Goal: Task Accomplishment & Management: Manage account settings

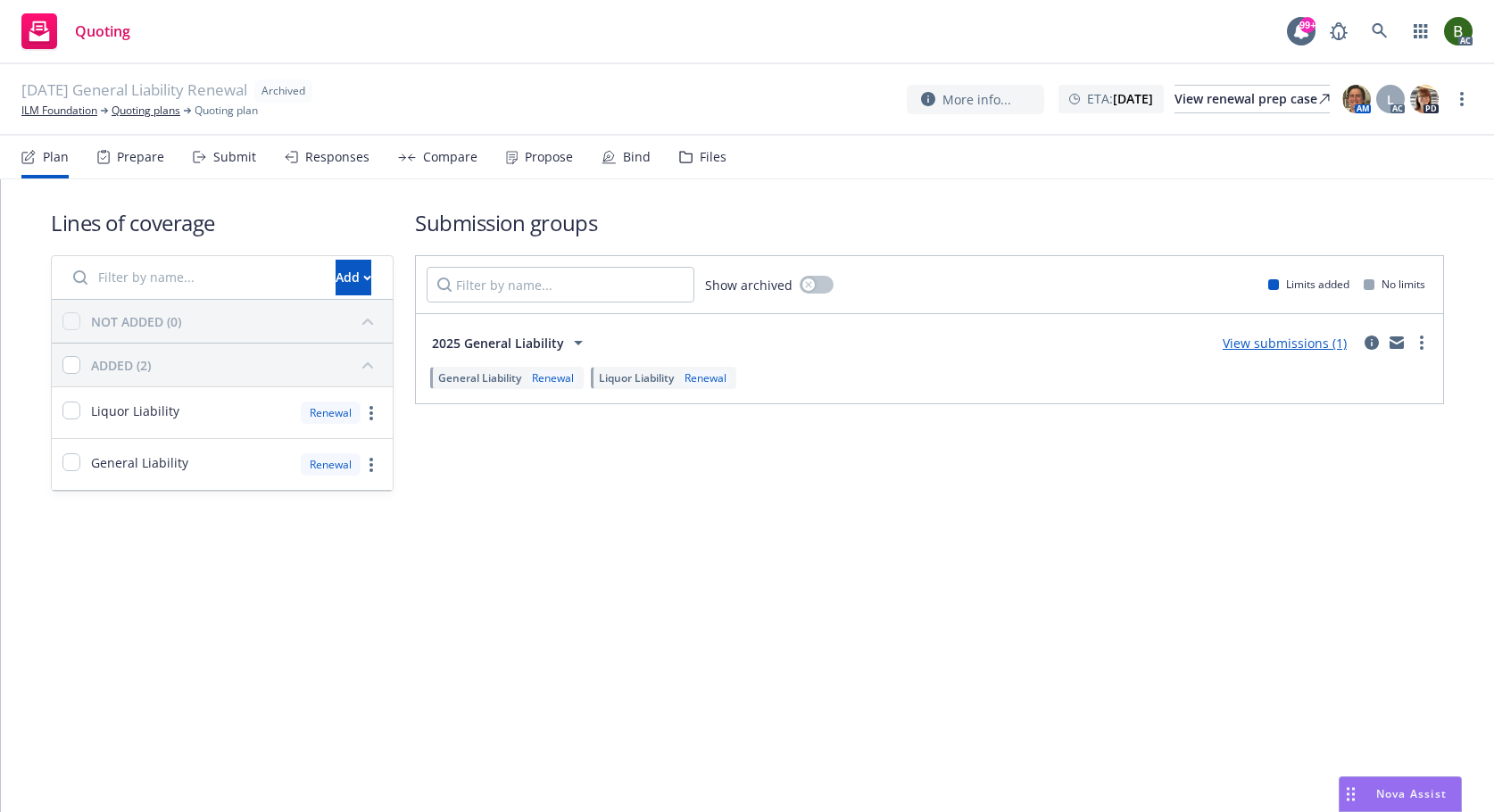
click at [700, 157] on div "Files" at bounding box center [713, 157] width 27 height 14
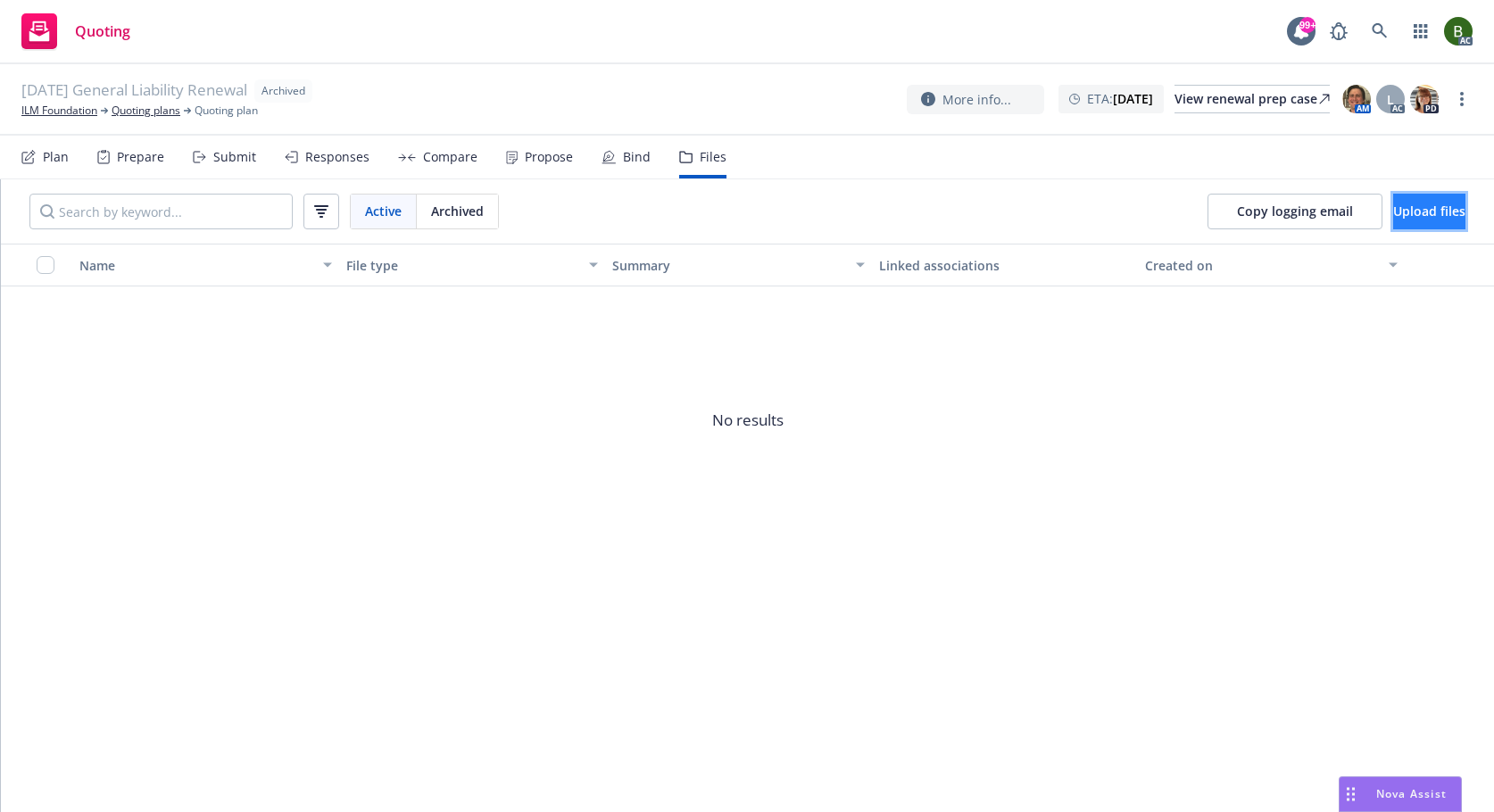
click at [1433, 217] on span "Upload files" at bounding box center [1429, 211] width 73 height 17
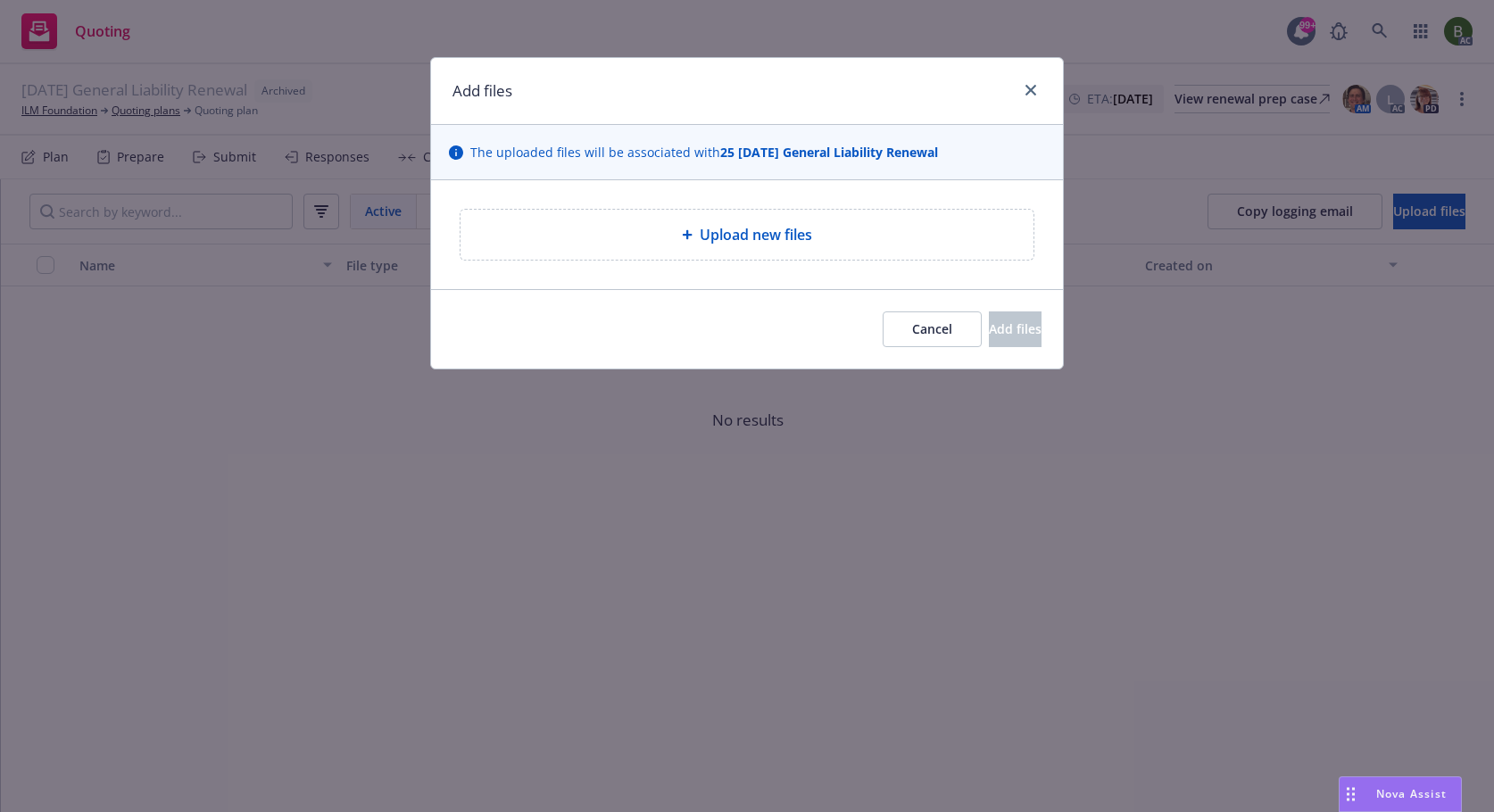
click at [717, 223] on div "Upload new files" at bounding box center [747, 235] width 573 height 50
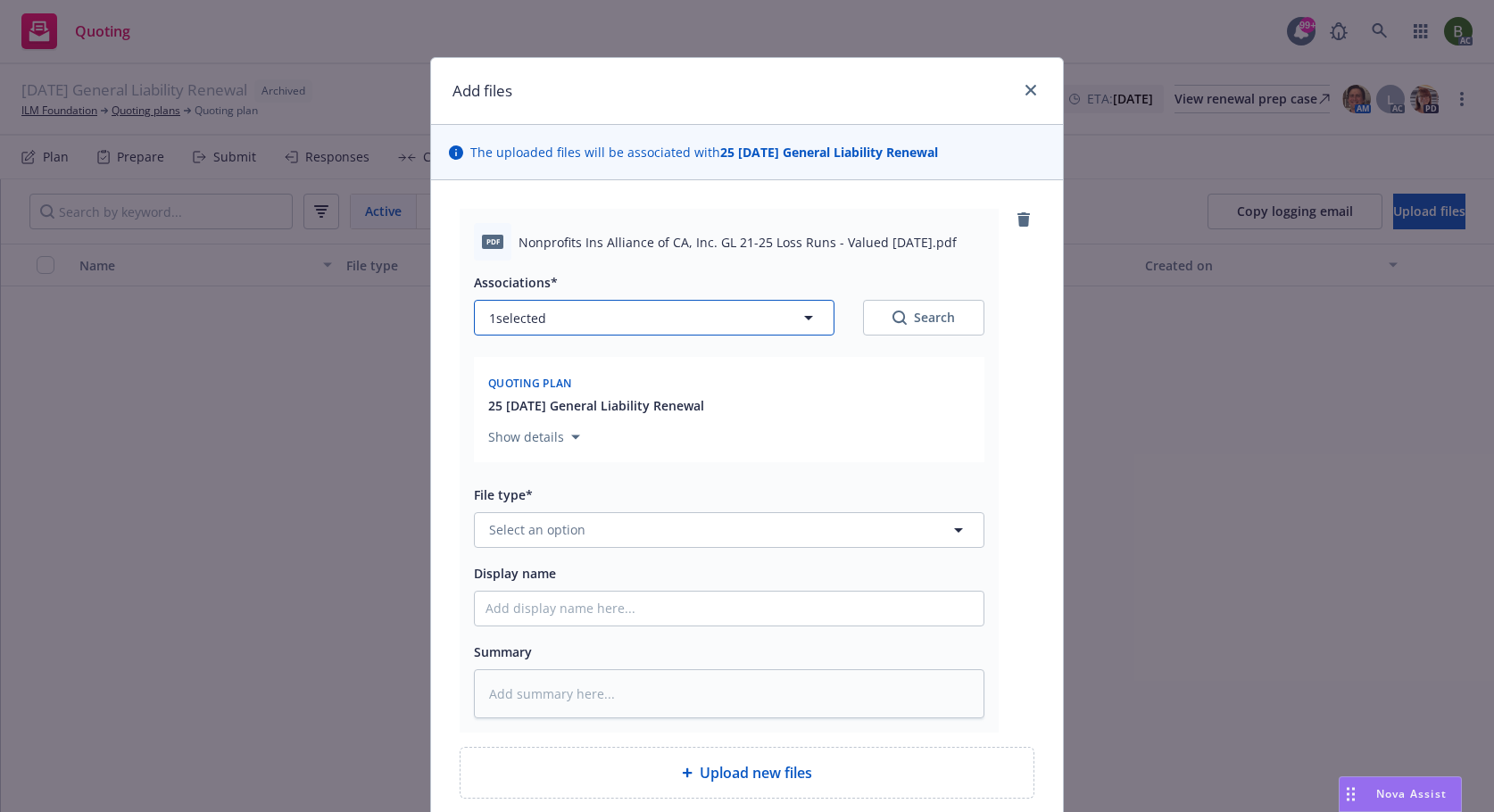
click at [649, 319] on button "1 selected" at bounding box center [654, 318] width 360 height 36
type textarea "x"
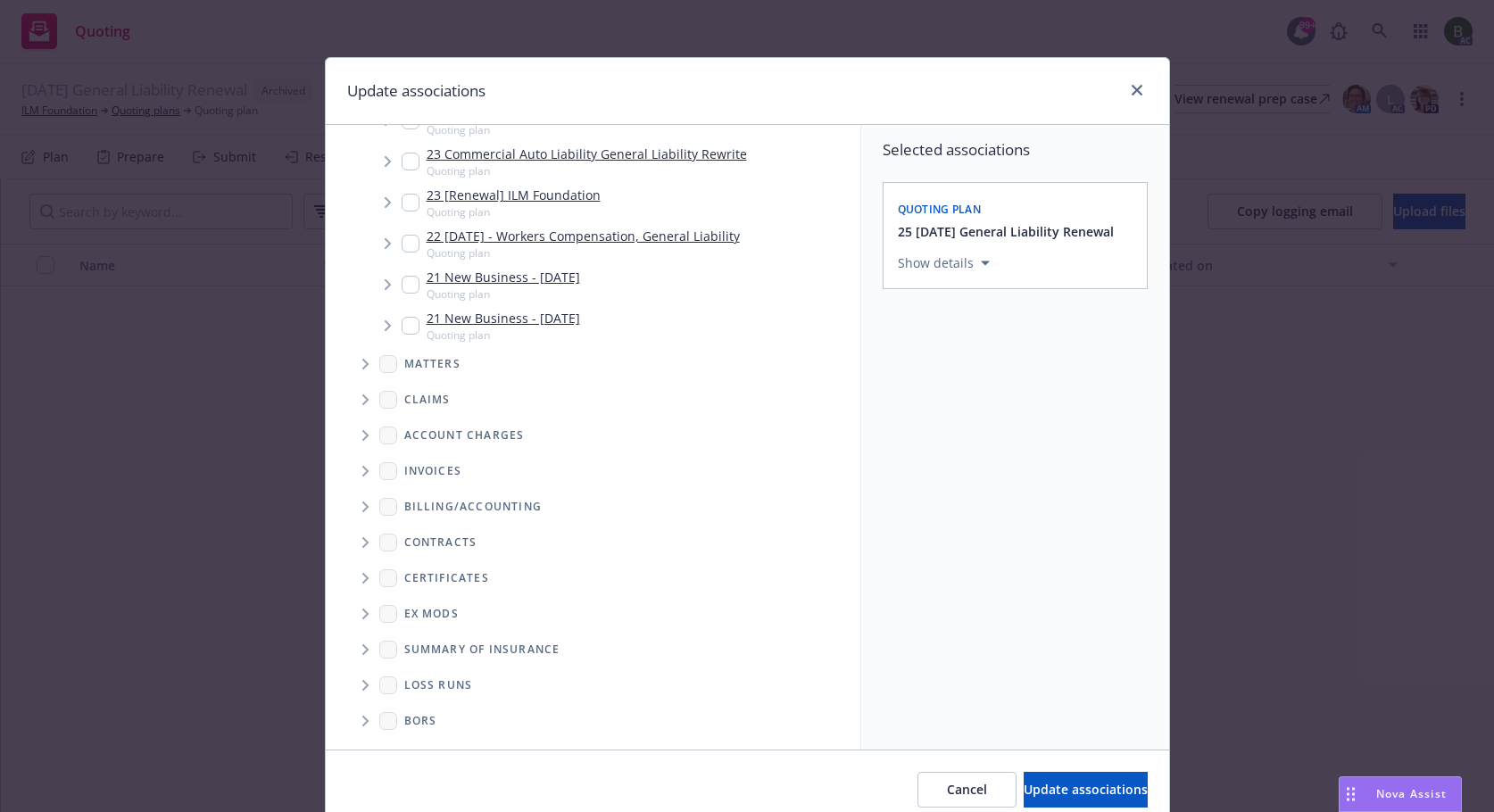
scroll to position [75, 0]
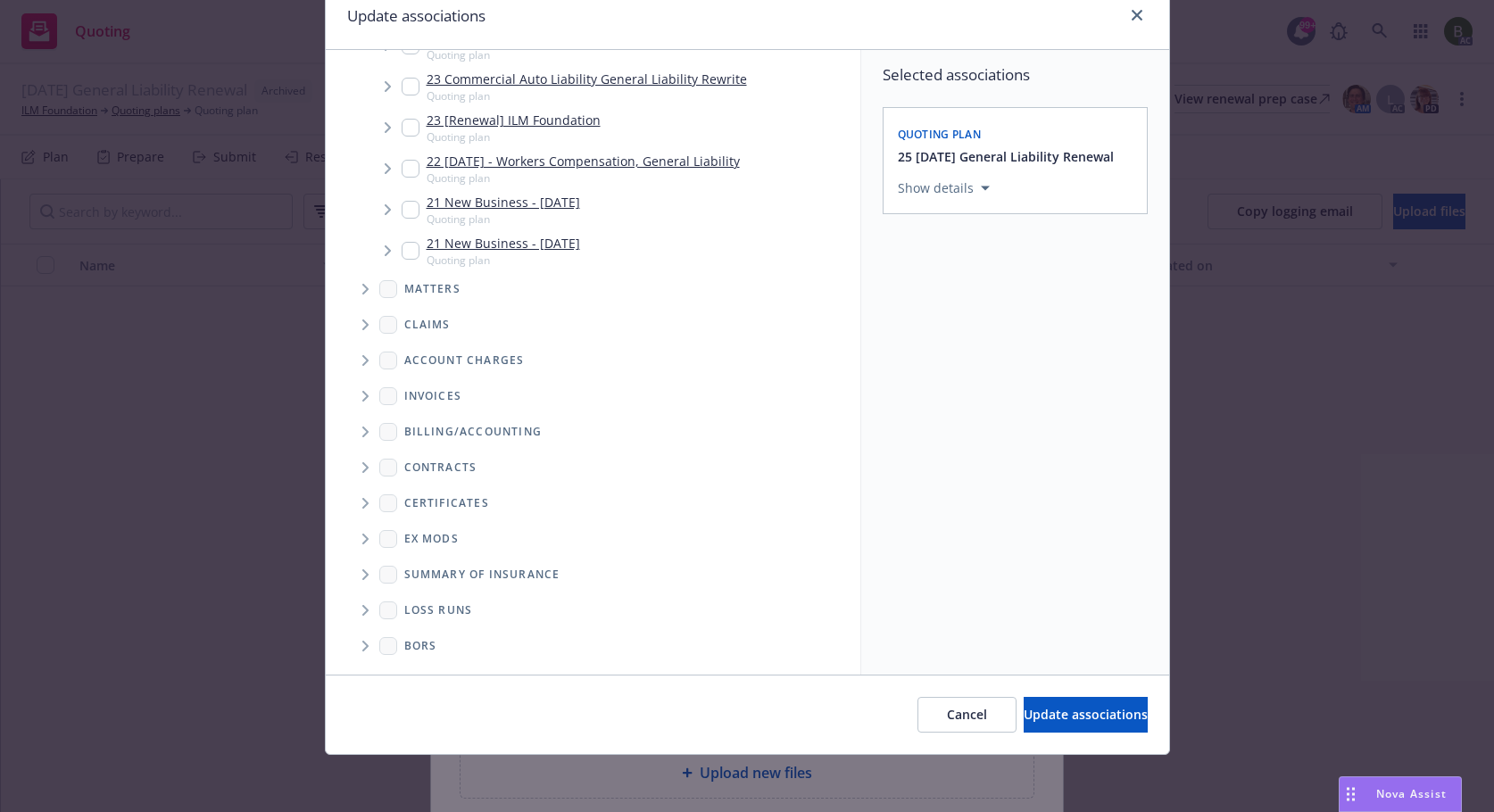
click at [368, 613] on span "Folder Tree Example" at bounding box center [365, 610] width 29 height 29
click at [424, 644] on div "New Loss Runs folder" at bounding box center [483, 641] width 158 height 26
checkbox input "true"
click at [963, 315] on div "Select an option" at bounding box center [1007, 311] width 190 height 18
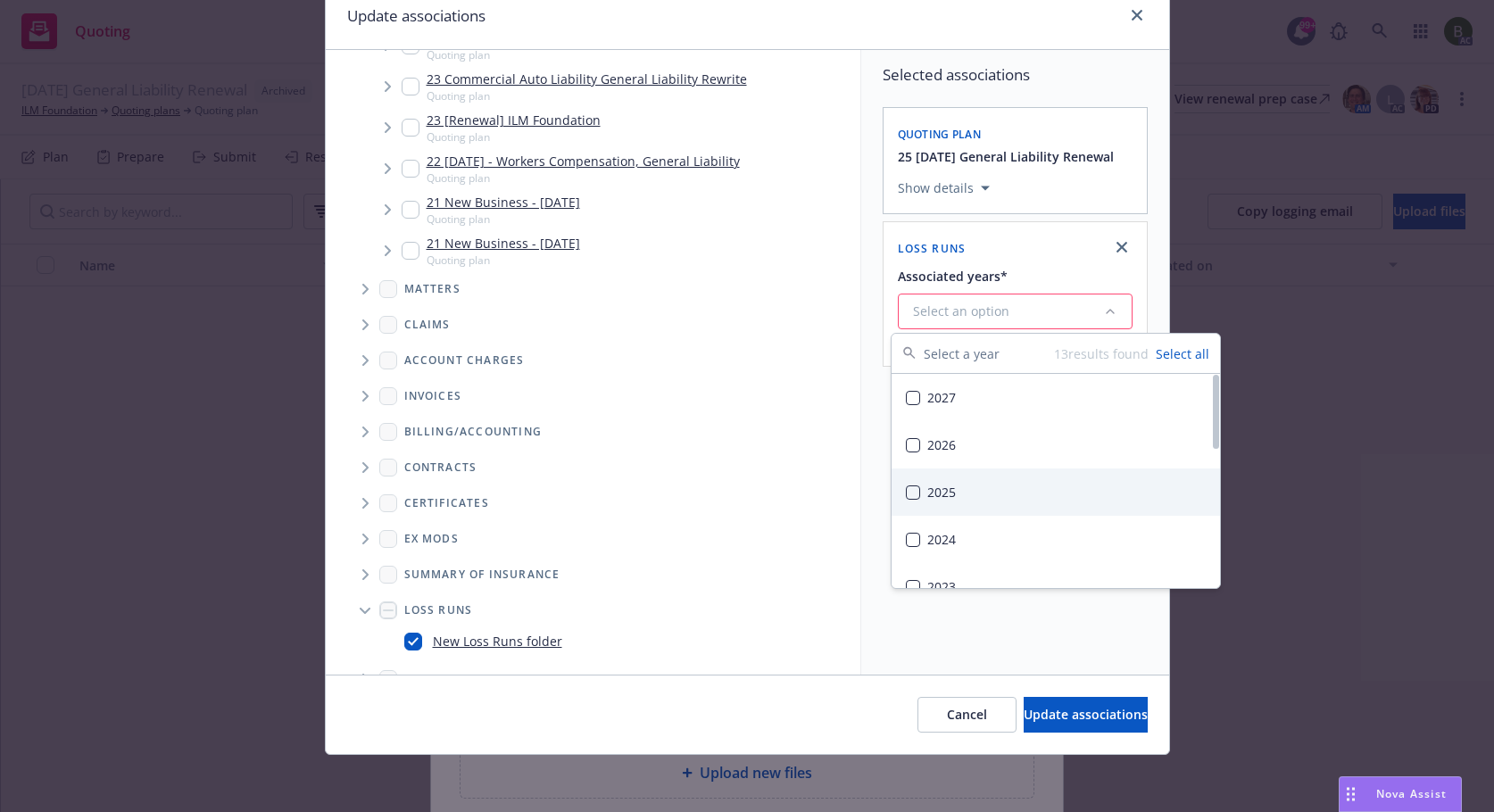
click at [934, 487] on div "2025" at bounding box center [1056, 492] width 328 height 48
click at [1070, 712] on span "Update associations" at bounding box center [1085, 713] width 124 height 17
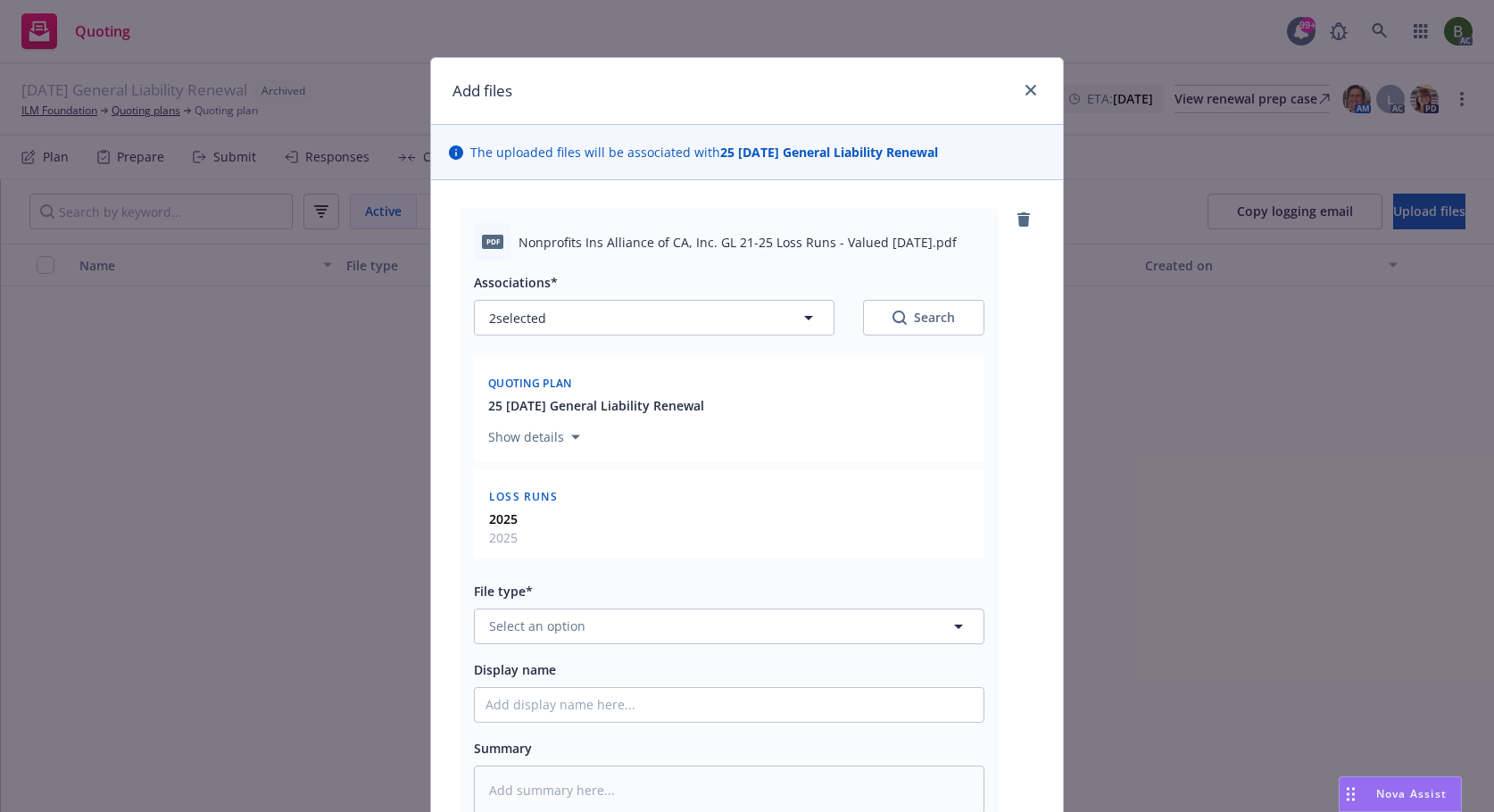
type textarea "x"
click at [644, 632] on button "Select an option" at bounding box center [729, 626] width 510 height 36
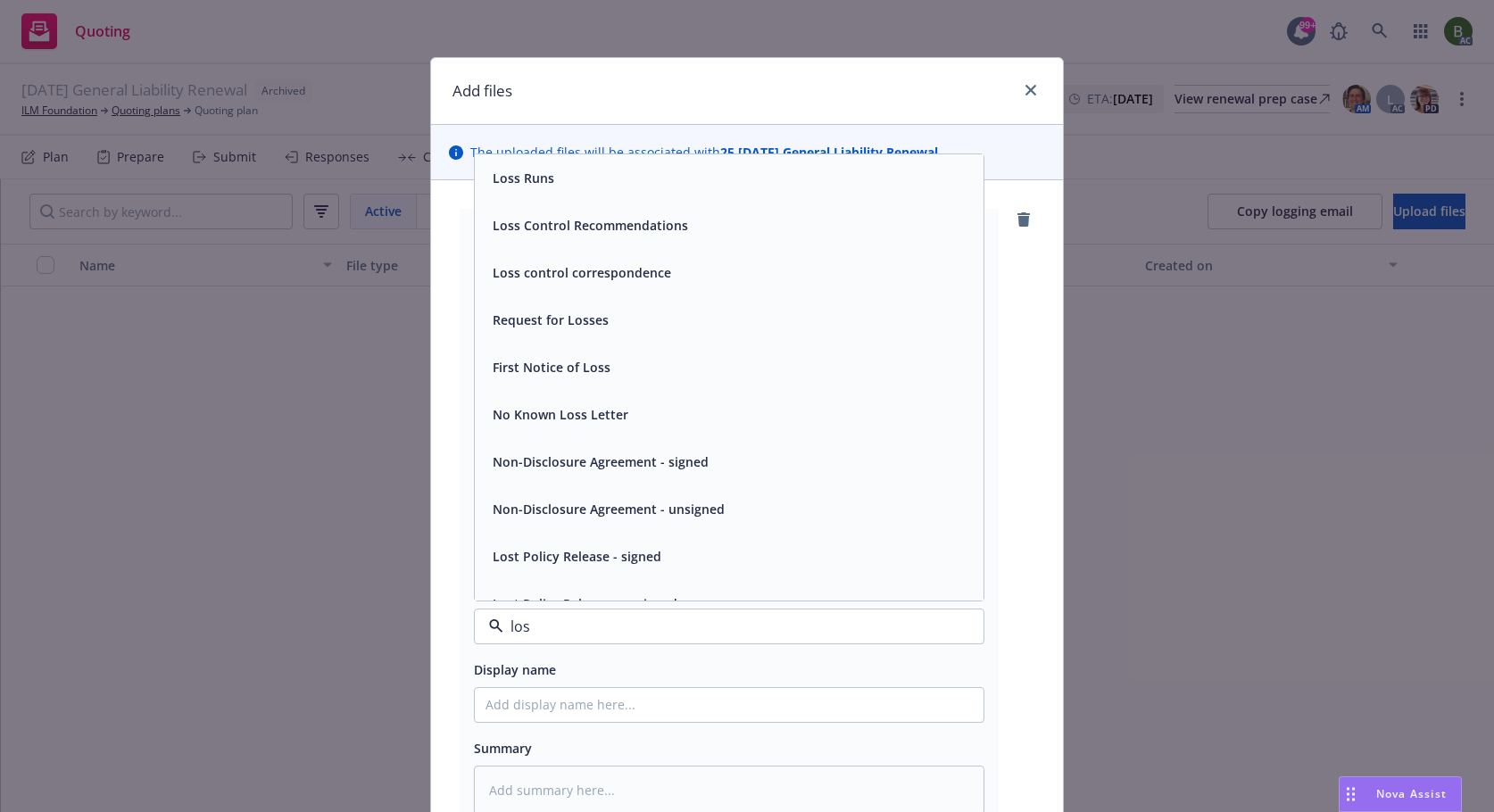
type input "loss"
click at [556, 184] on div "Loss Runs" at bounding box center [730, 177] width 488 height 26
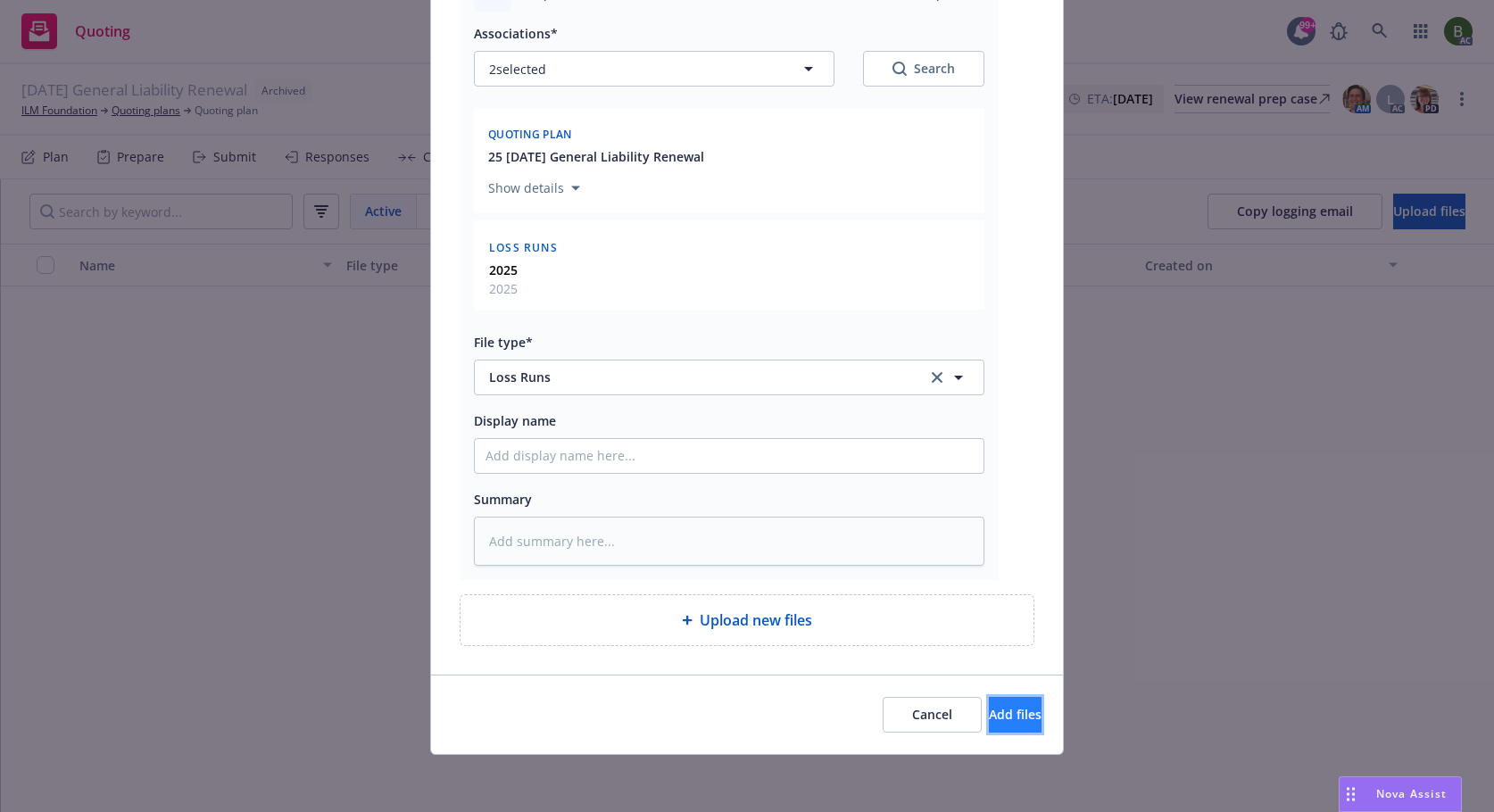
click at [989, 726] on button "Add files" at bounding box center [1015, 715] width 53 height 36
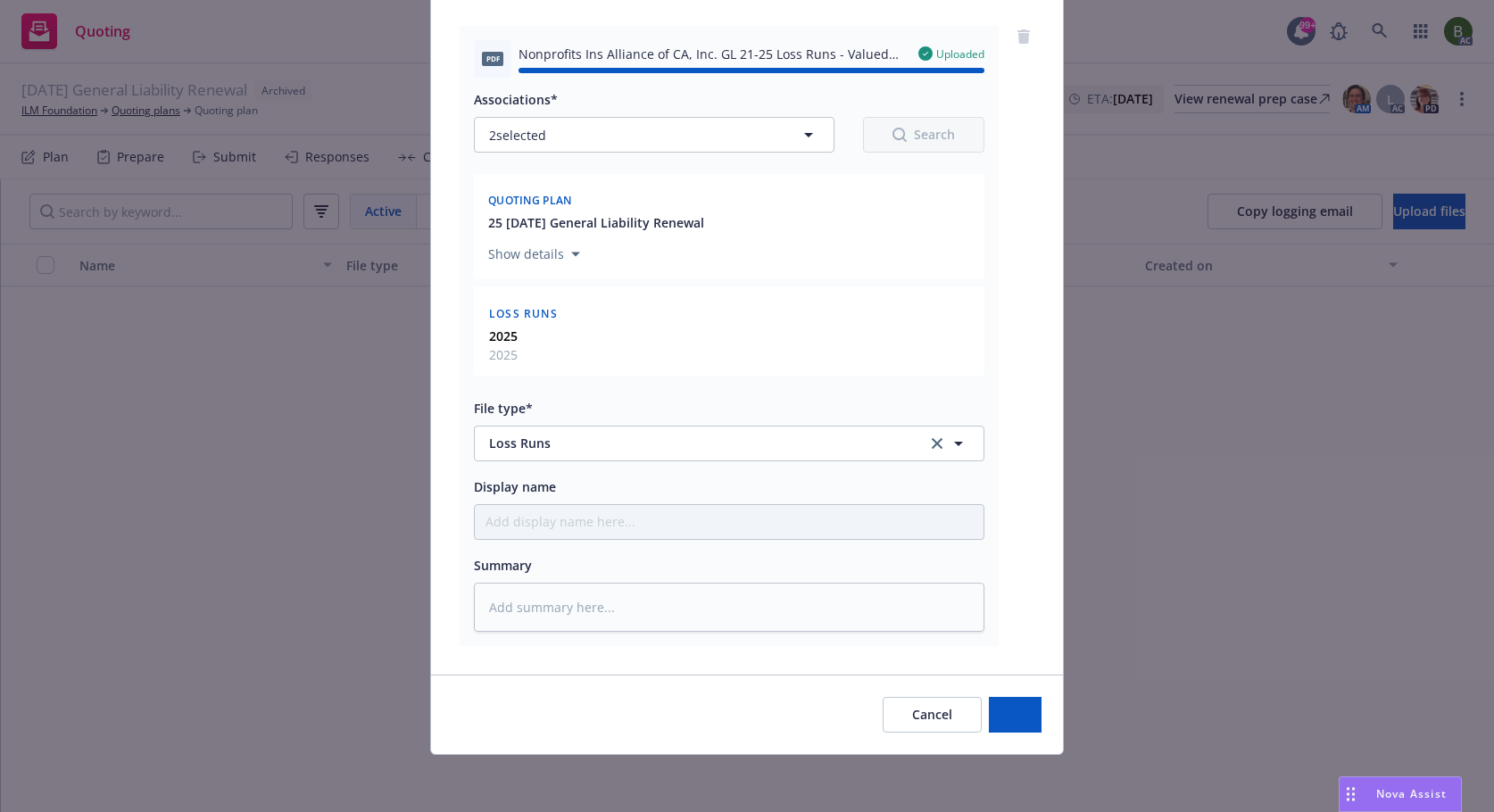
type textarea "x"
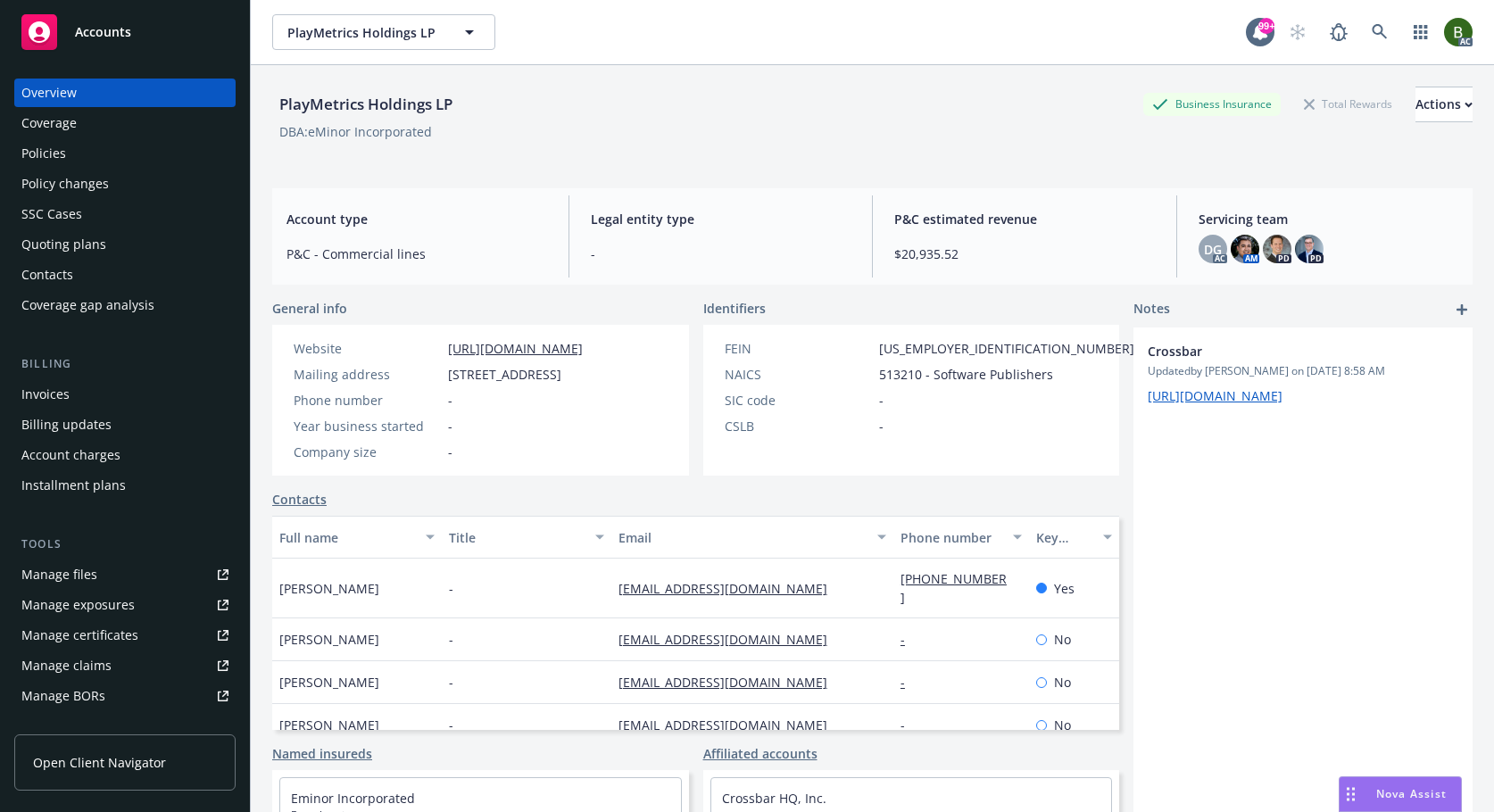
click at [42, 159] on div "Policies" at bounding box center [44, 153] width 45 height 29
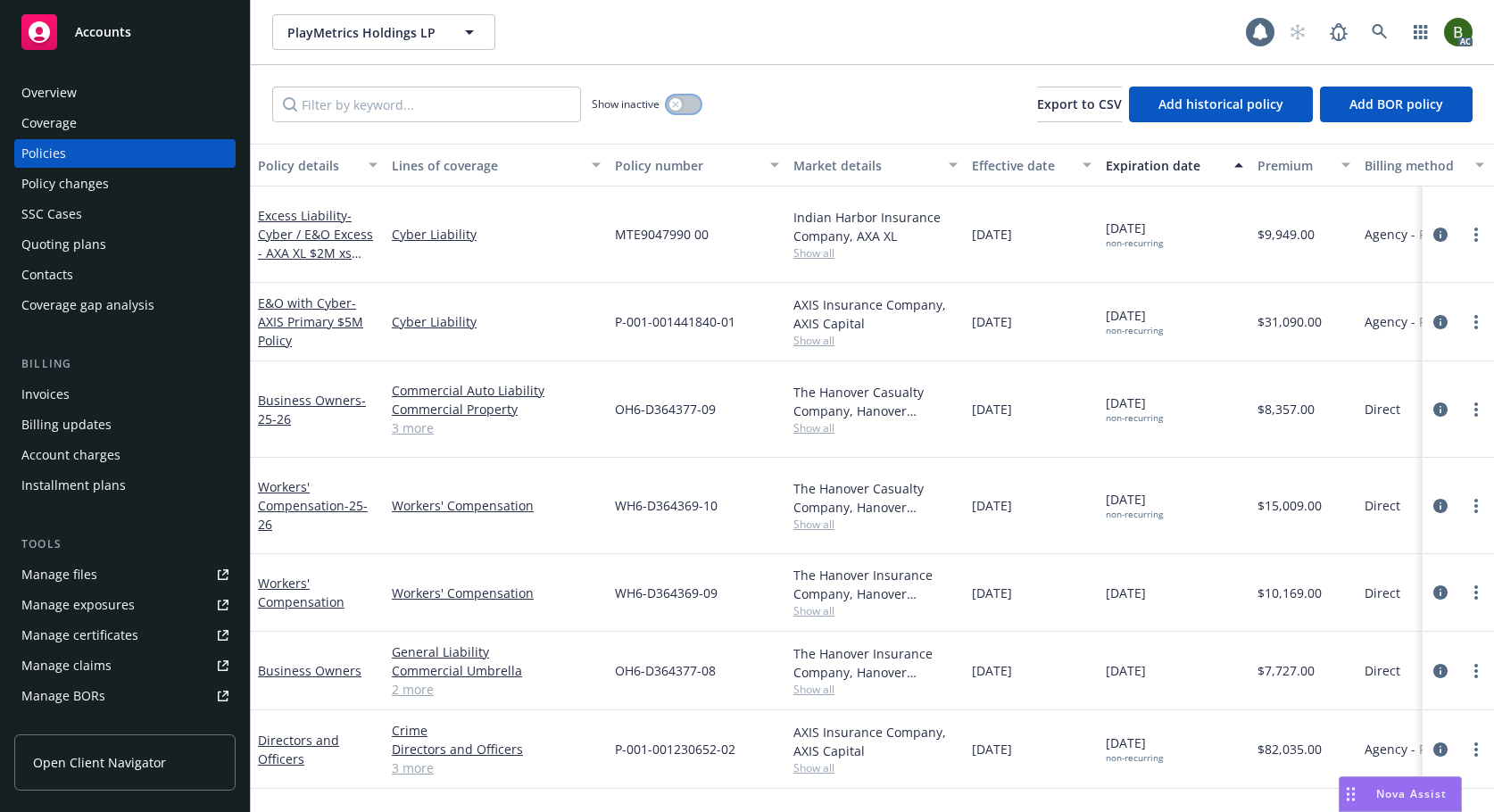
click at [677, 104] on icon "button" at bounding box center [675, 103] width 6 height 6
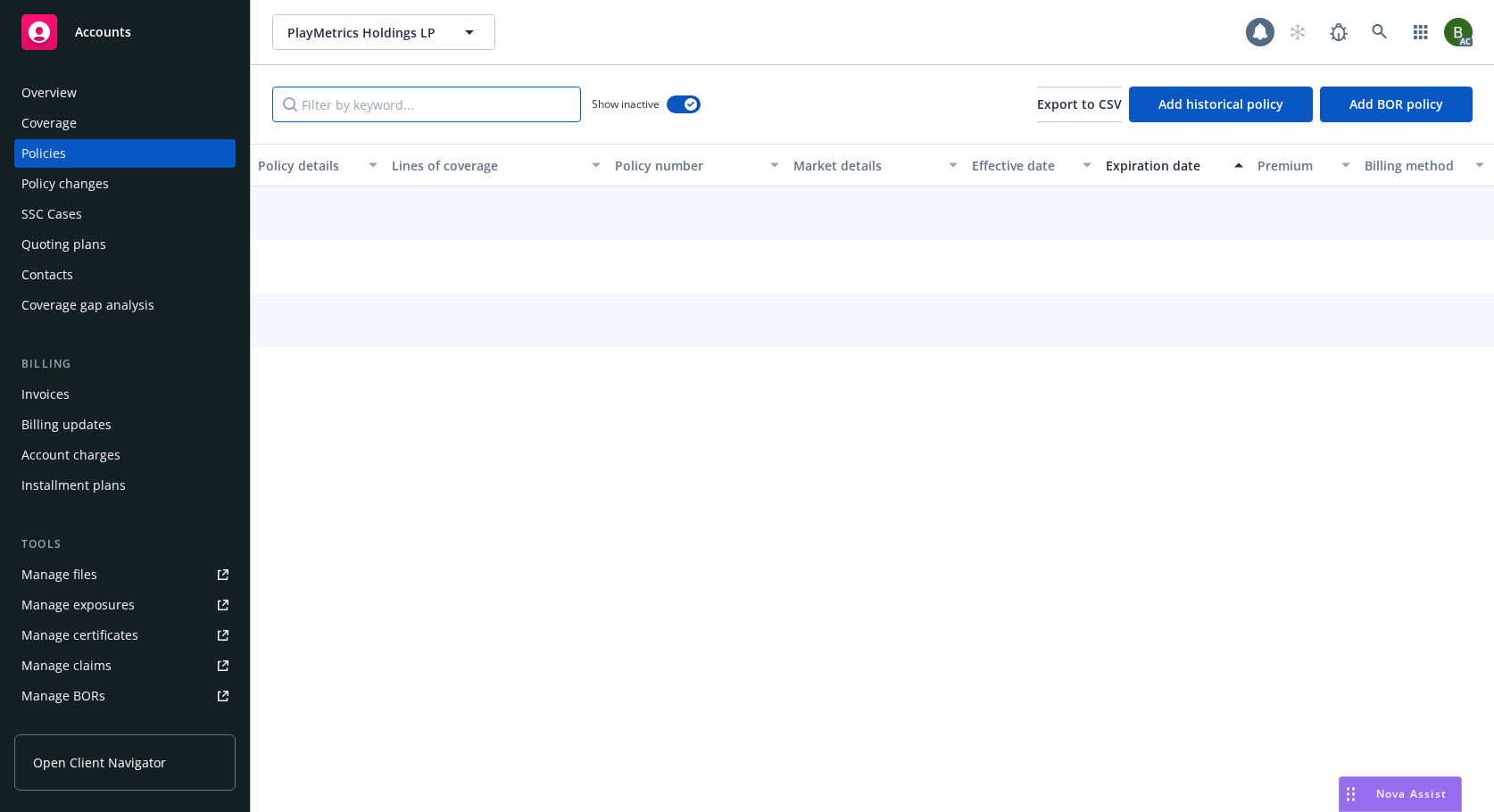
click at [479, 100] on input "Filter by keyword..." at bounding box center [427, 105] width 308 height 36
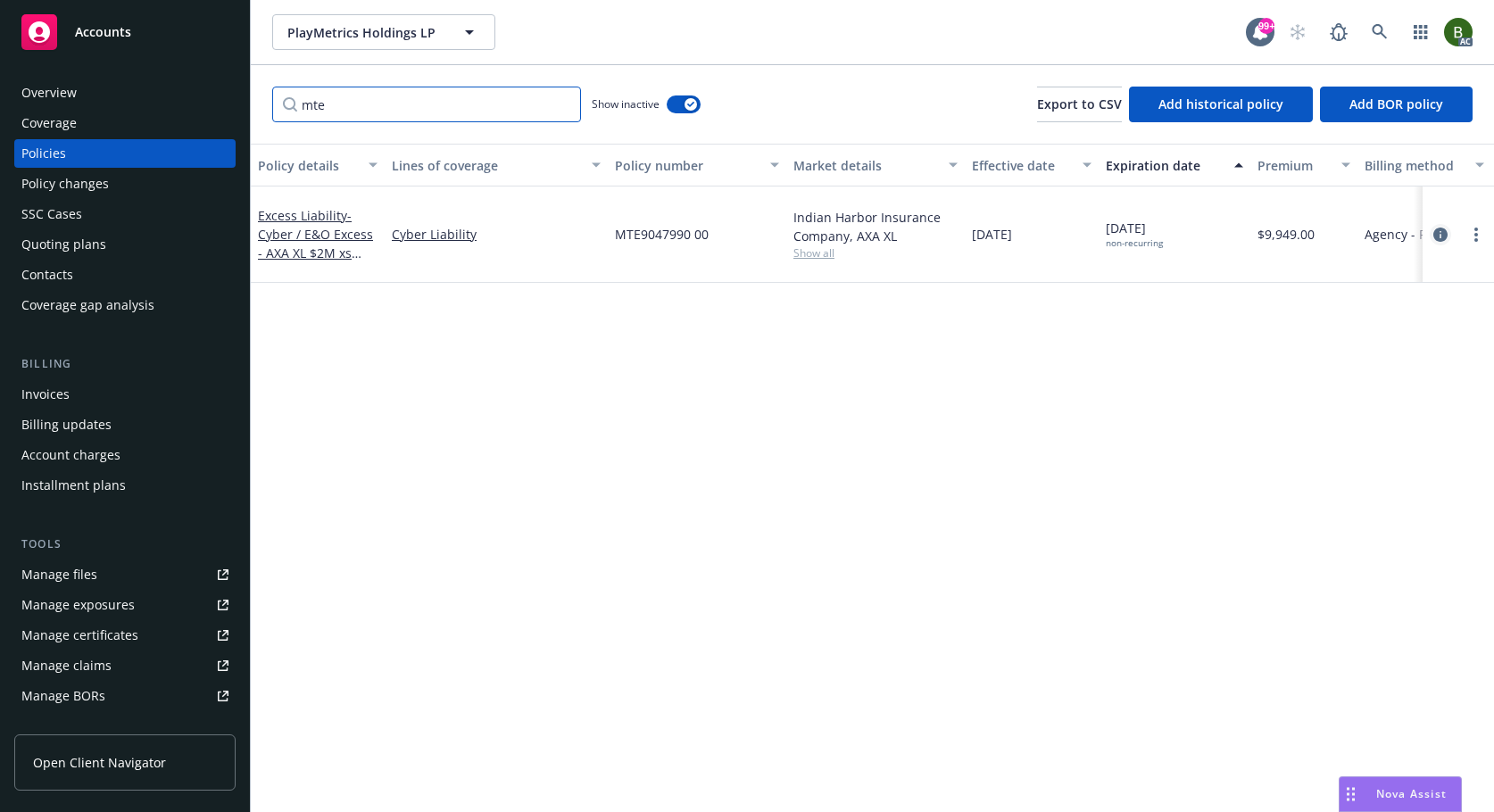
type input "mte"
click at [1442, 230] on icon "circleInformation" at bounding box center [1440, 235] width 14 height 14
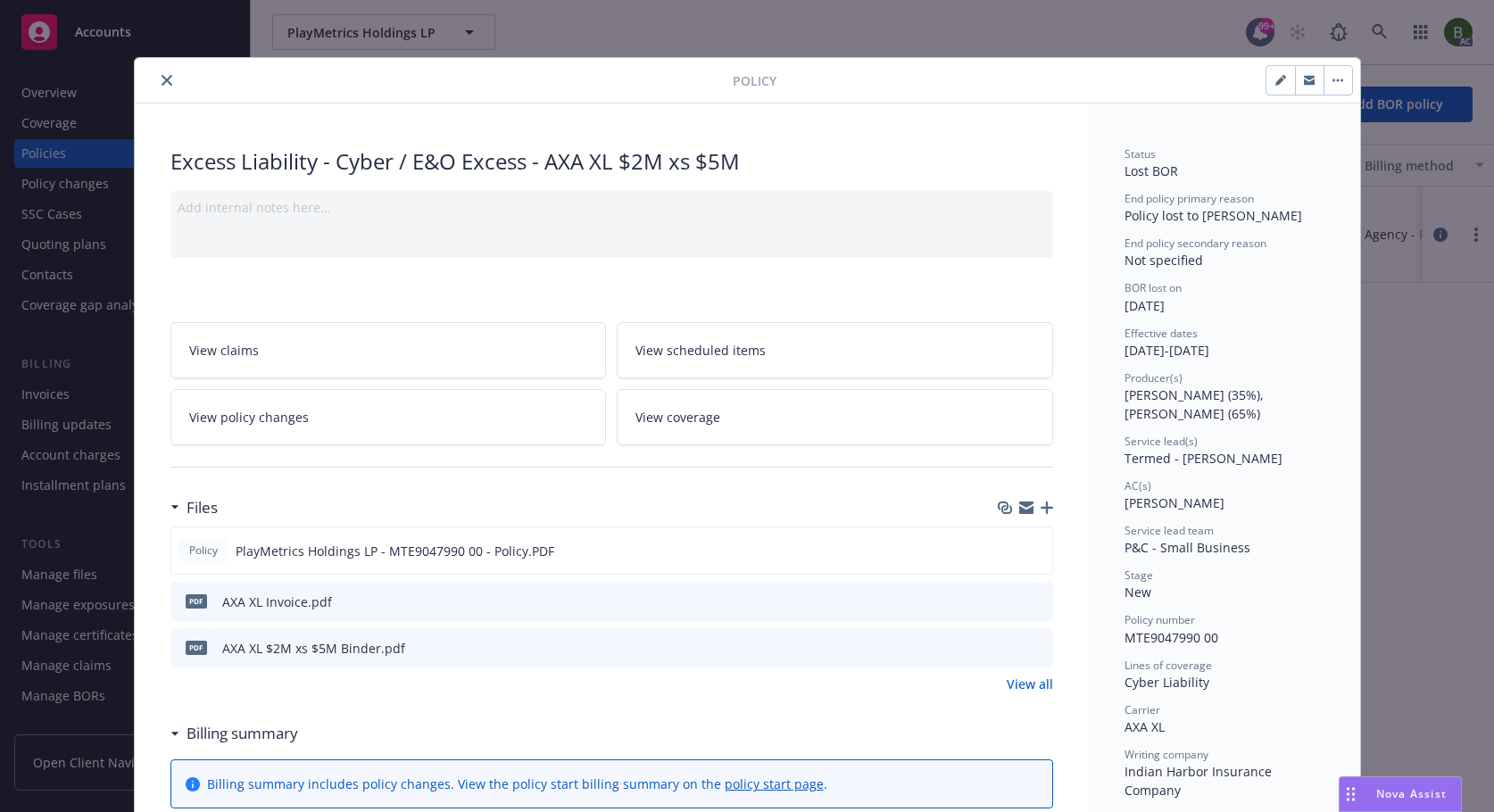
click at [163, 76] on icon "close" at bounding box center [167, 81] width 11 height 11
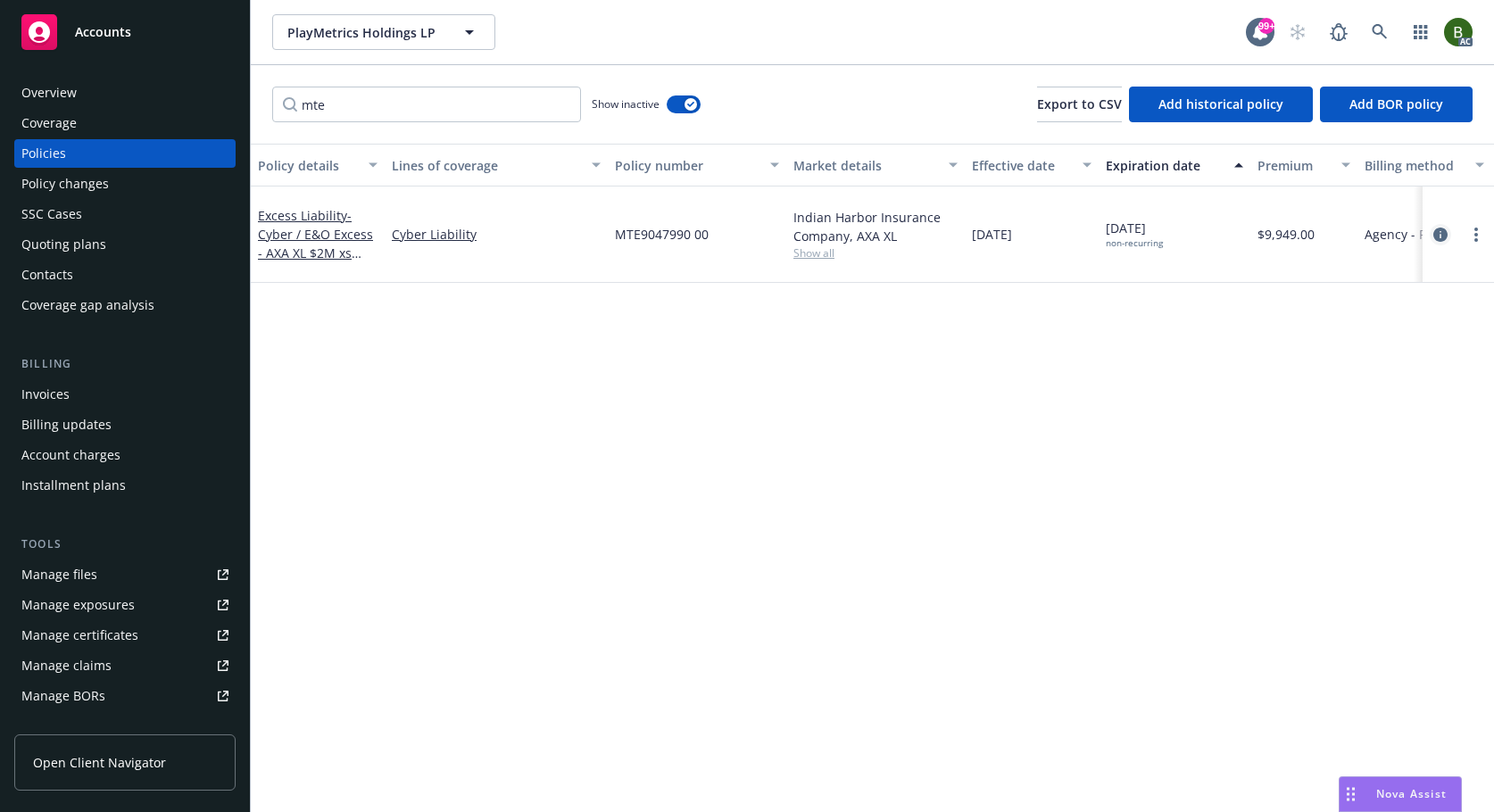
click at [1446, 239] on icon "circleInformation" at bounding box center [1440, 235] width 14 height 14
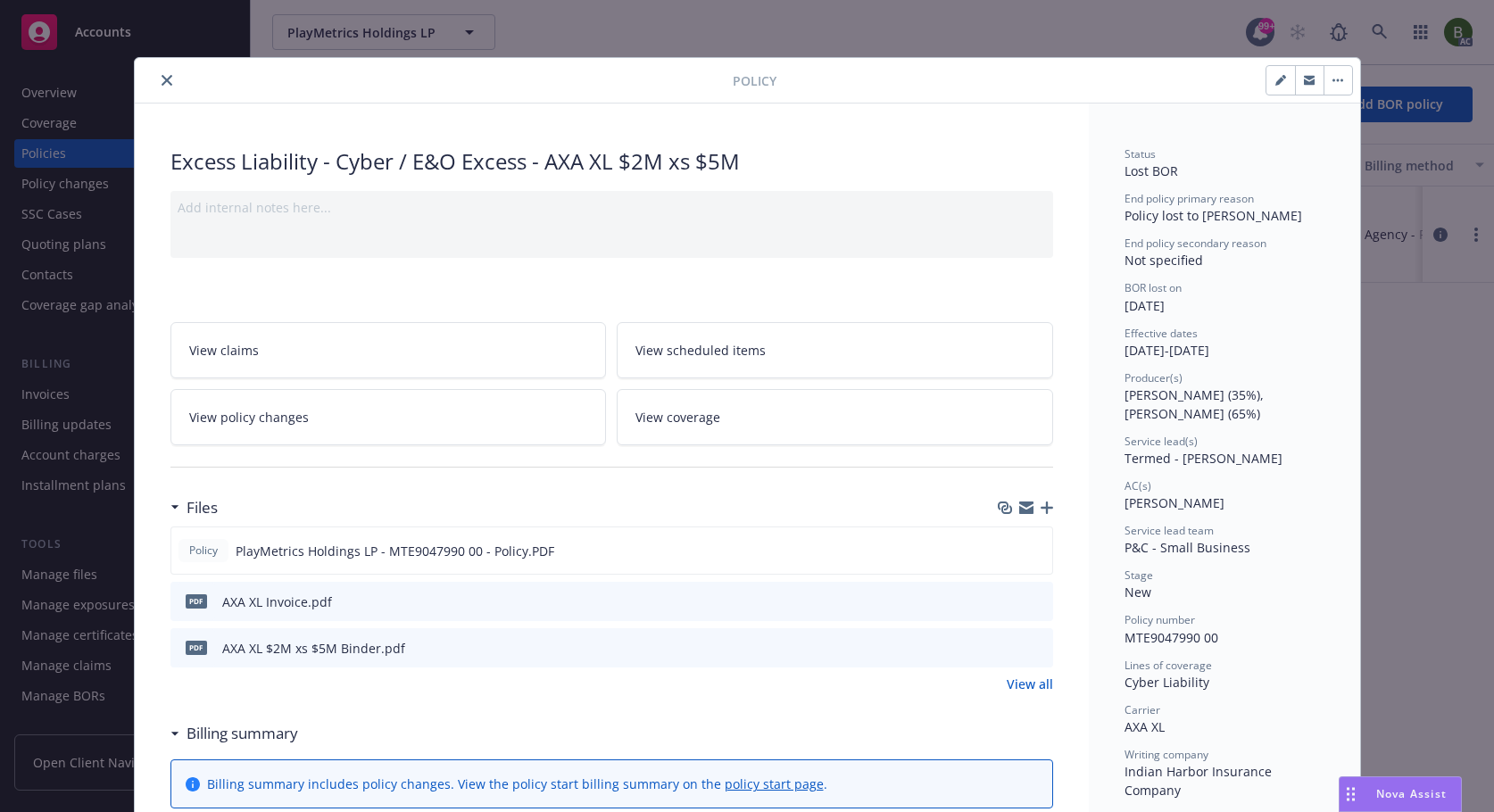
scroll to position [54, 0]
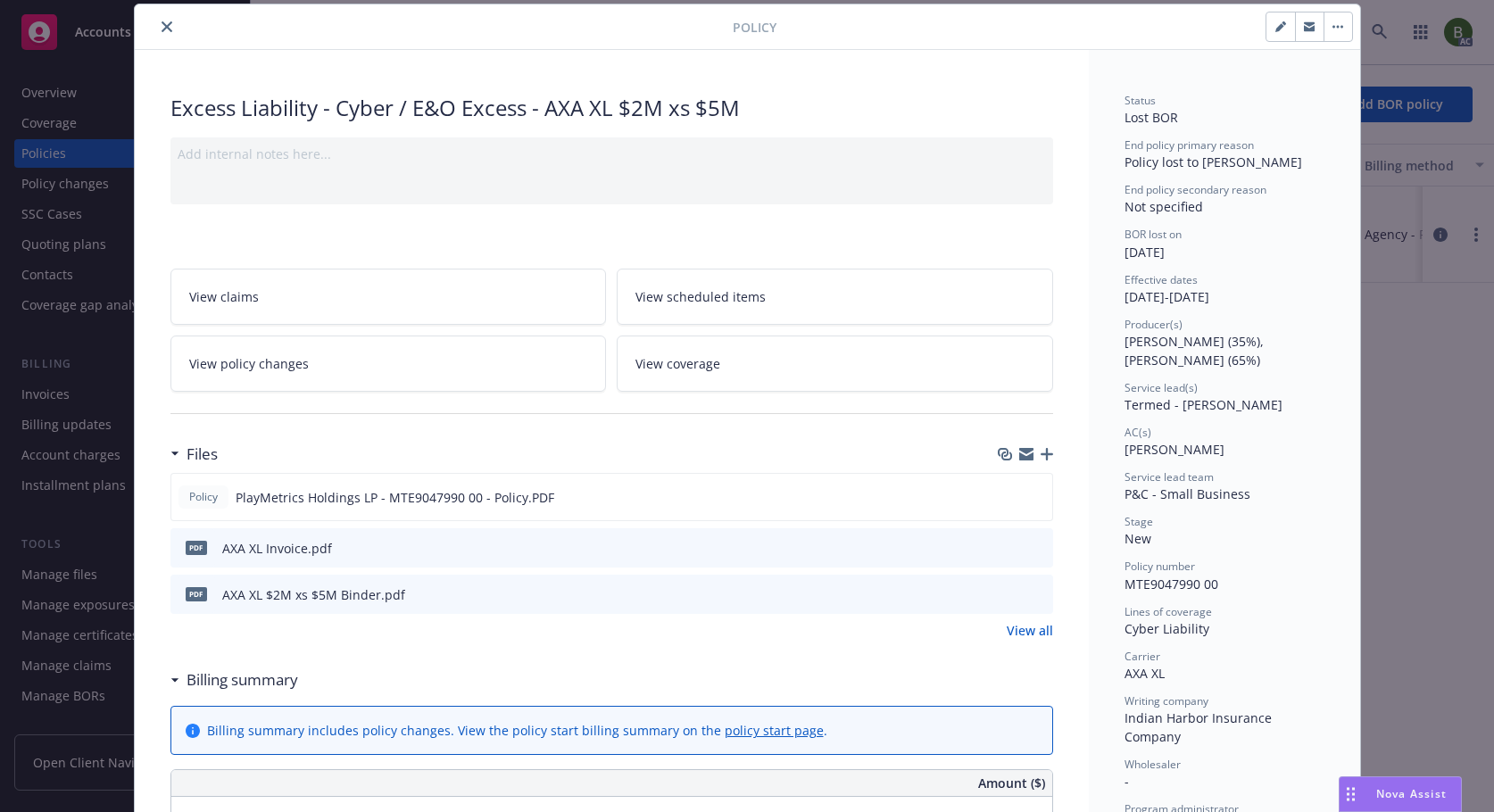
click at [1030, 545] on icon "preview file" at bounding box center [1036, 547] width 16 height 13
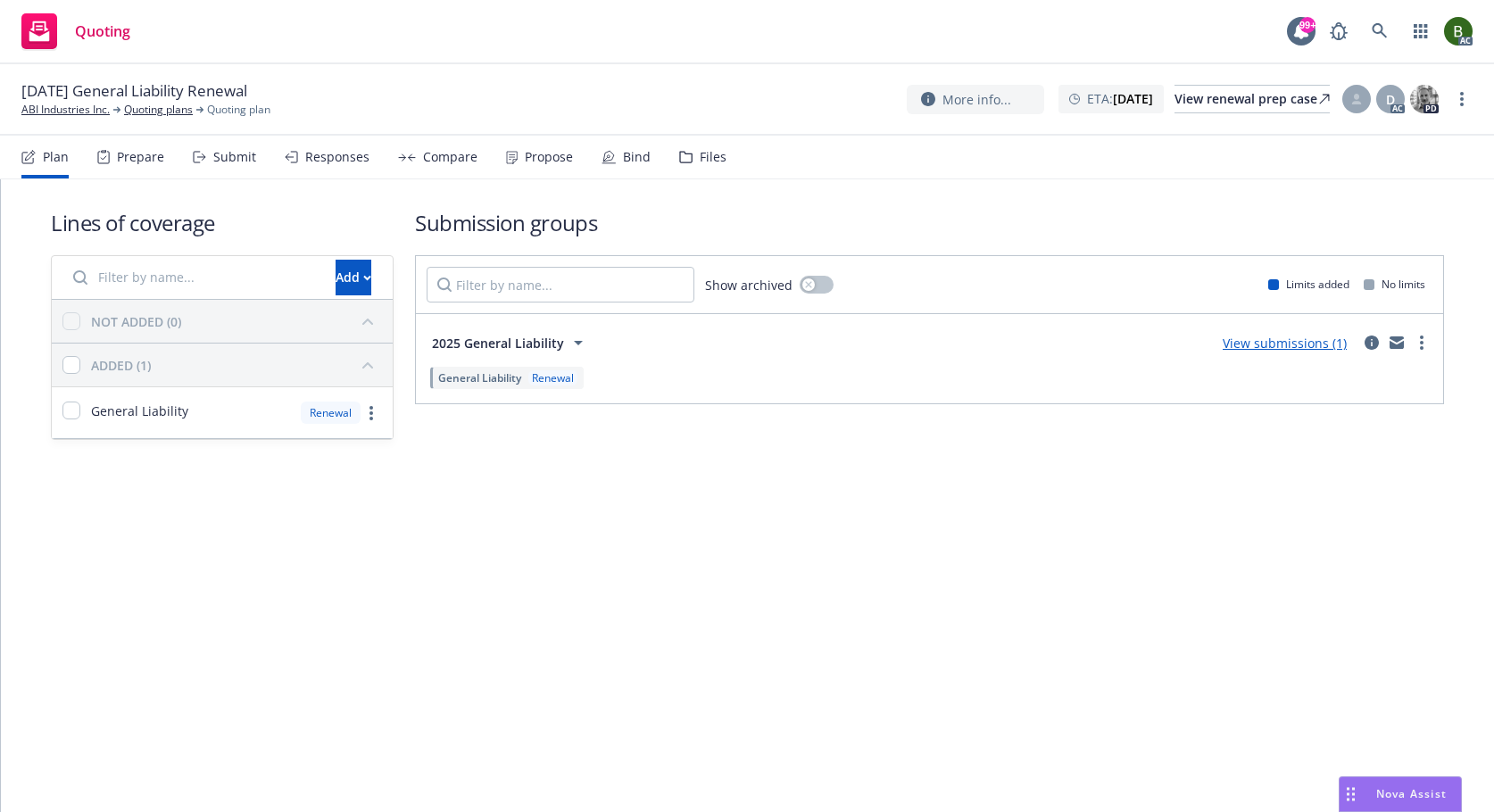
click at [686, 153] on icon at bounding box center [686, 157] width 12 height 11
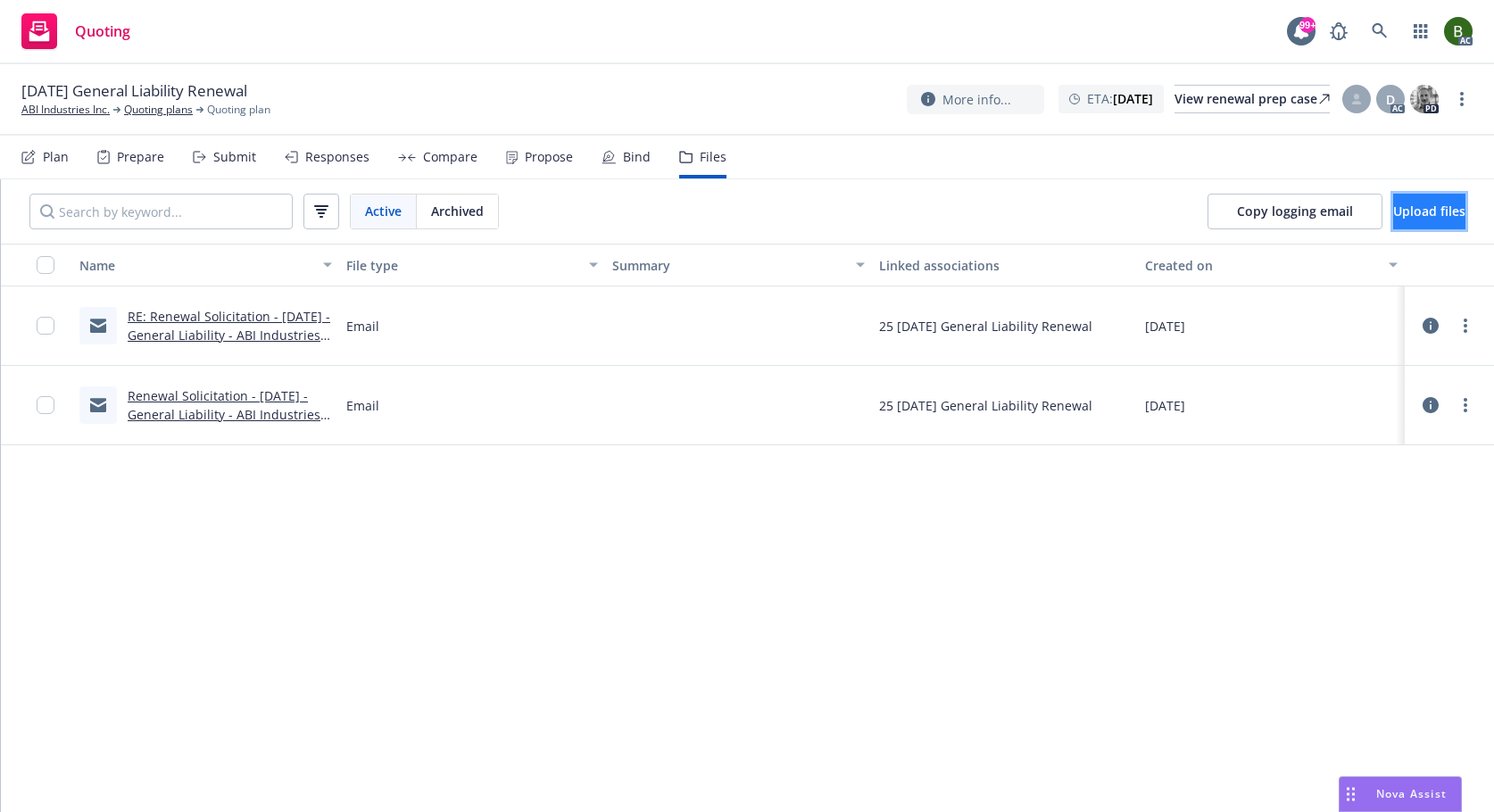
click at [1416, 225] on button "Upload files" at bounding box center [1429, 212] width 73 height 36
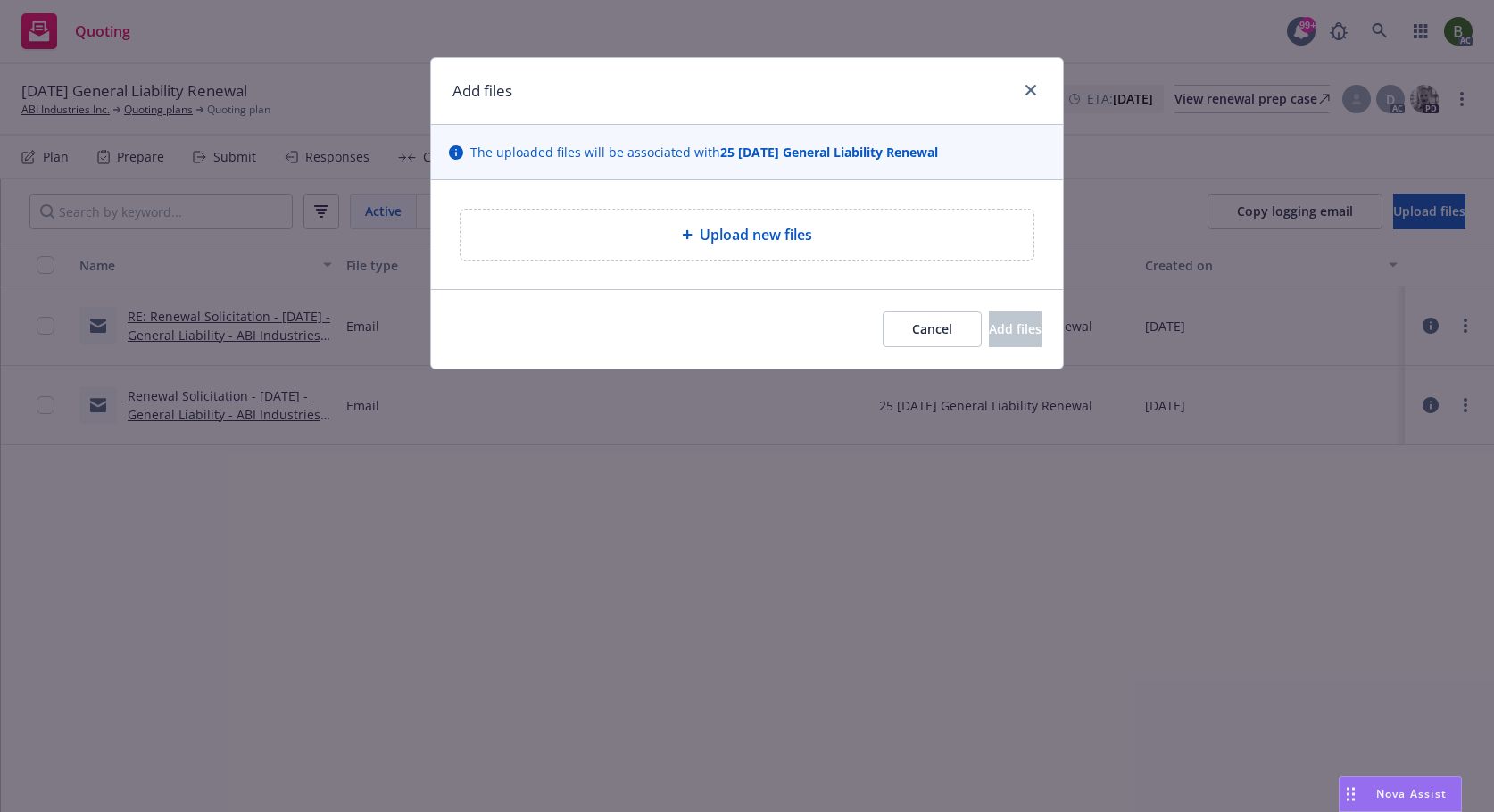
click at [775, 243] on span "Upload new files" at bounding box center [756, 235] width 112 height 22
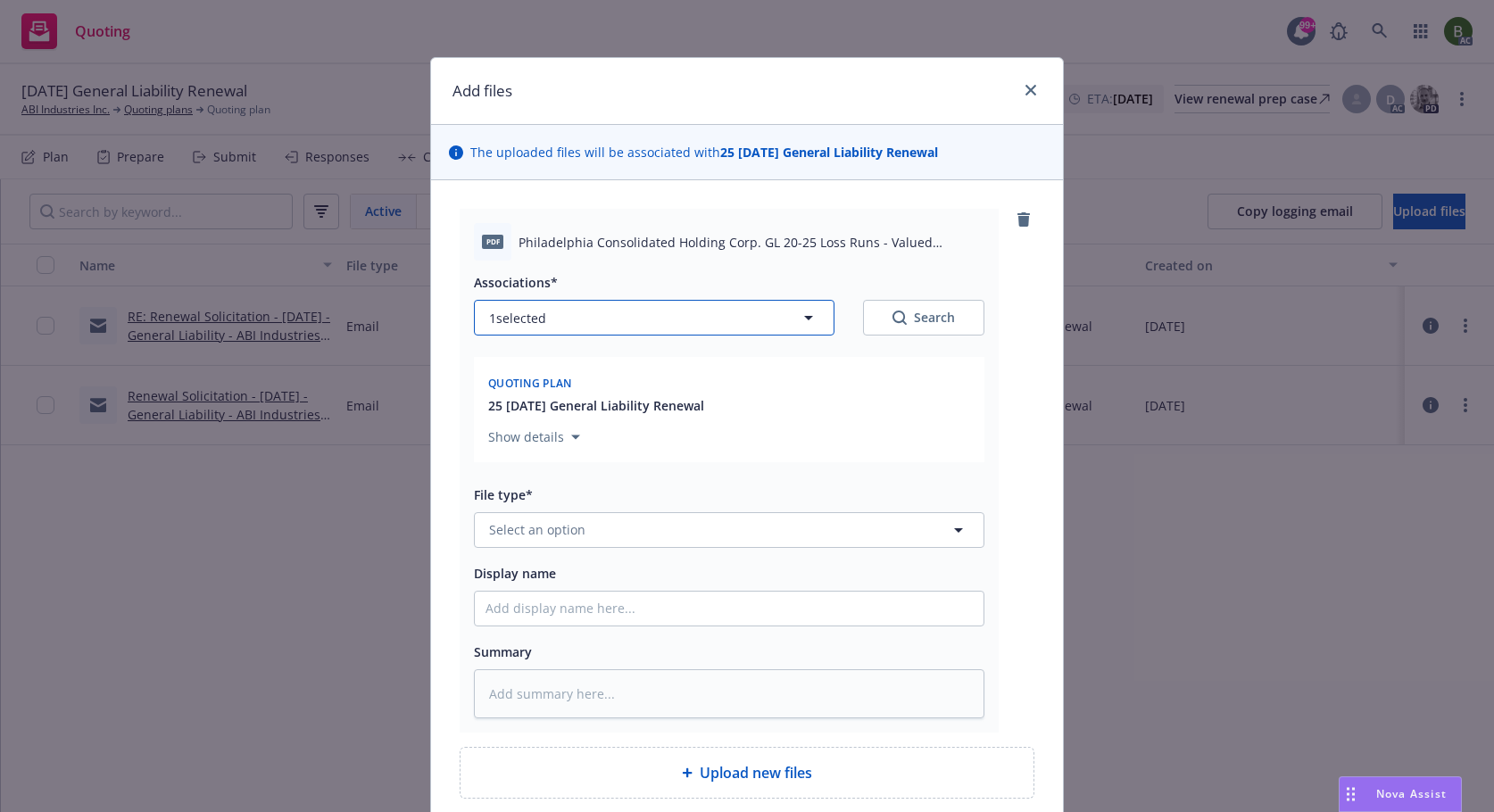
click at [675, 335] on button "1 selected" at bounding box center [654, 318] width 360 height 36
type textarea "x"
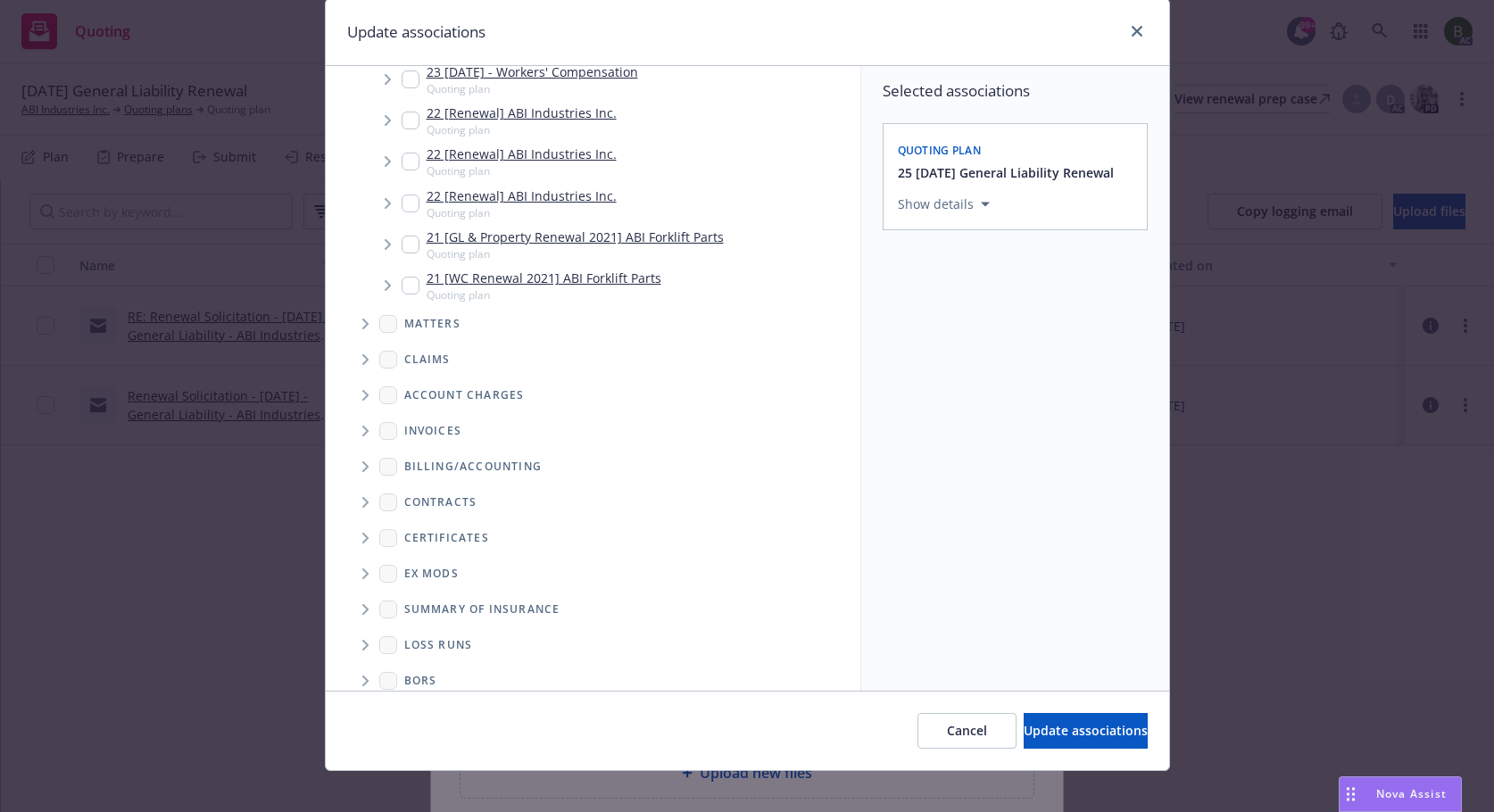
scroll to position [75, 0]
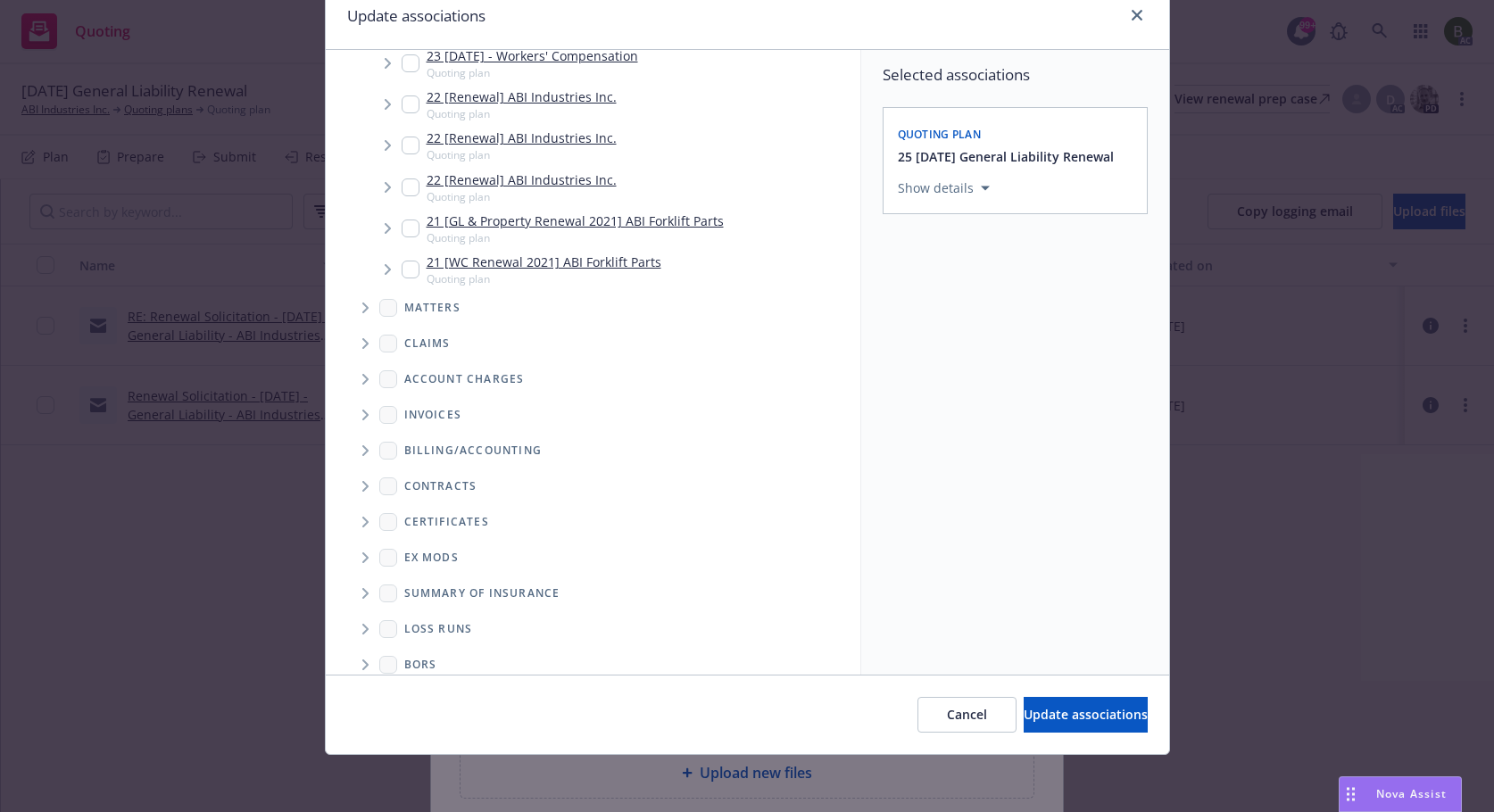
click at [362, 624] on icon "Folder Tree Example" at bounding box center [365, 629] width 6 height 11
click at [404, 651] on input "Folder Tree Example" at bounding box center [413, 660] width 18 height 18
checkbox input "true"
click at [947, 309] on div "Select an option" at bounding box center [1007, 311] width 190 height 18
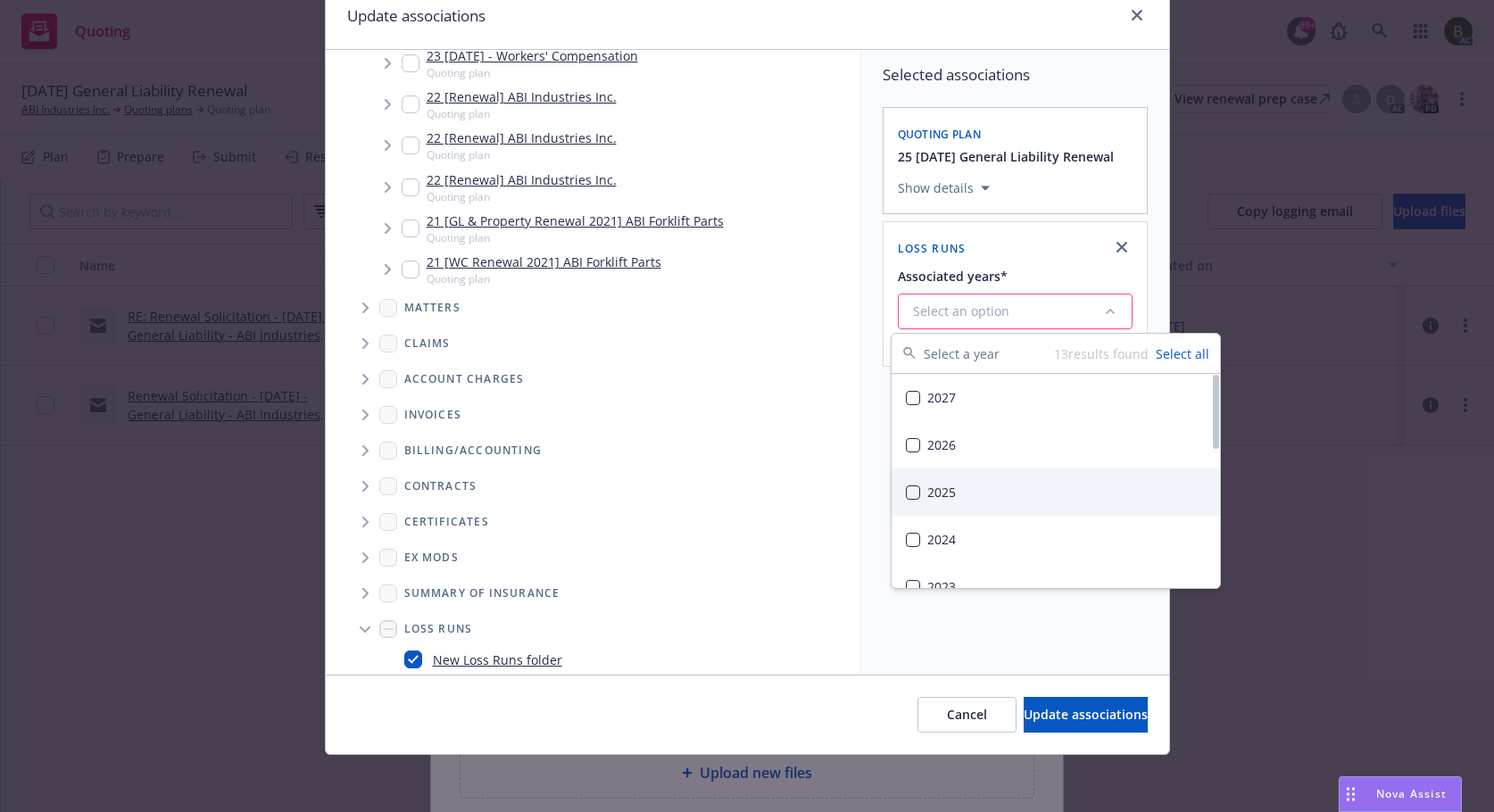
click at [927, 492] on div "2025" at bounding box center [1056, 492] width 328 height 48
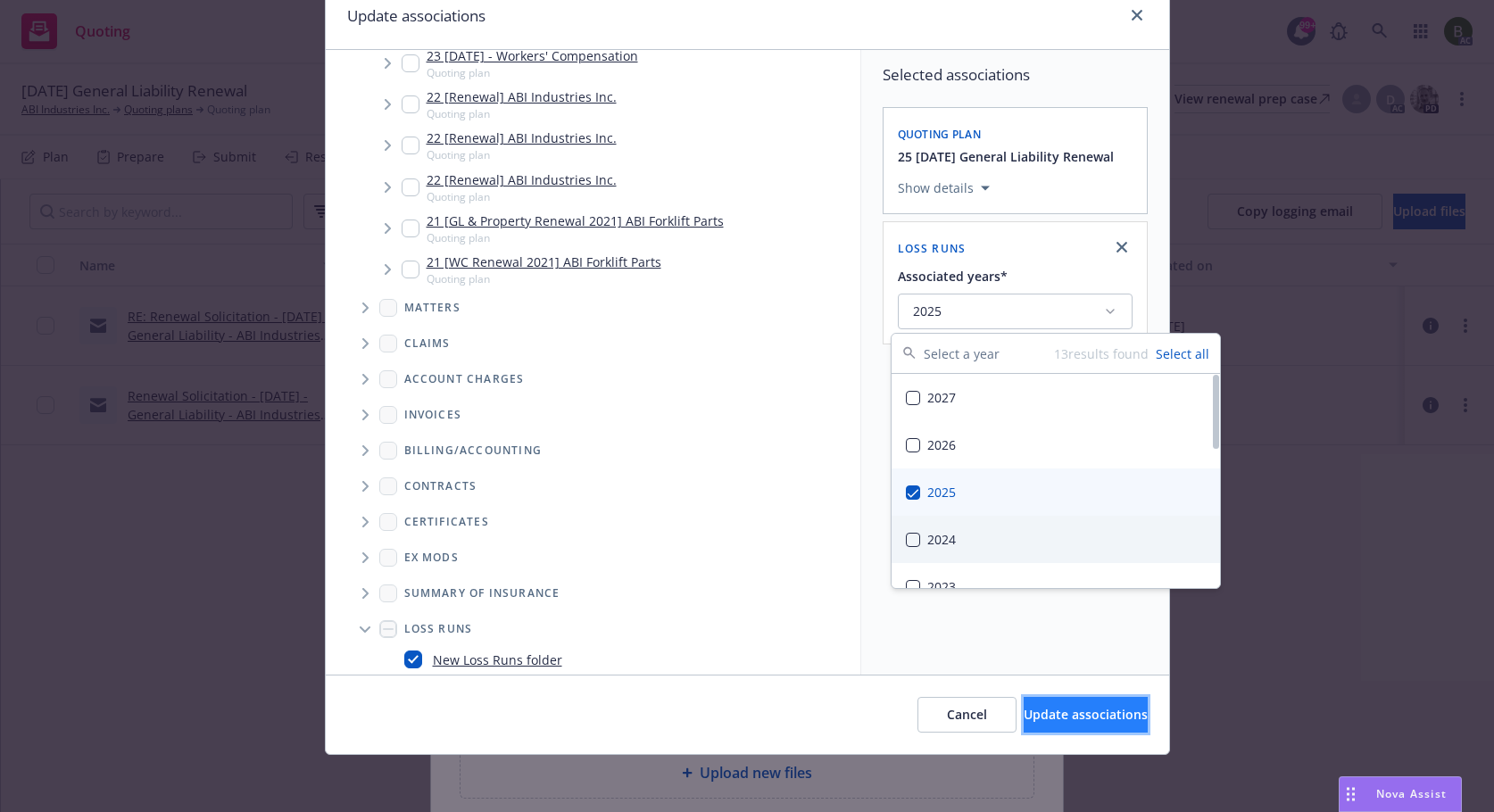
click at [1059, 712] on span "Update associations" at bounding box center [1085, 713] width 124 height 17
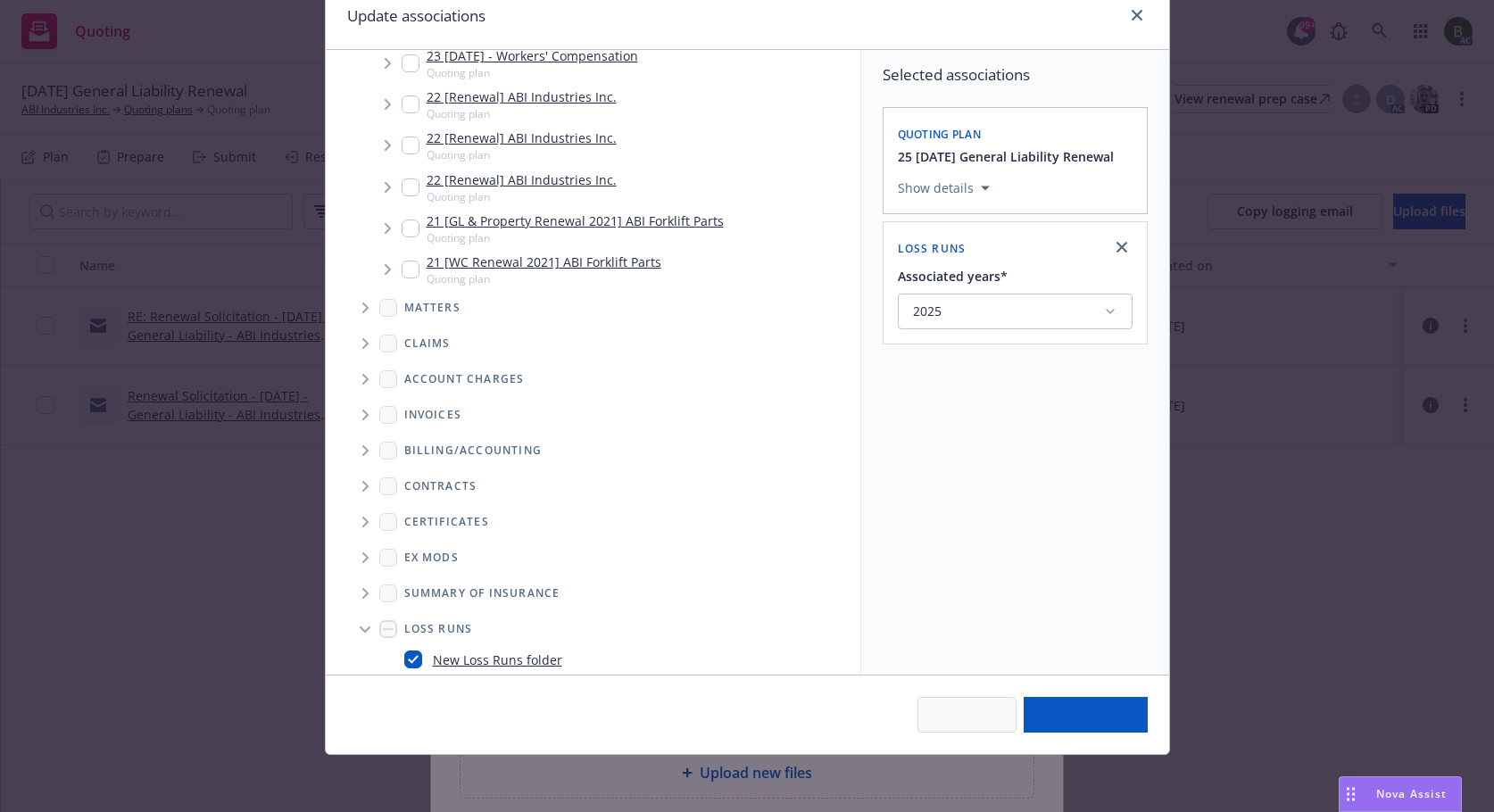
type textarea "x"
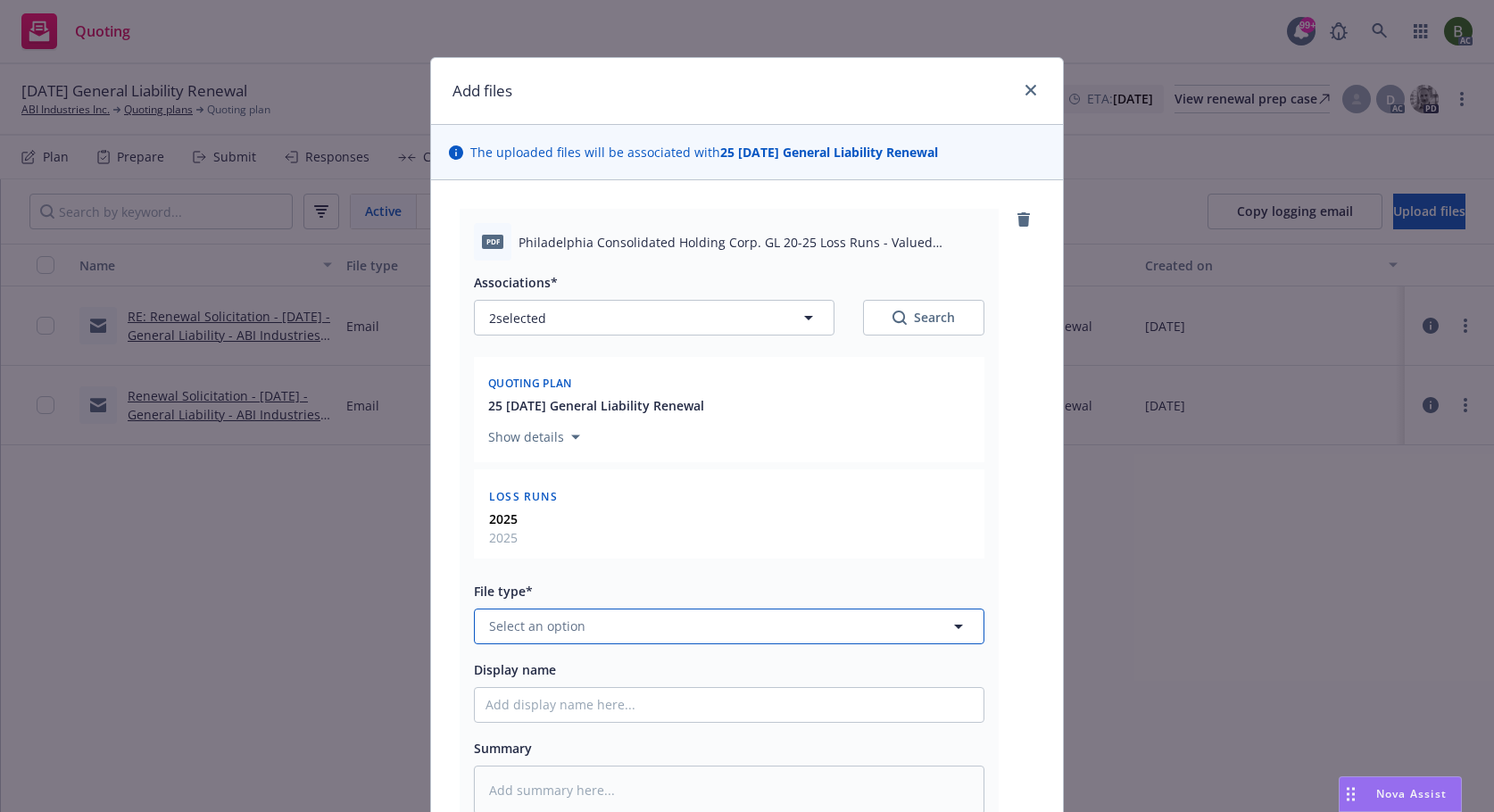
click at [704, 636] on button "Select an option" at bounding box center [729, 626] width 510 height 36
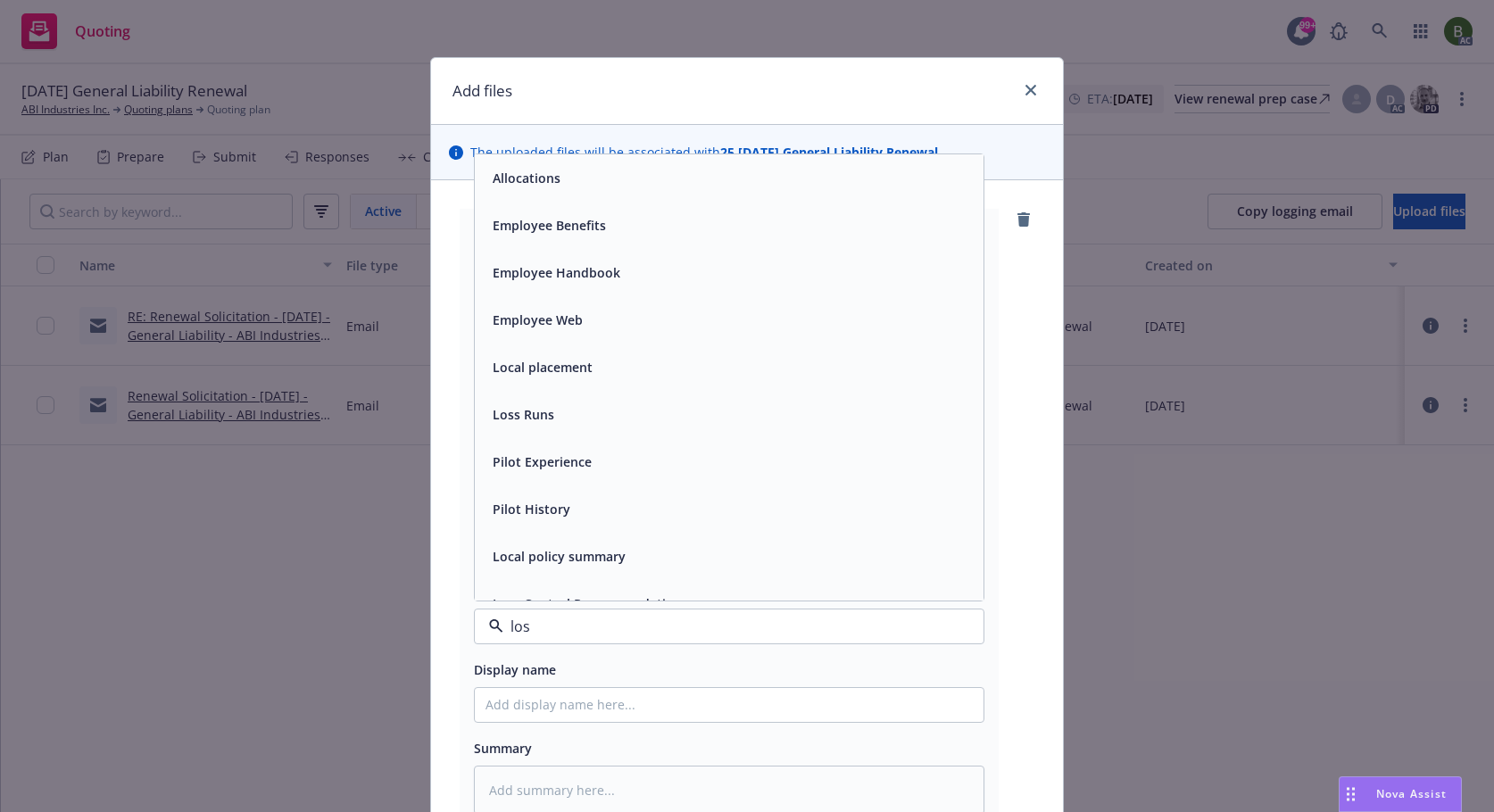
type input "loss"
click at [562, 166] on div "Loss Runs" at bounding box center [730, 177] width 488 height 26
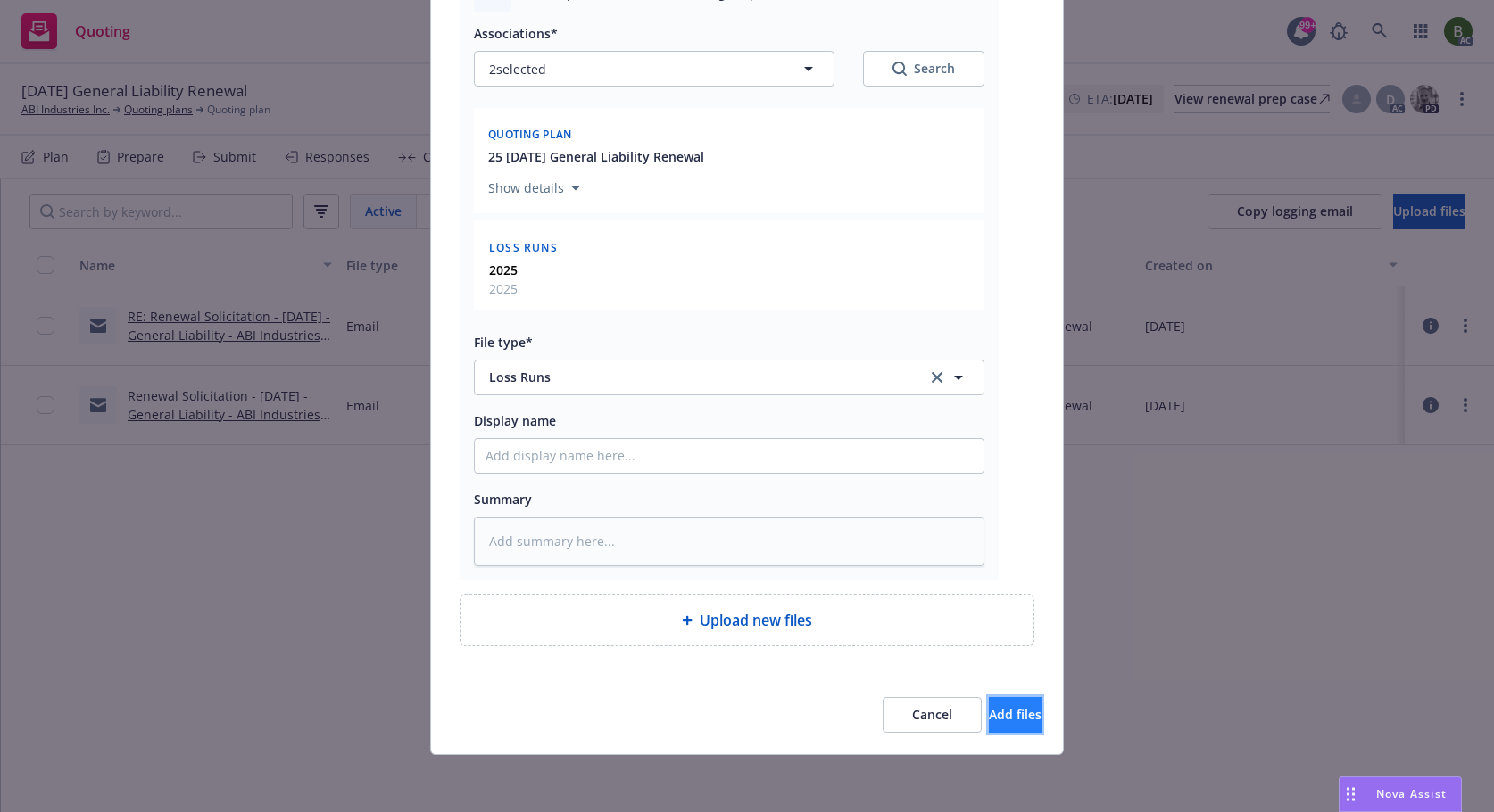
click at [989, 724] on button "Add files" at bounding box center [1015, 715] width 53 height 36
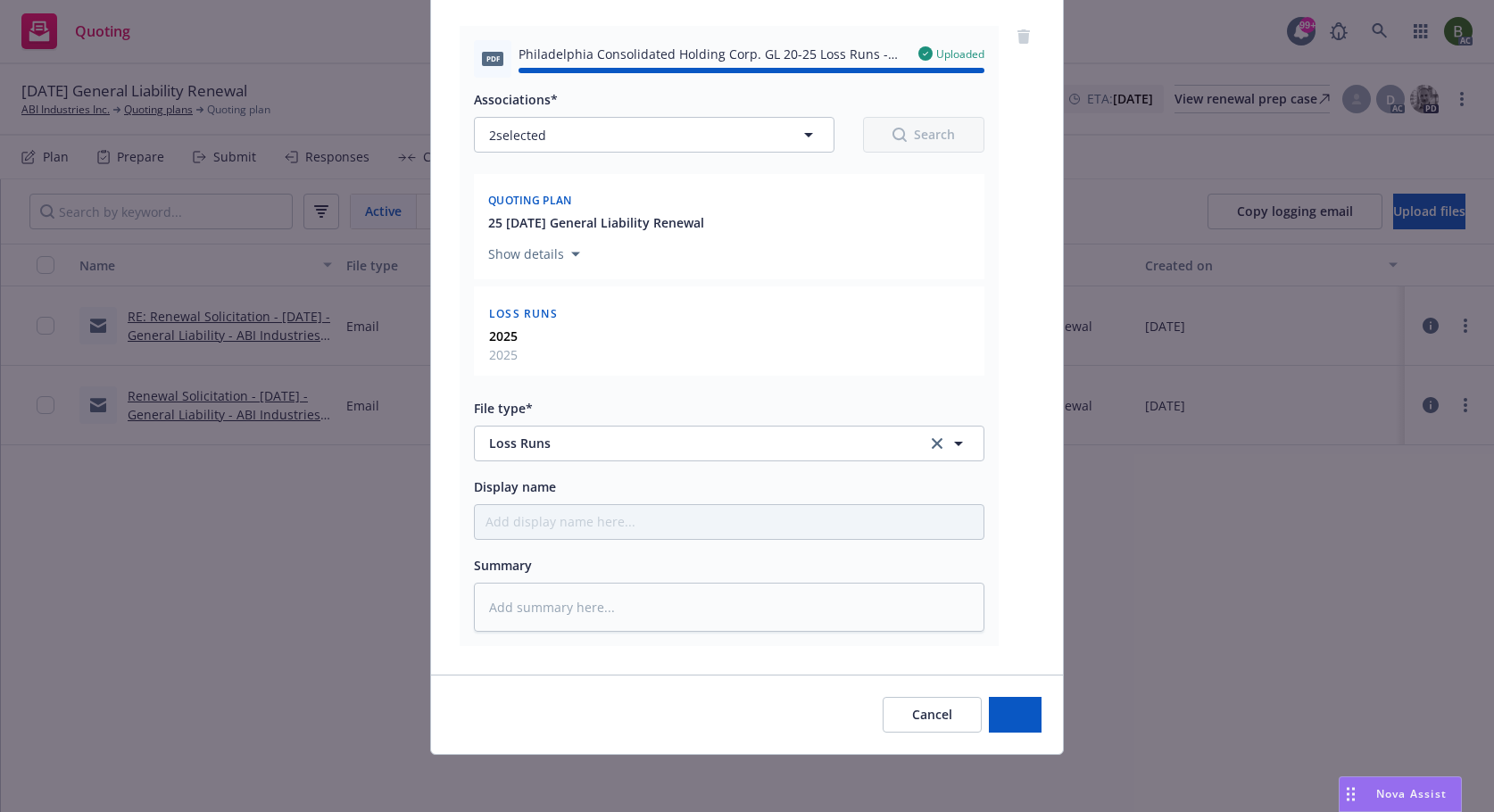
type textarea "x"
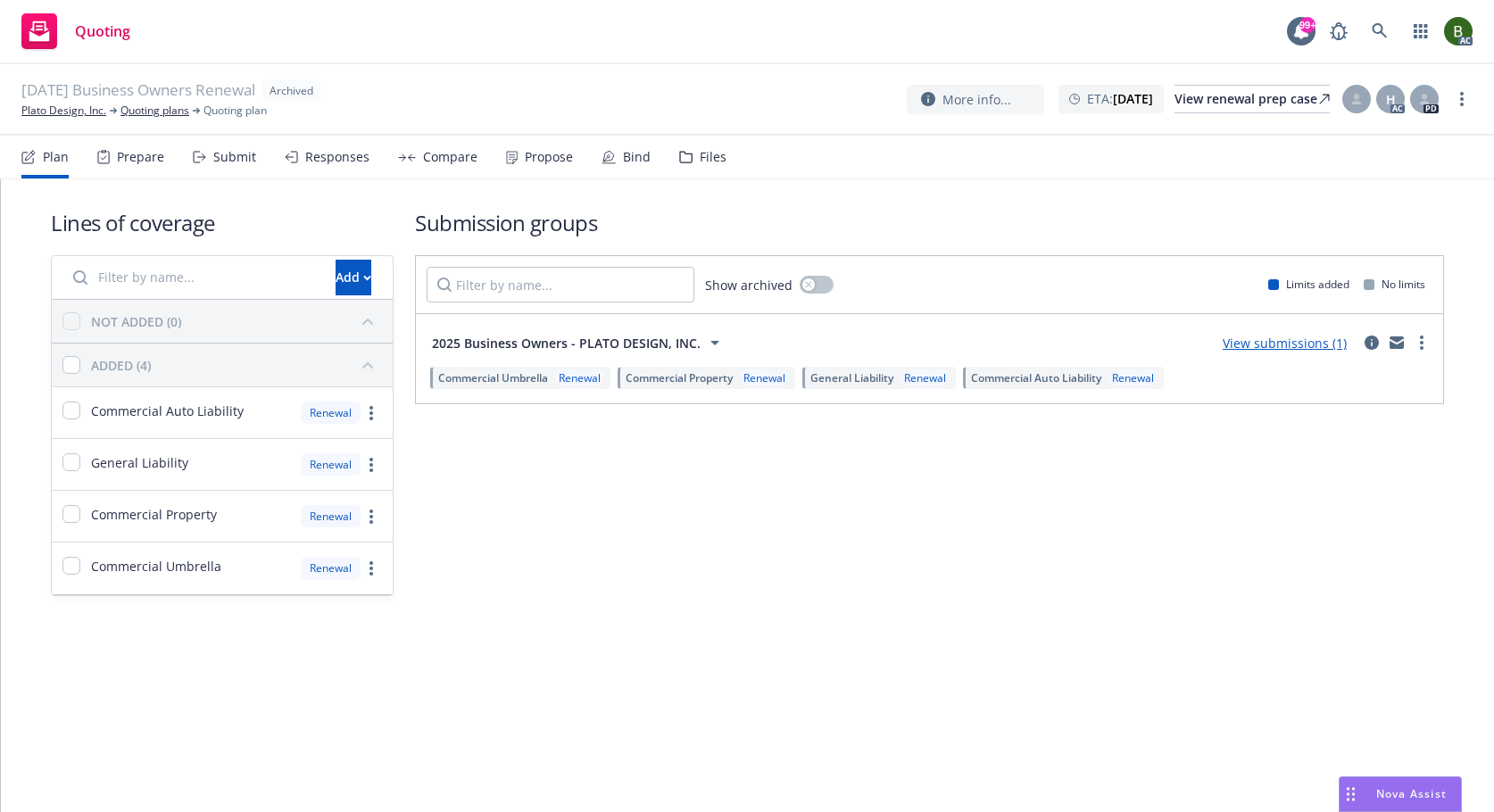
click at [700, 160] on div "Files" at bounding box center [713, 157] width 27 height 14
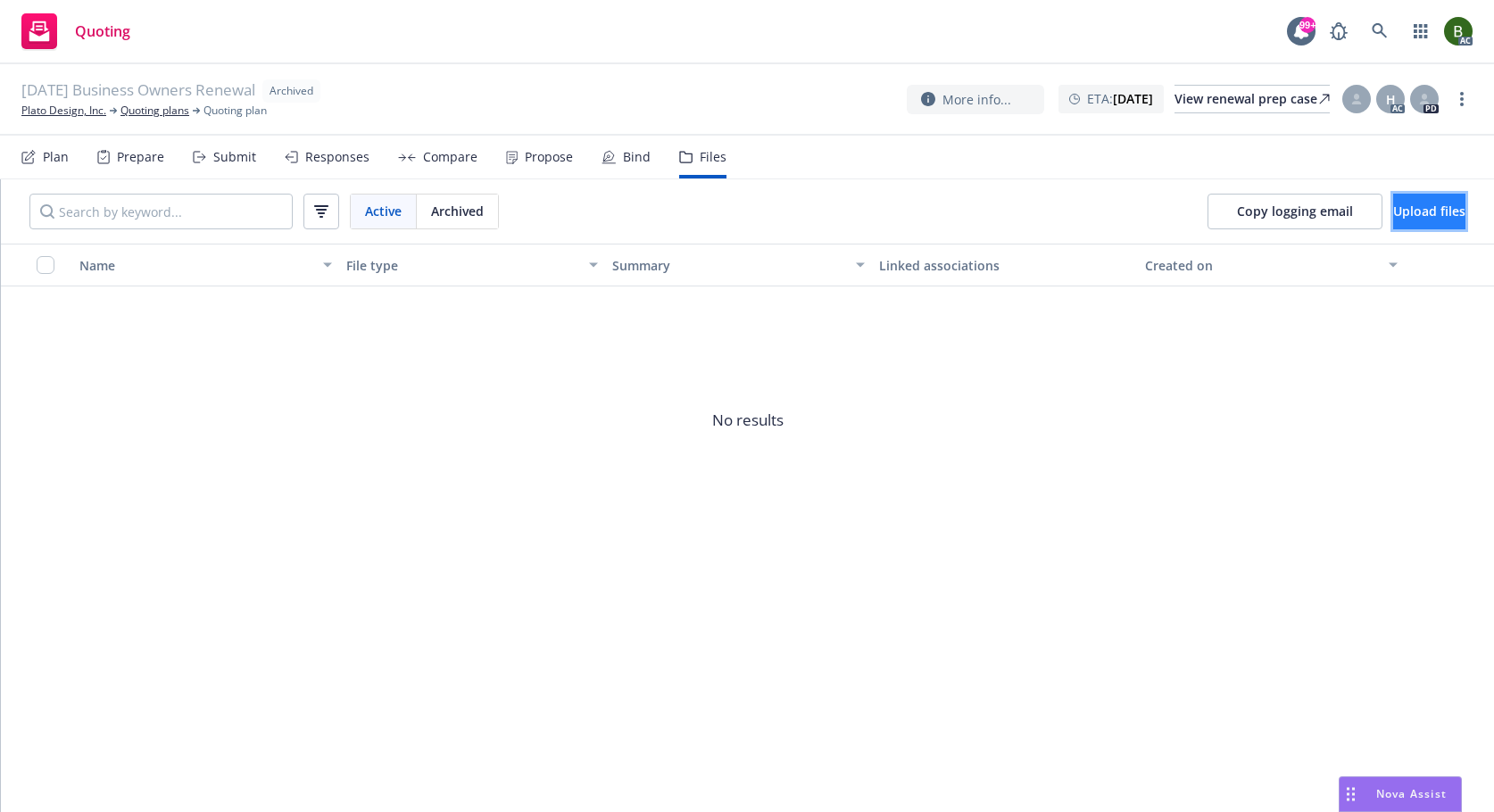
click at [1403, 214] on span "Upload files" at bounding box center [1429, 211] width 73 height 17
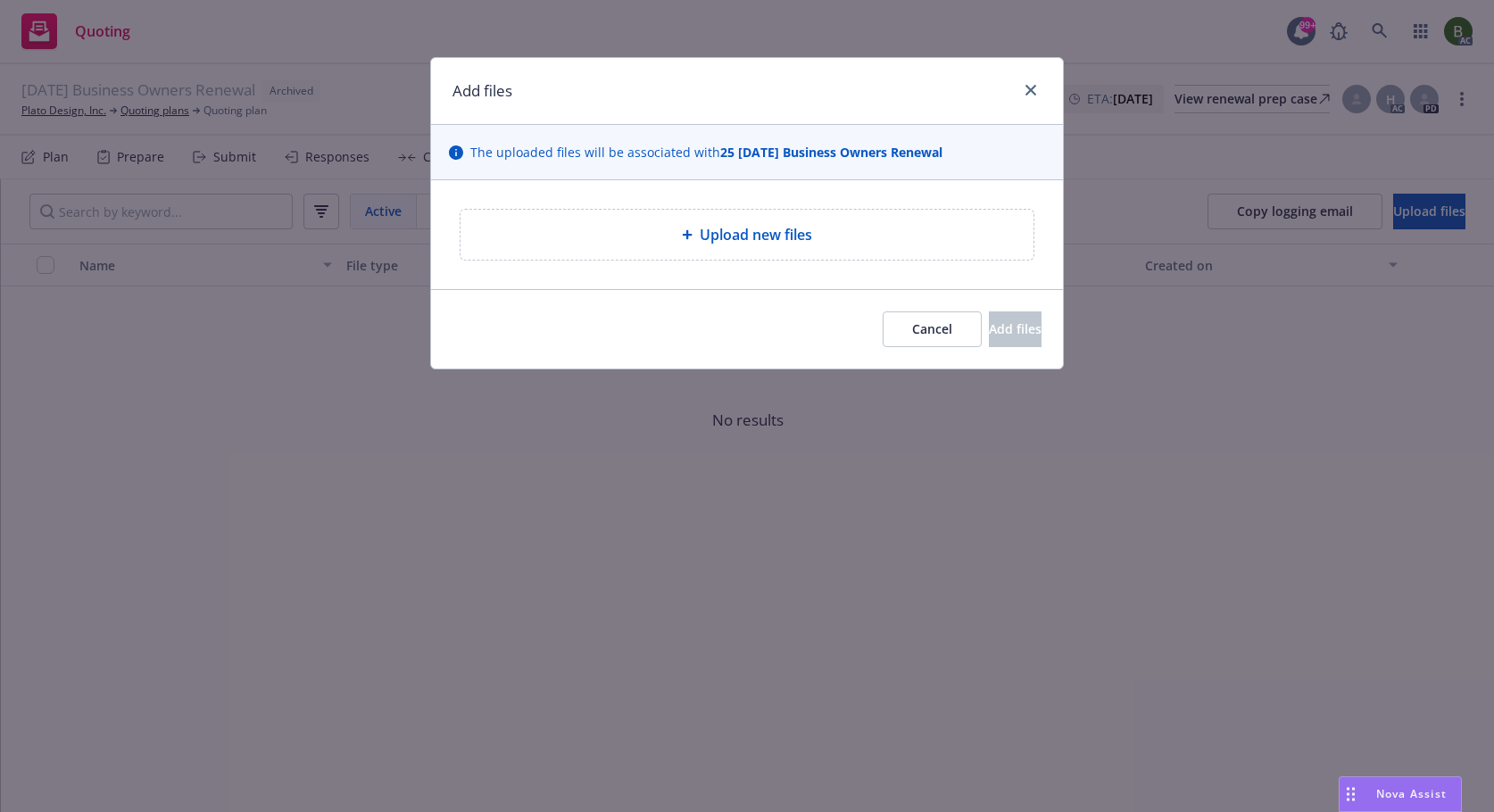
click at [752, 240] on span "Upload new files" at bounding box center [756, 235] width 112 height 22
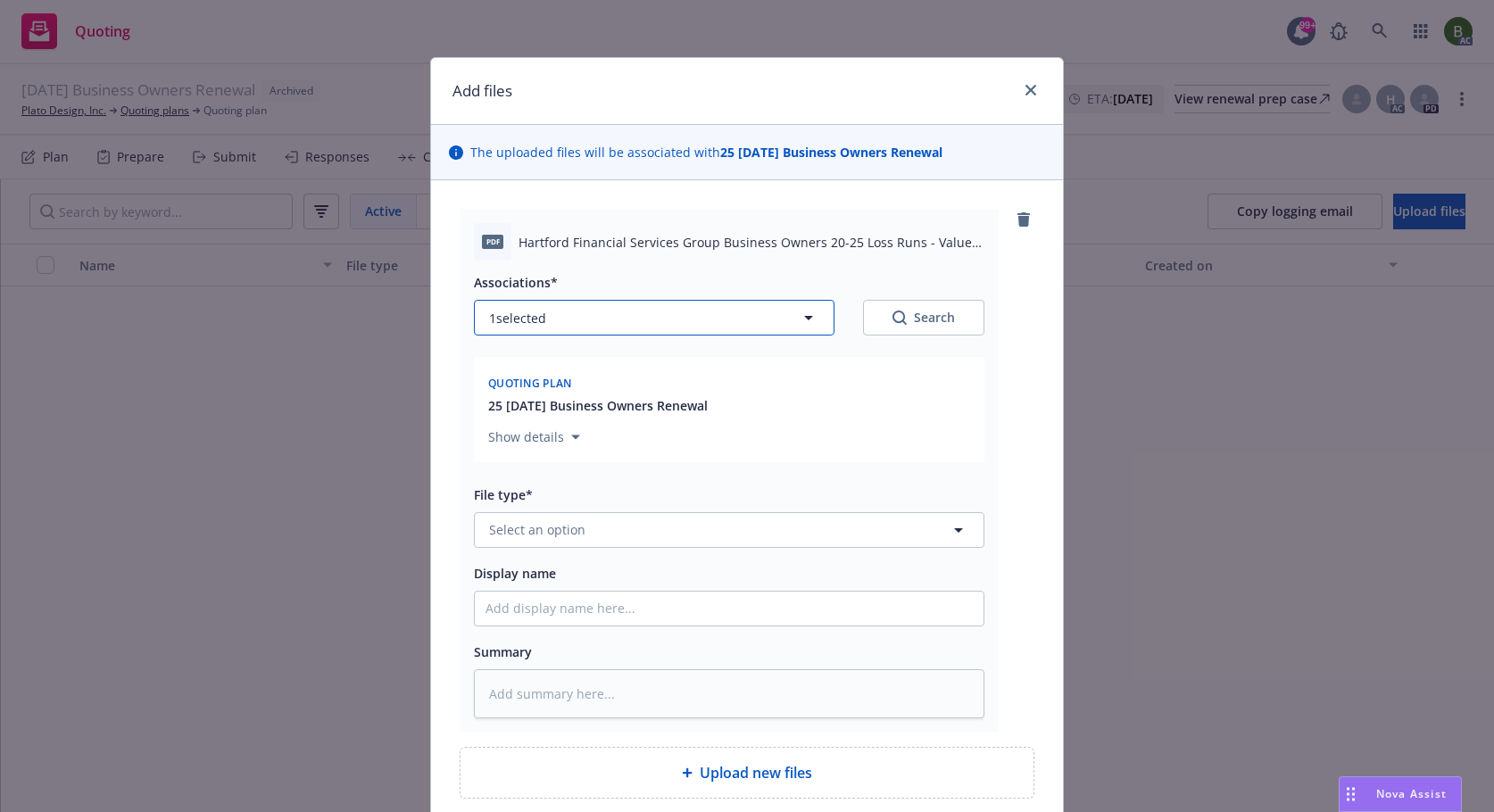
click at [641, 304] on button "1 selected" at bounding box center [654, 318] width 360 height 36
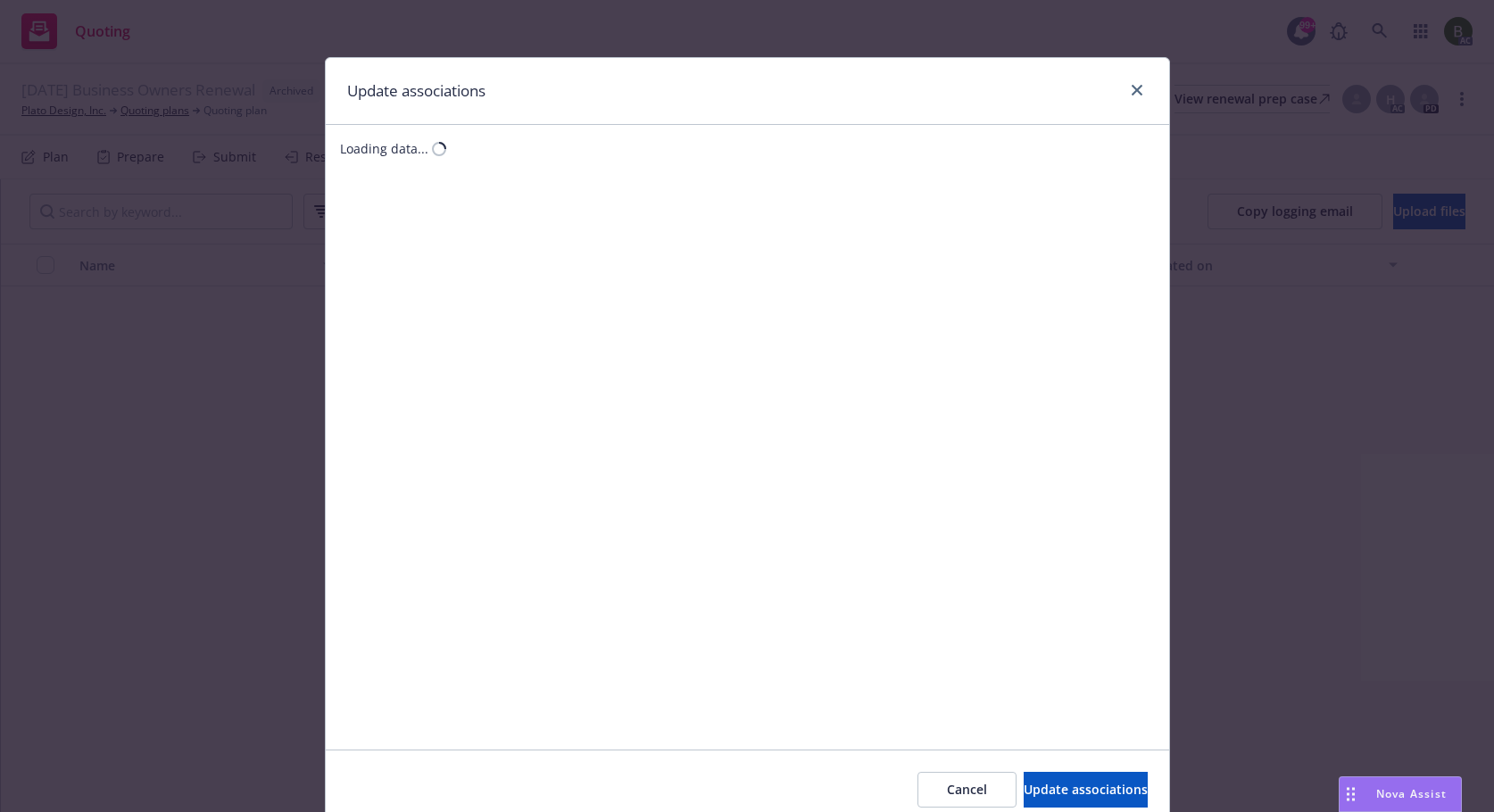
type textarea "x"
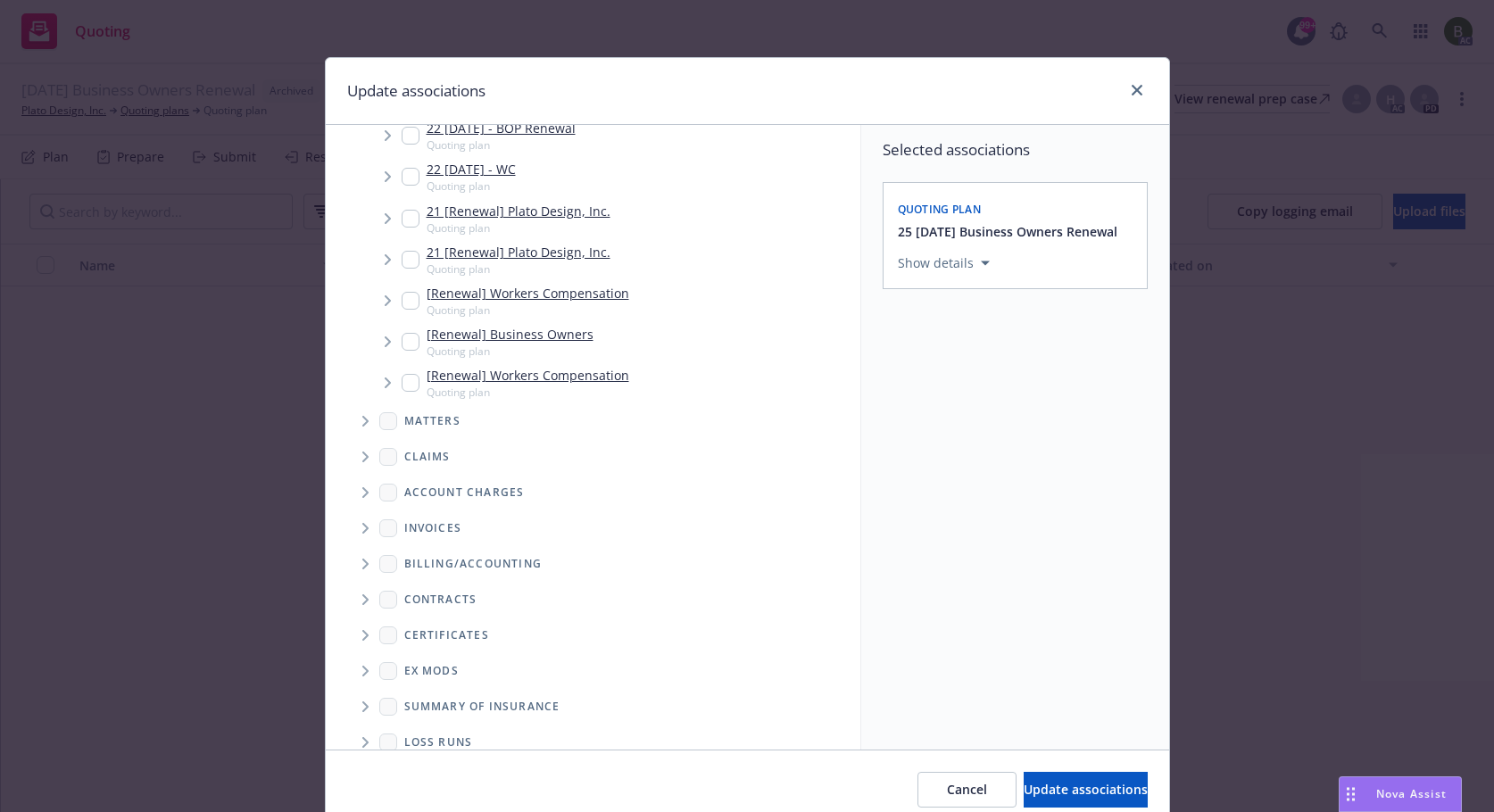
scroll to position [503, 0]
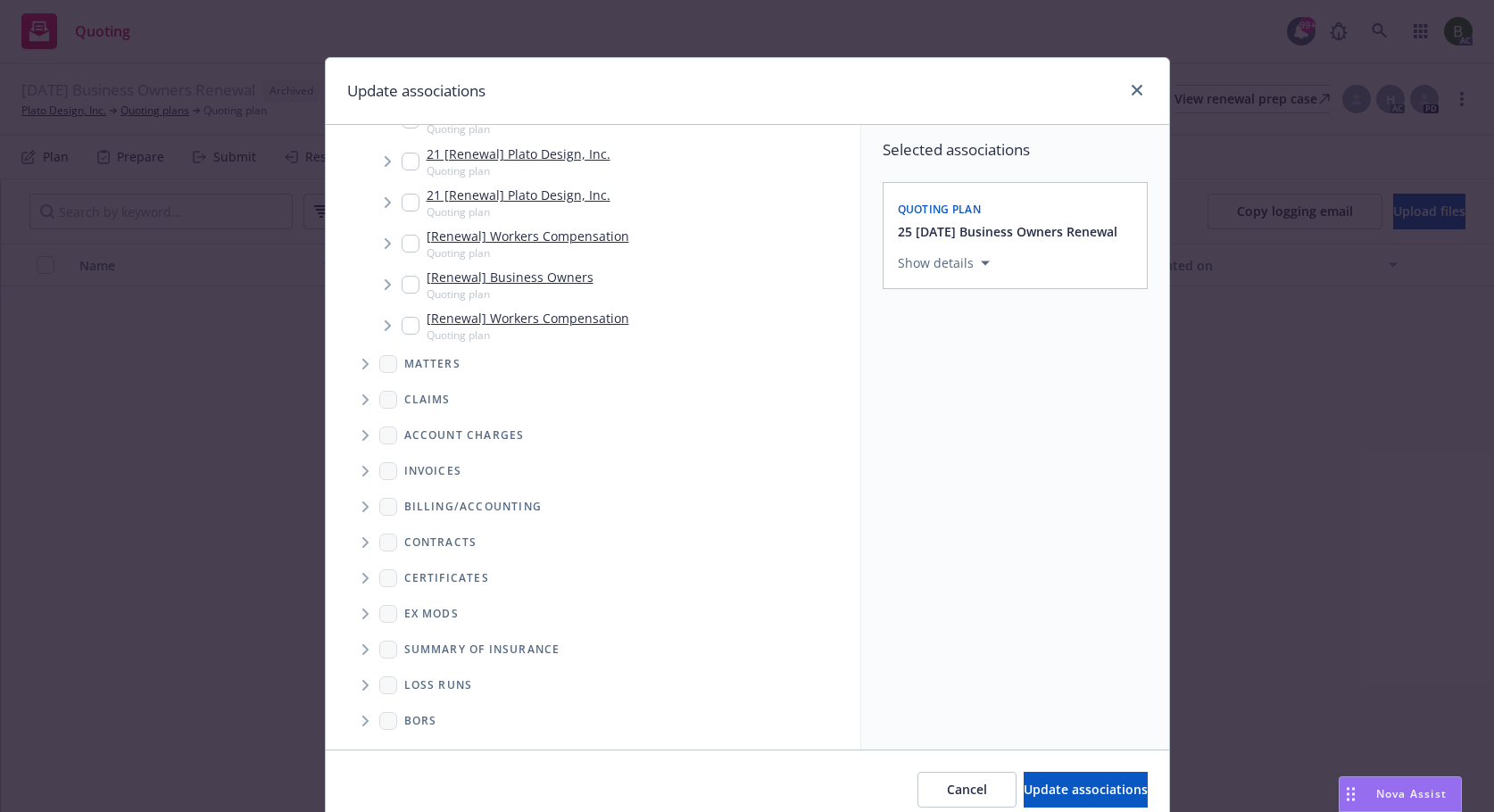
click at [362, 687] on span "Folder Tree Example" at bounding box center [365, 686] width 29 height 29
click at [419, 741] on div "2025" at bounding box center [433, 748] width 57 height 26
checkbox input "true"
click at [1023, 797] on span "Update associations" at bounding box center [1085, 789] width 124 height 17
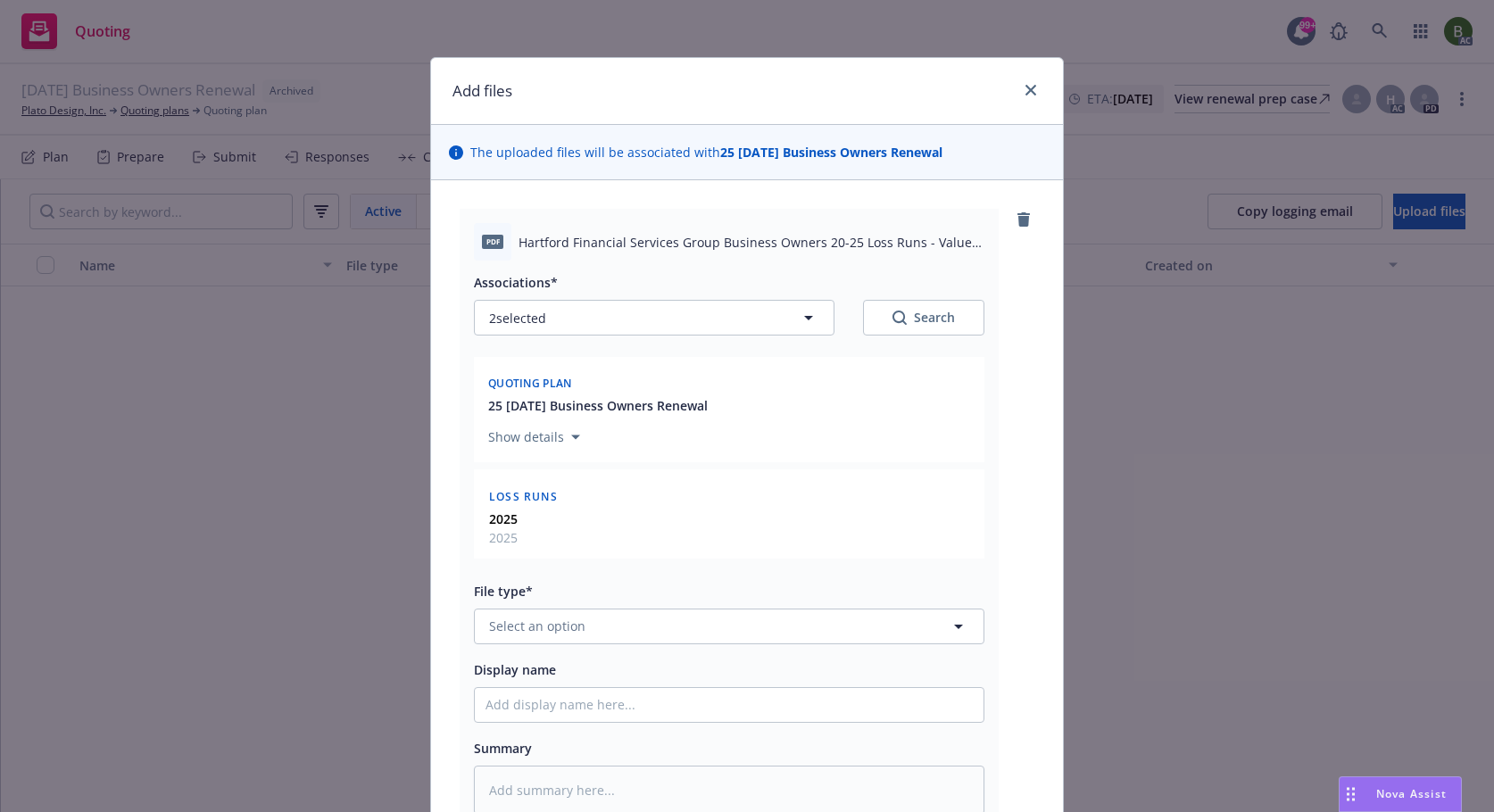
type textarea "x"
click at [671, 621] on button "Select an option" at bounding box center [729, 626] width 510 height 36
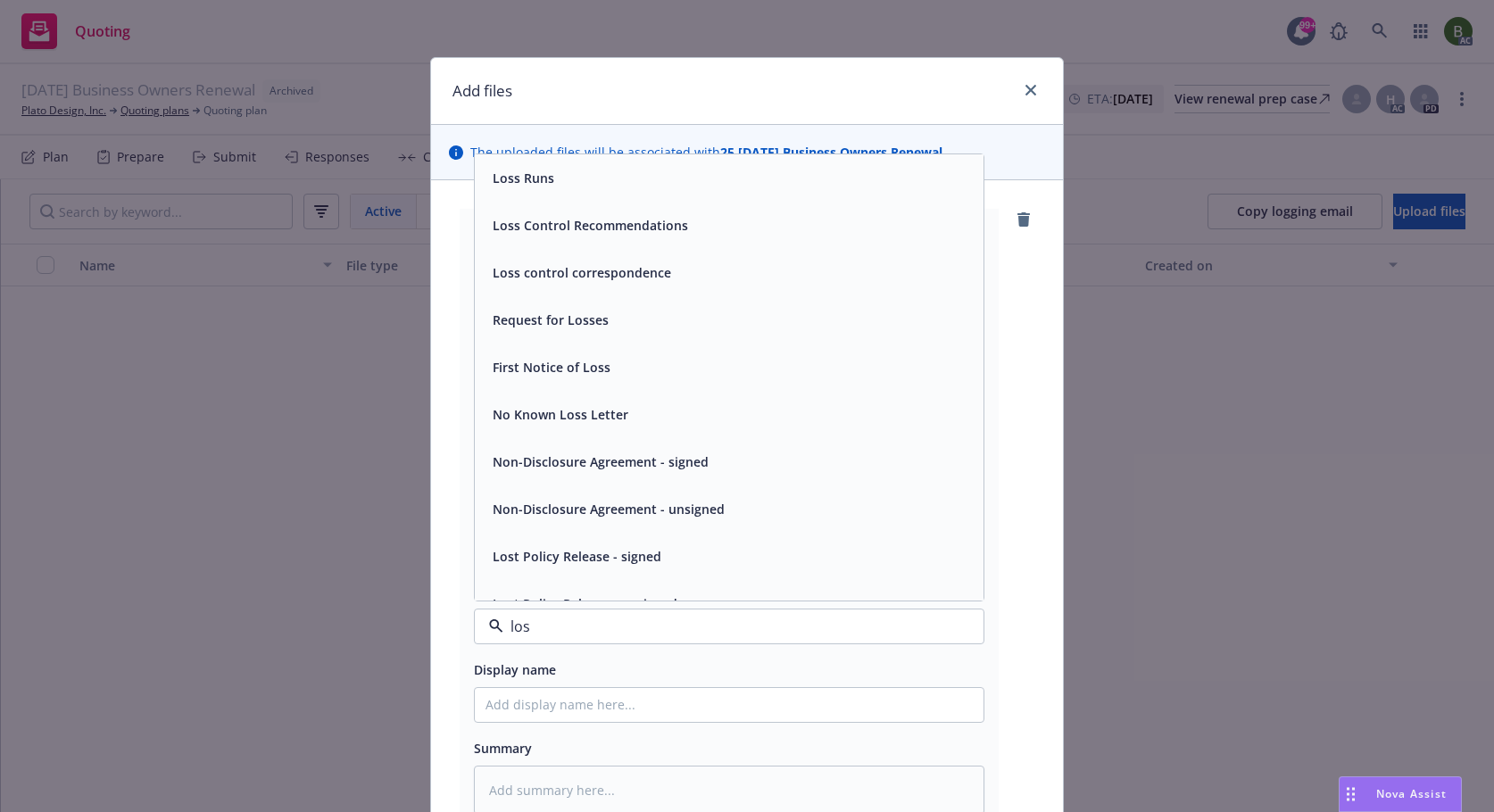
type input "loss"
click at [532, 194] on div "Loss Runs" at bounding box center [729, 177] width 508 height 48
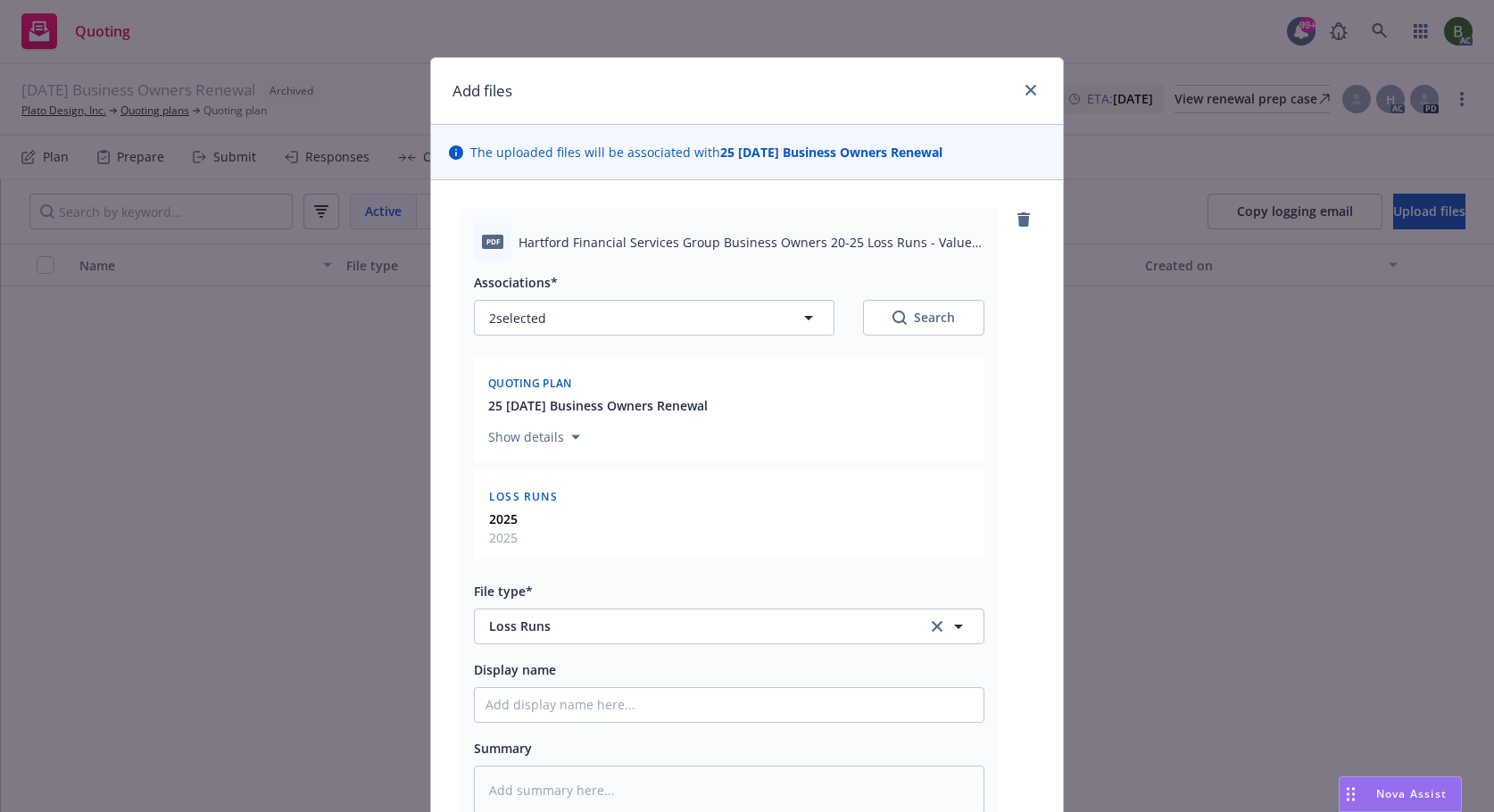
scroll to position [249, 0]
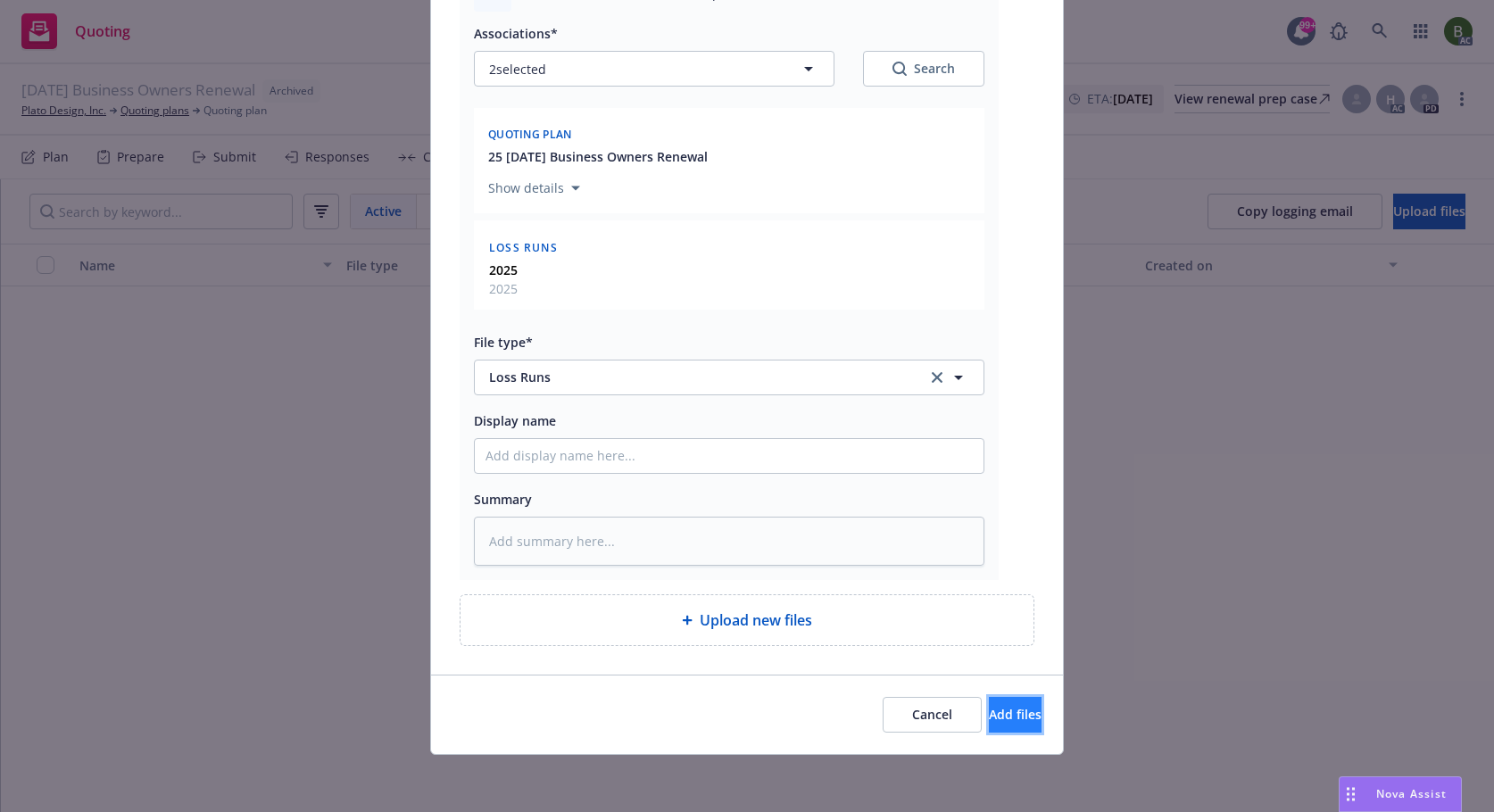
click at [989, 702] on button "Add files" at bounding box center [1015, 715] width 53 height 36
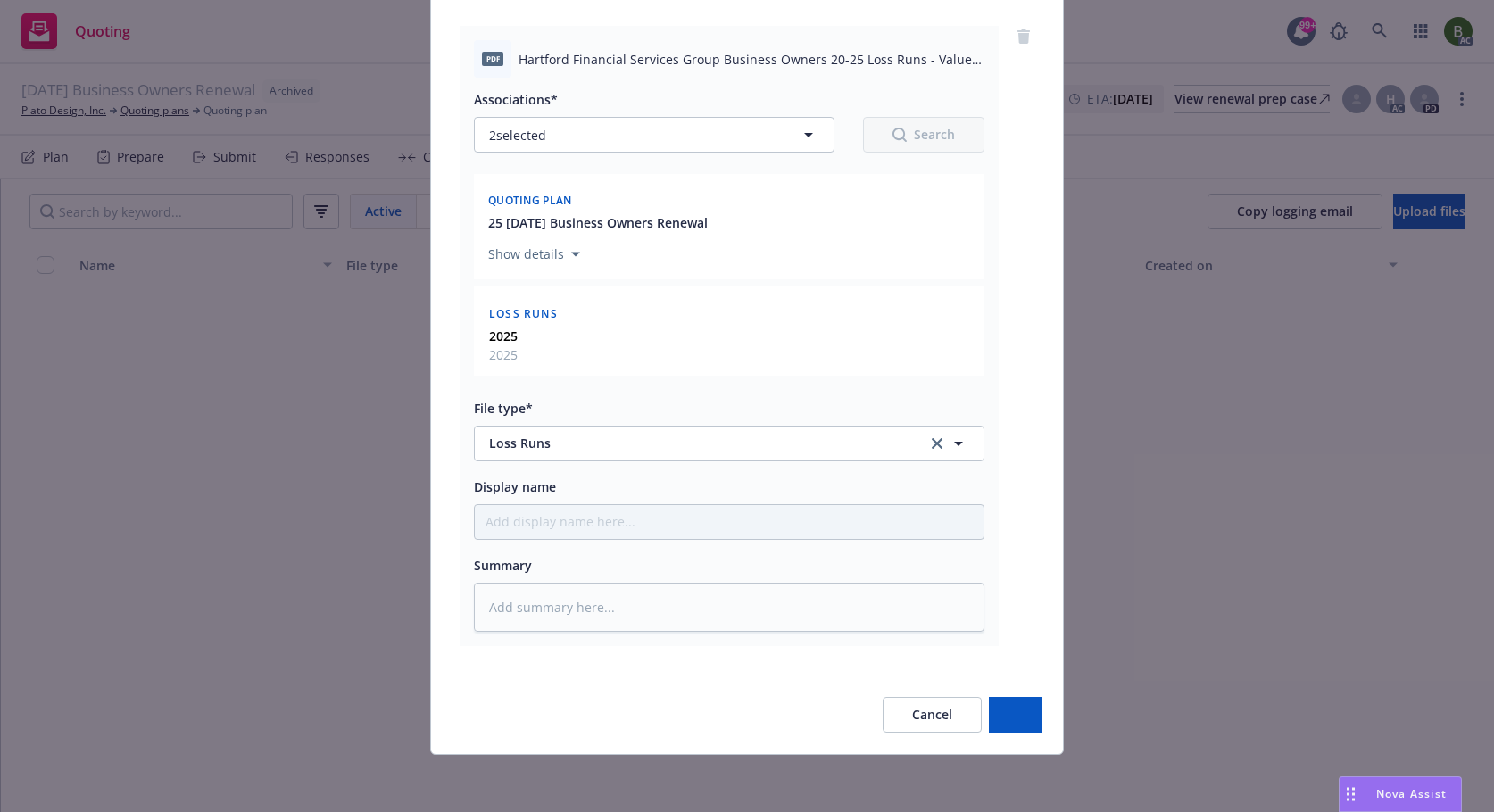
scroll to position [183, 0]
type textarea "x"
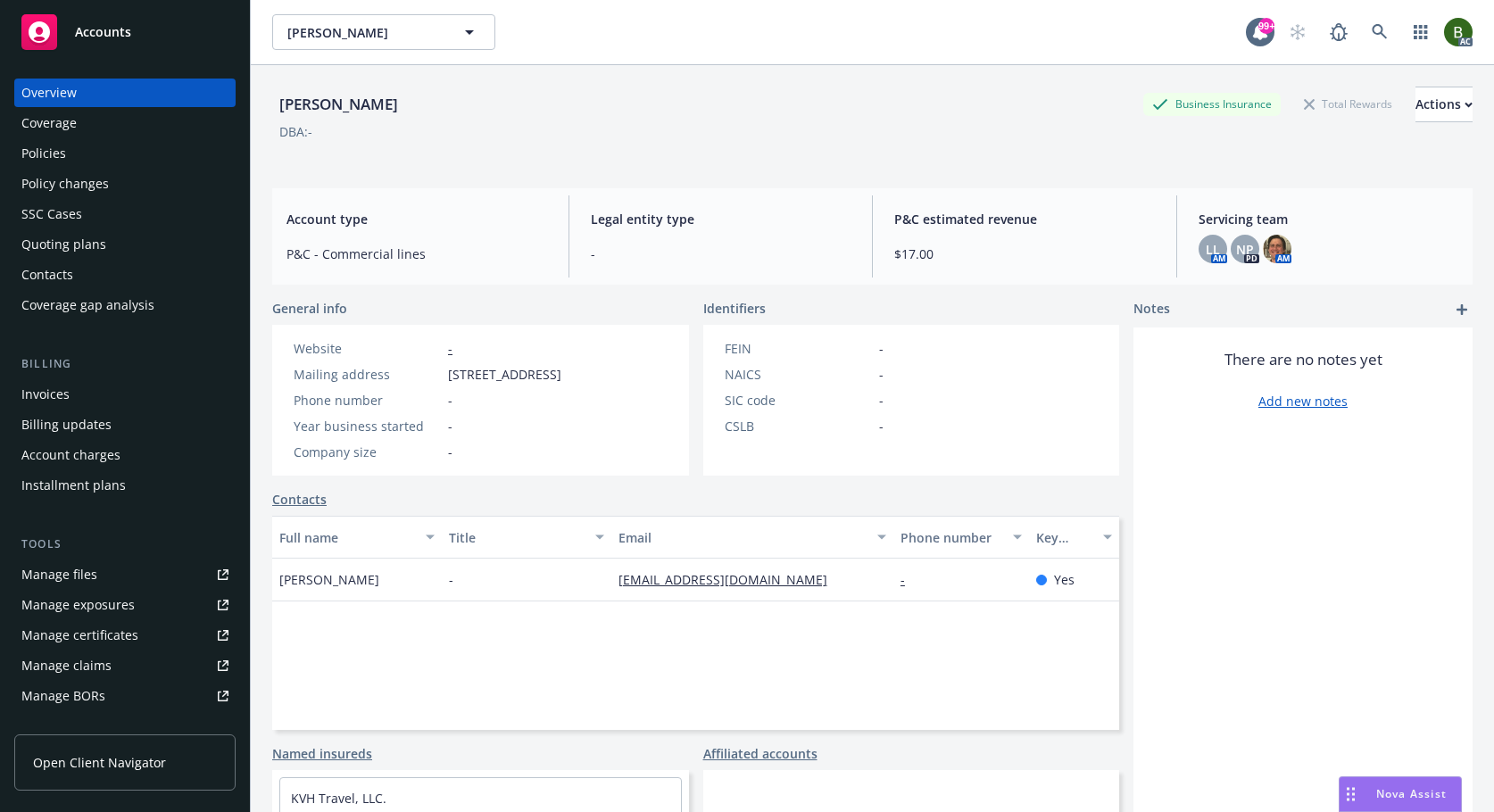
click at [56, 153] on div "Policies" at bounding box center [44, 153] width 45 height 29
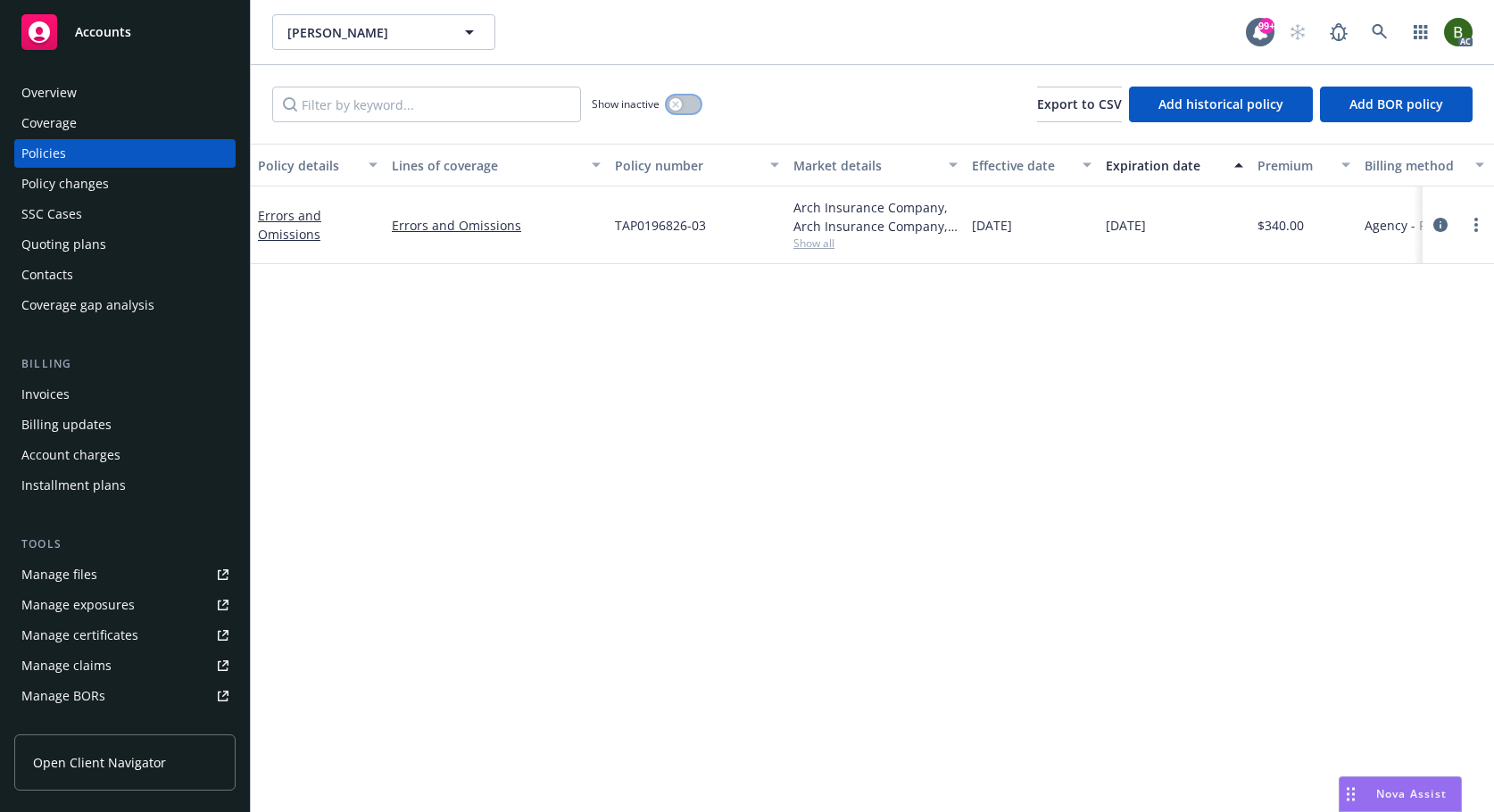
click at [688, 110] on button "button" at bounding box center [684, 105] width 34 height 18
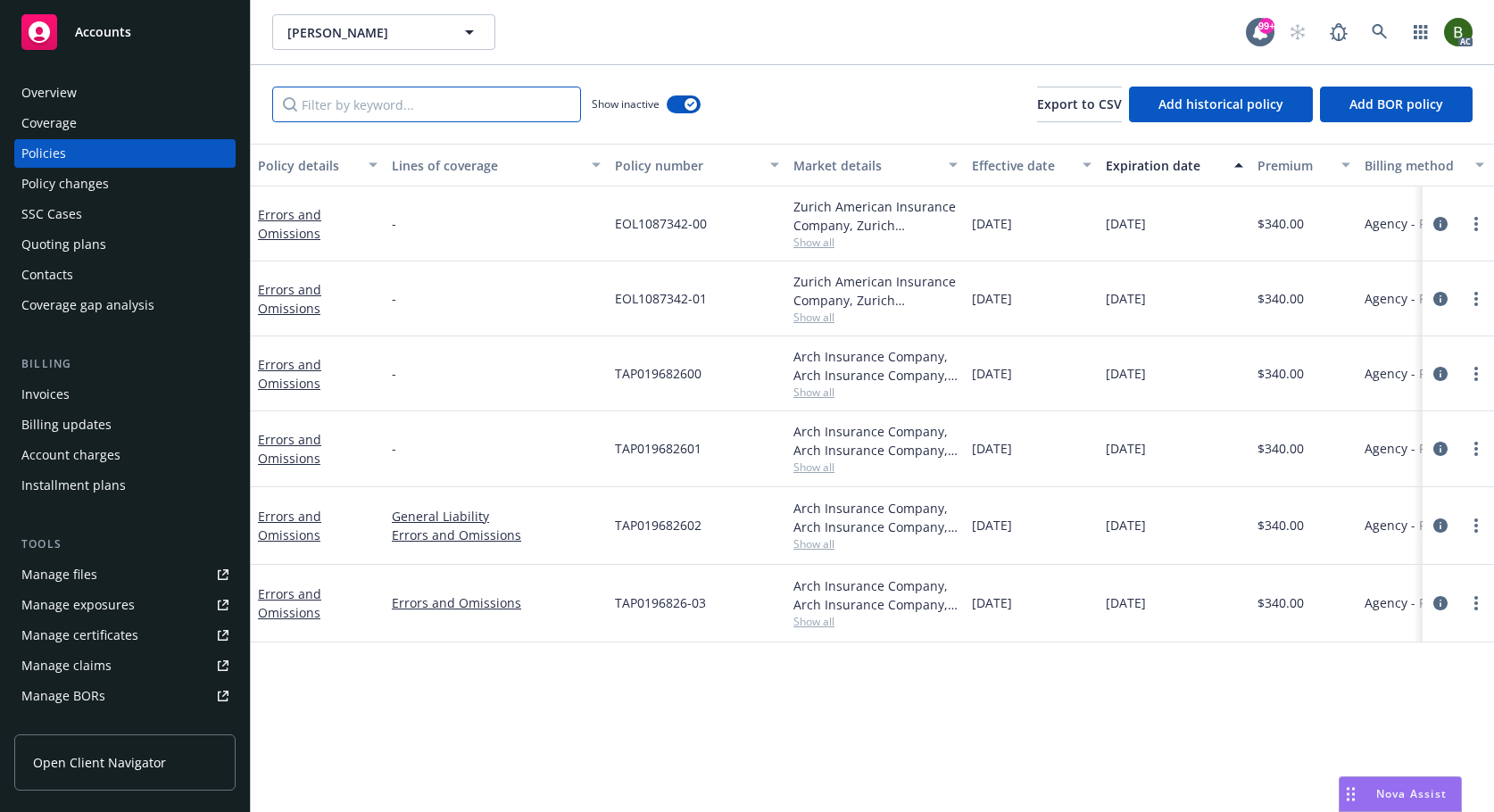
click at [440, 103] on input "Filter by keyword..." at bounding box center [427, 105] width 308 height 36
click at [1443, 606] on icon "circleInformation" at bounding box center [1440, 603] width 14 height 14
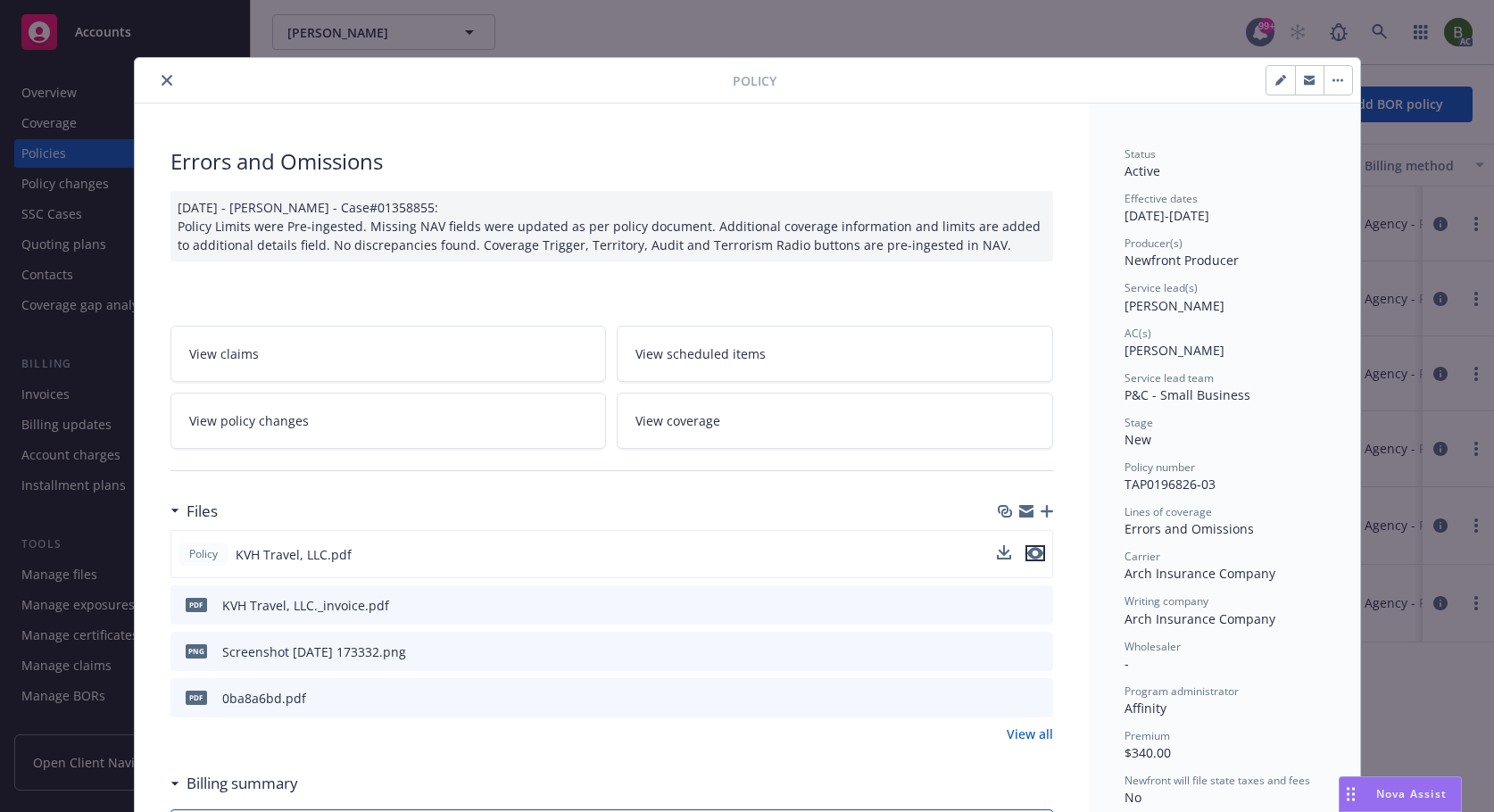
click at [1033, 556] on icon "preview file" at bounding box center [1035, 553] width 16 height 13
click at [1037, 608] on button "preview file" at bounding box center [1036, 604] width 20 height 16
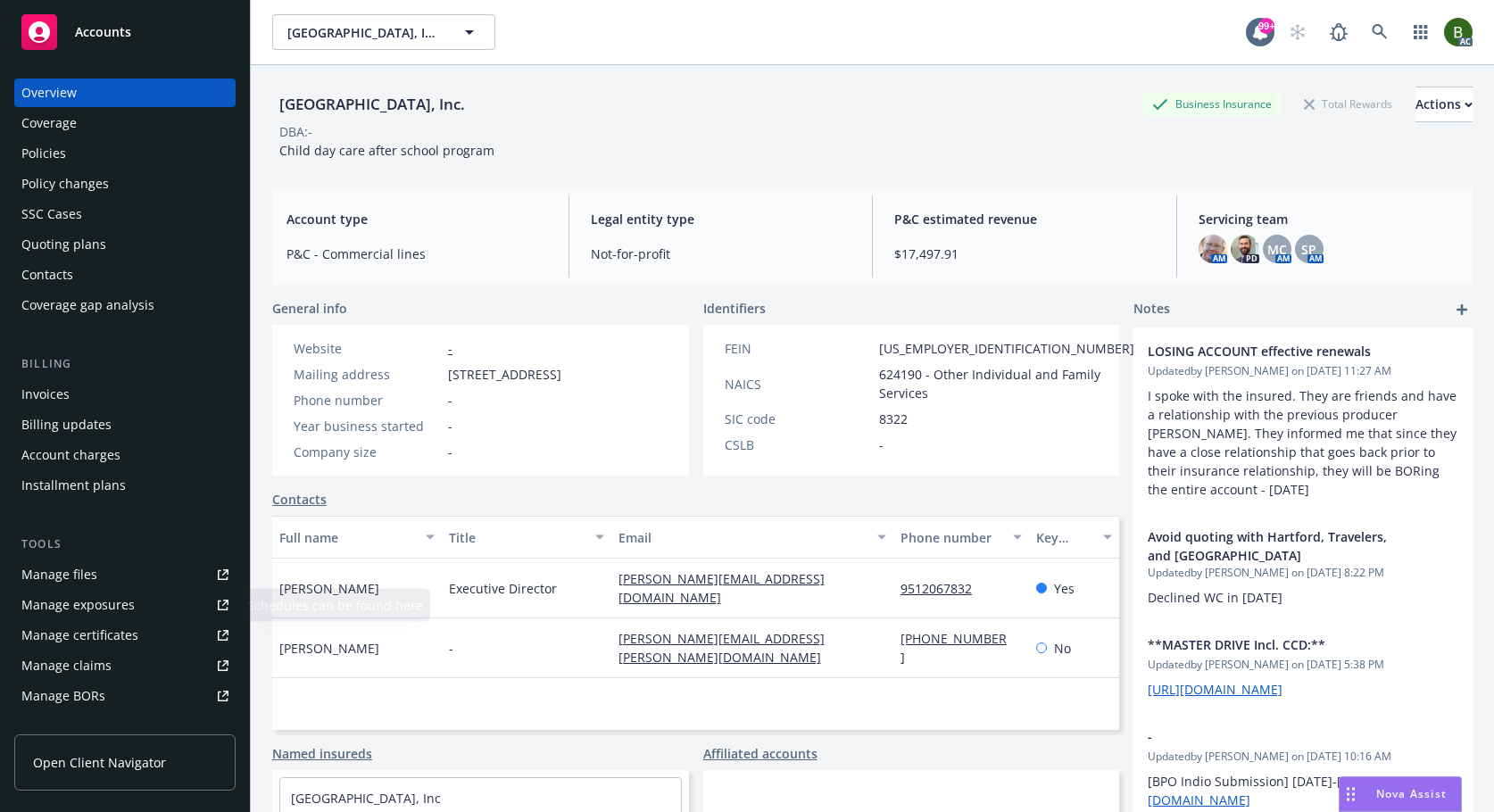
click at [78, 580] on div "Manage files" at bounding box center [59, 574] width 76 height 29
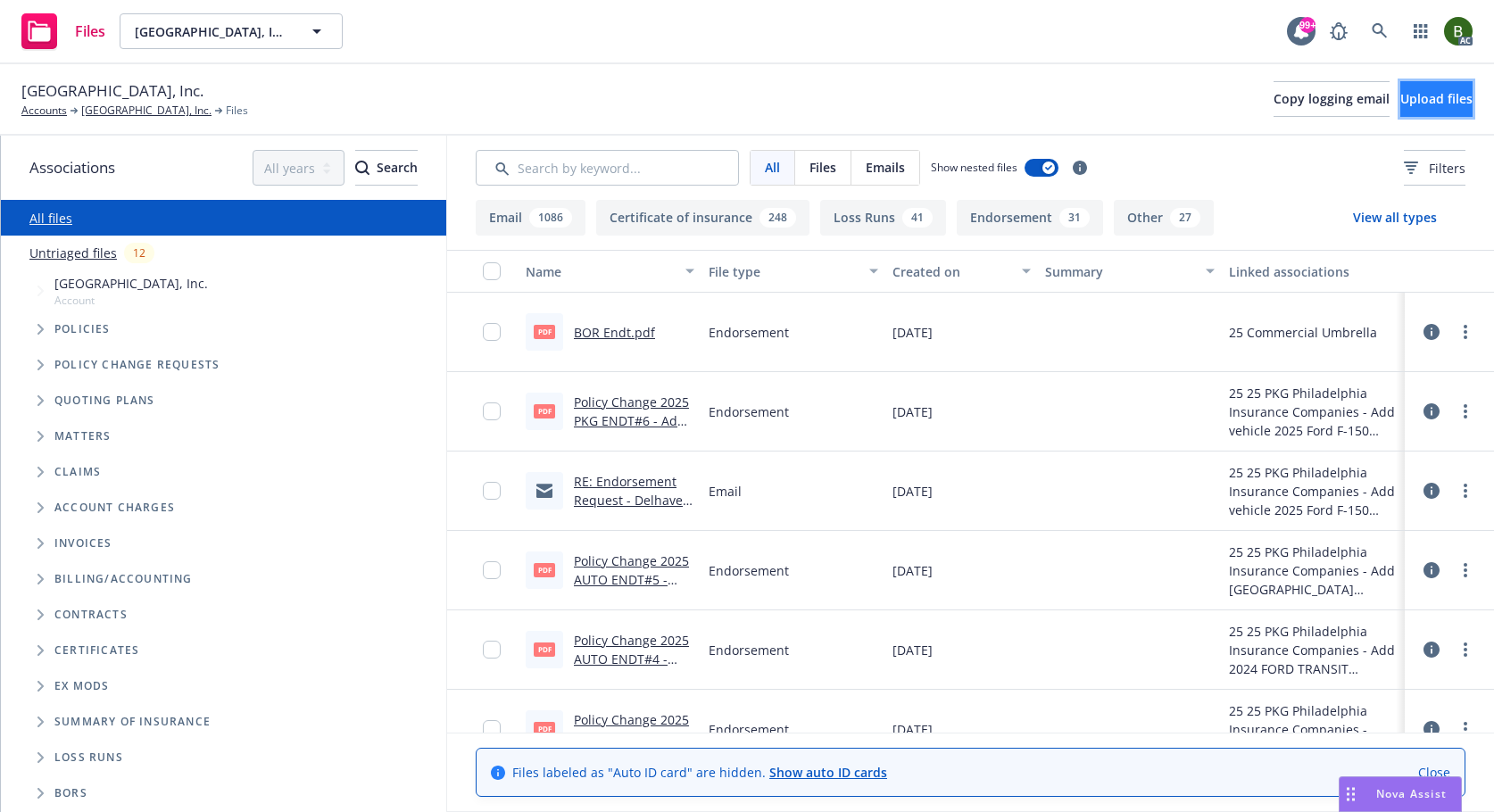
click at [1445, 103] on button "Upload files" at bounding box center [1436, 99] width 73 height 36
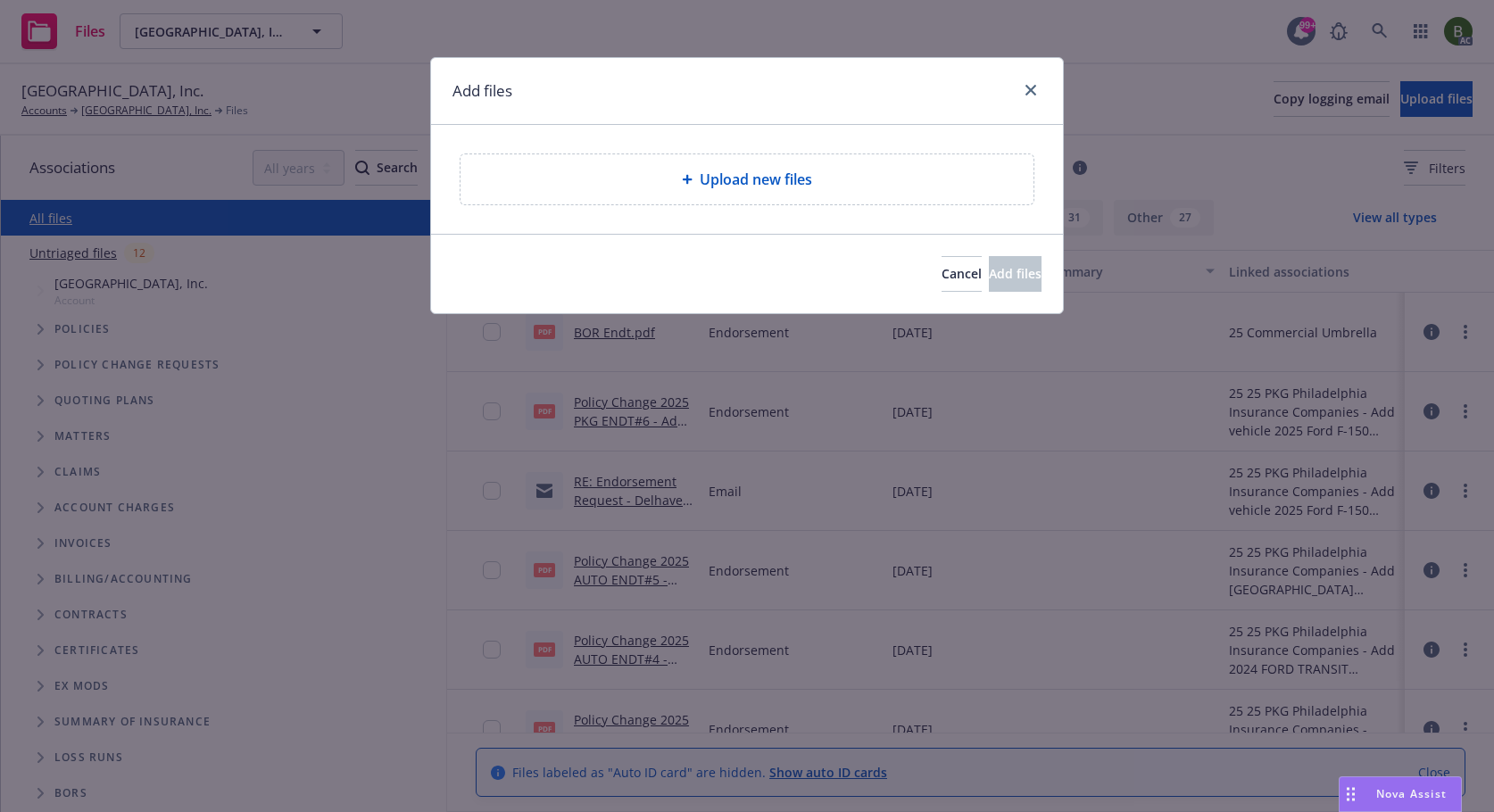
click at [768, 193] on div "Upload new files" at bounding box center [747, 179] width 573 height 50
click at [941, 263] on button "Cancel" at bounding box center [961, 274] width 40 height 36
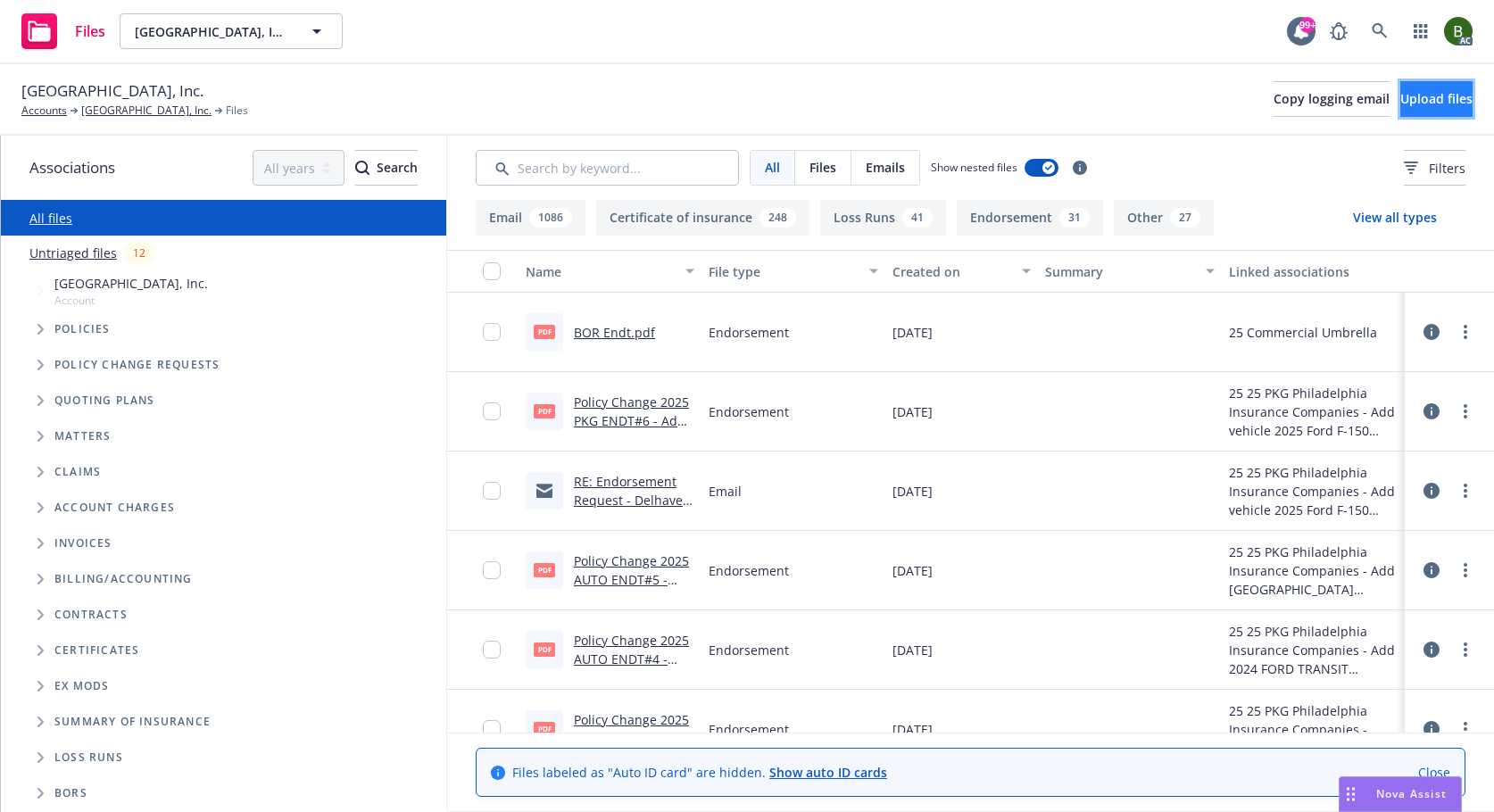
click at [1400, 104] on span "Upload files" at bounding box center [1436, 99] width 73 height 17
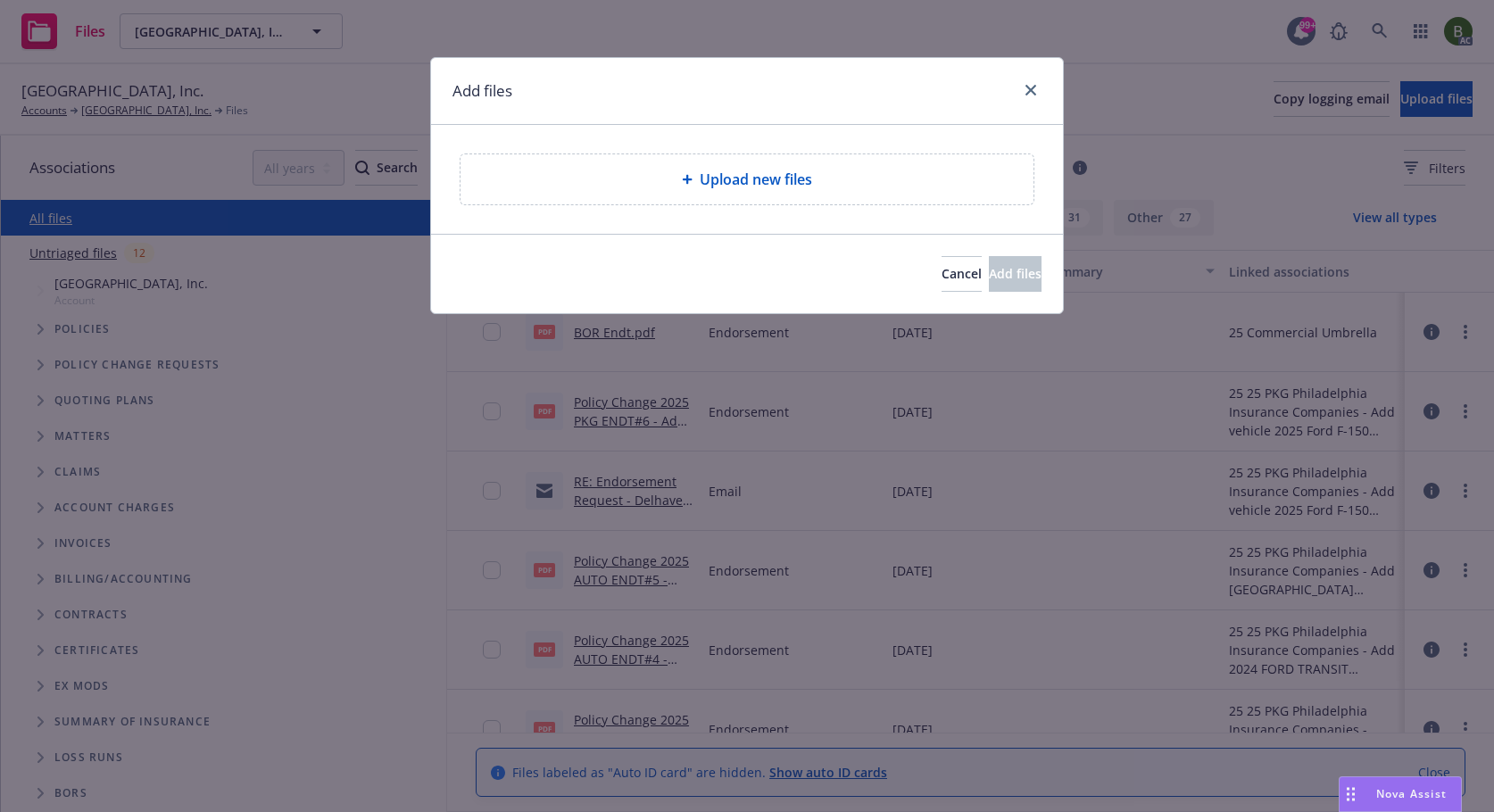
click at [799, 182] on span "Upload new files" at bounding box center [756, 179] width 112 height 22
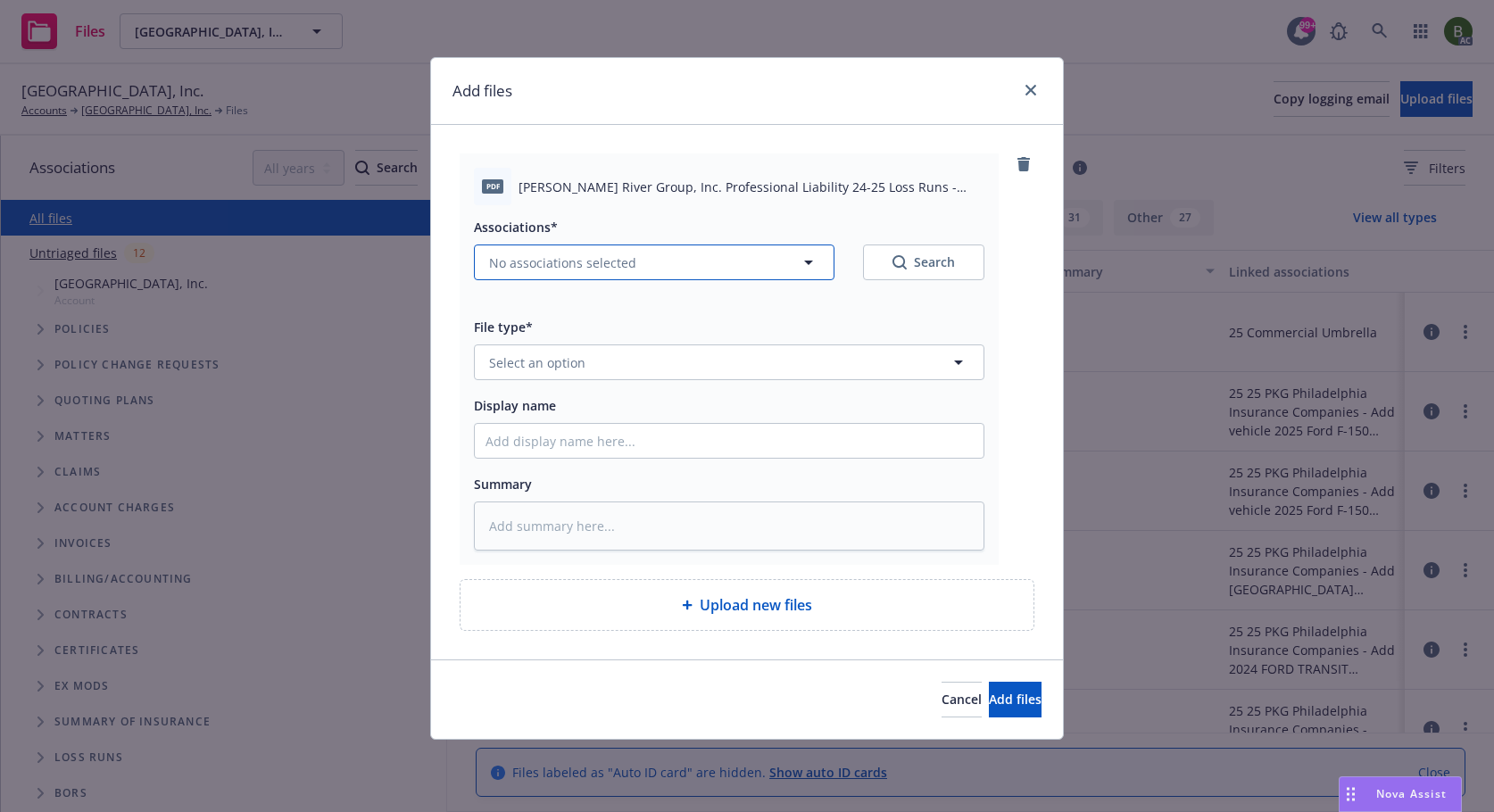
click at [655, 257] on button "No associations selected" at bounding box center [654, 263] width 360 height 36
type textarea "x"
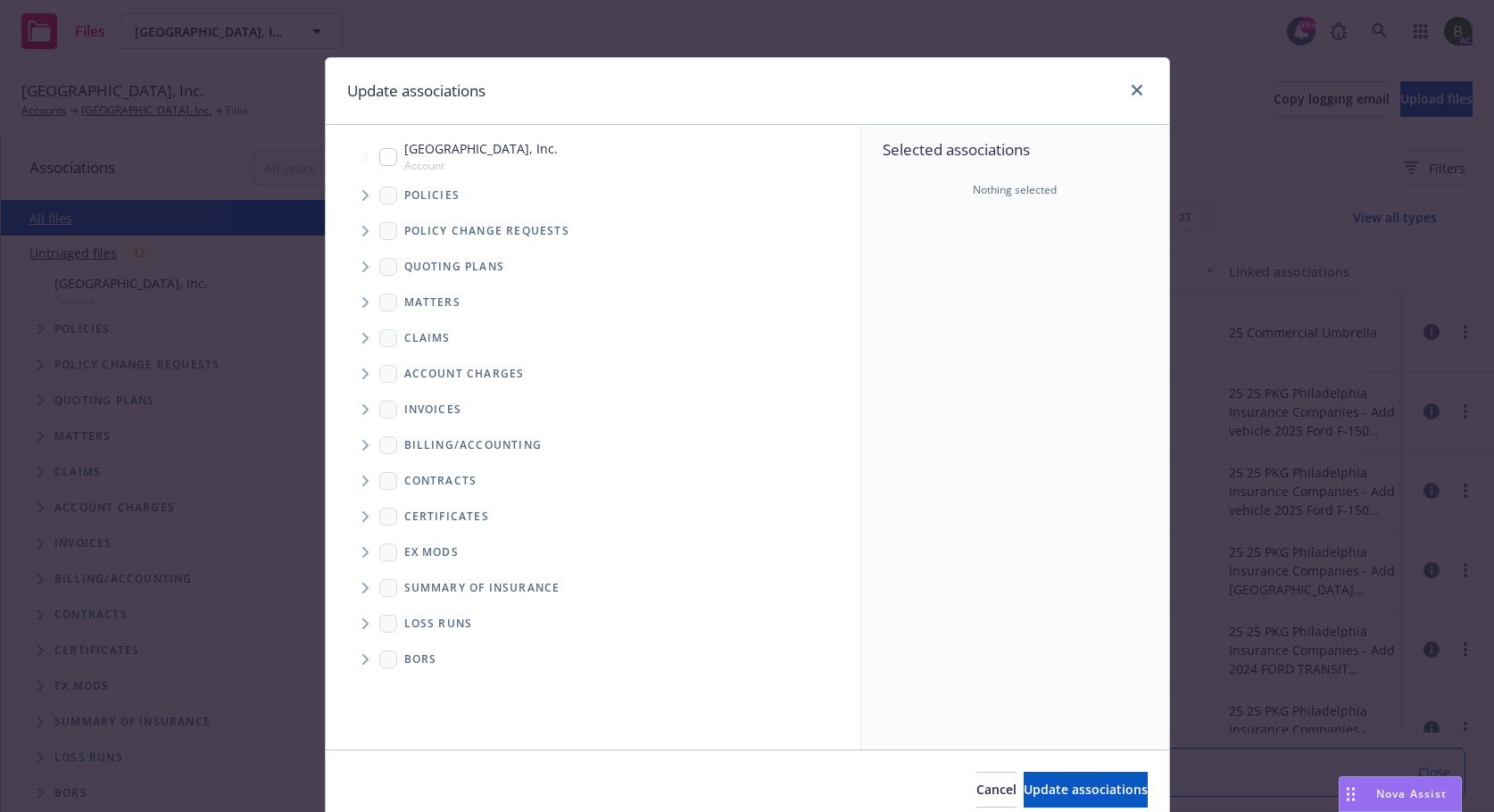
click at [362, 624] on span "Folder Tree Example" at bounding box center [365, 624] width 29 height 29
click at [410, 688] on input "Folder Tree Example" at bounding box center [413, 687] width 18 height 18
checkbox input "true"
click at [362, 191] on icon "Tree Example" at bounding box center [366, 195] width 7 height 11
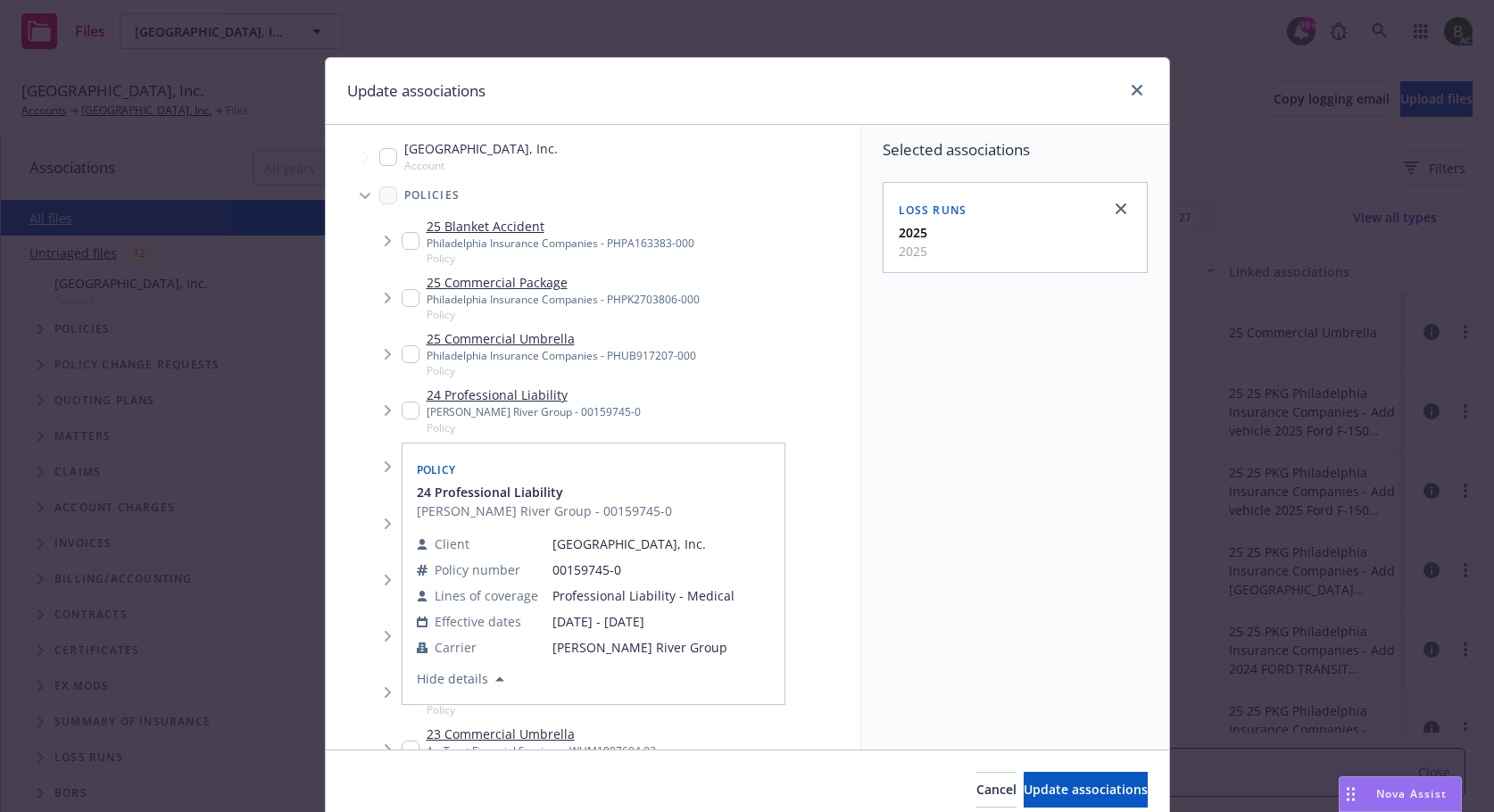
click at [402, 414] on input "Tree Example" at bounding box center [410, 410] width 18 height 18
checkbox input "true"
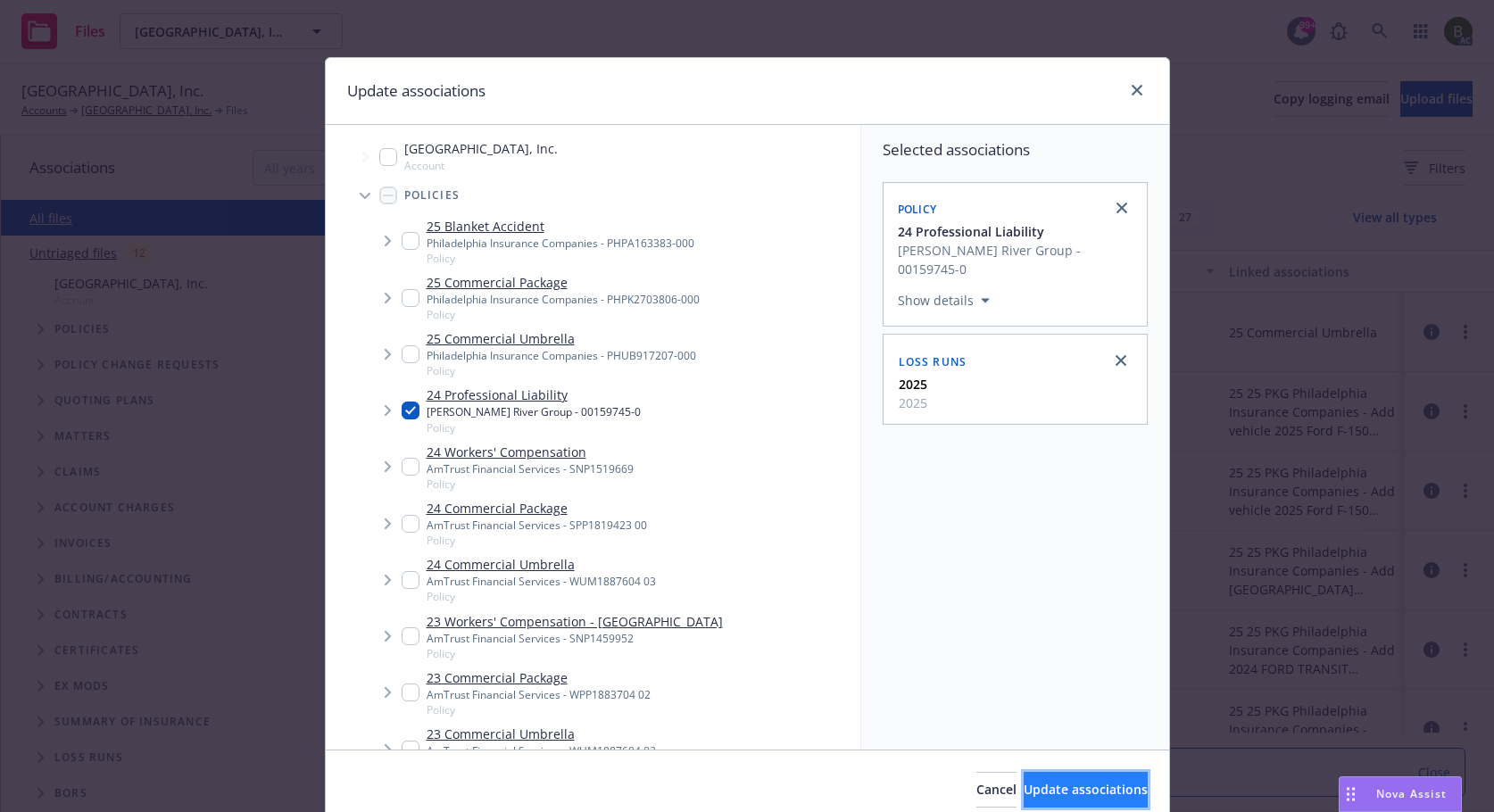
click at [1023, 782] on span "Update associations" at bounding box center [1085, 789] width 124 height 17
type textarea "x"
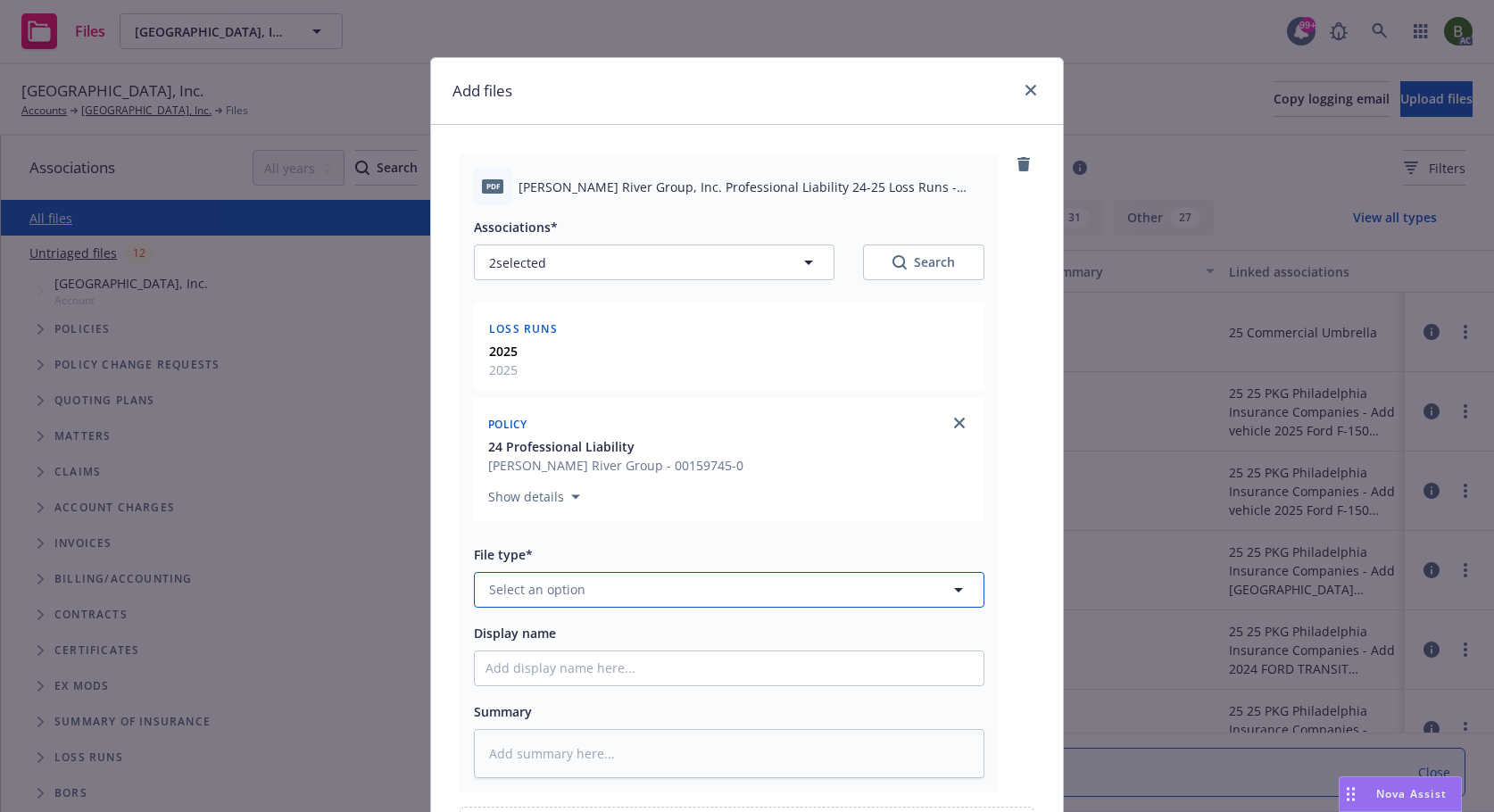
click at [849, 600] on button "Select an option" at bounding box center [729, 590] width 510 height 36
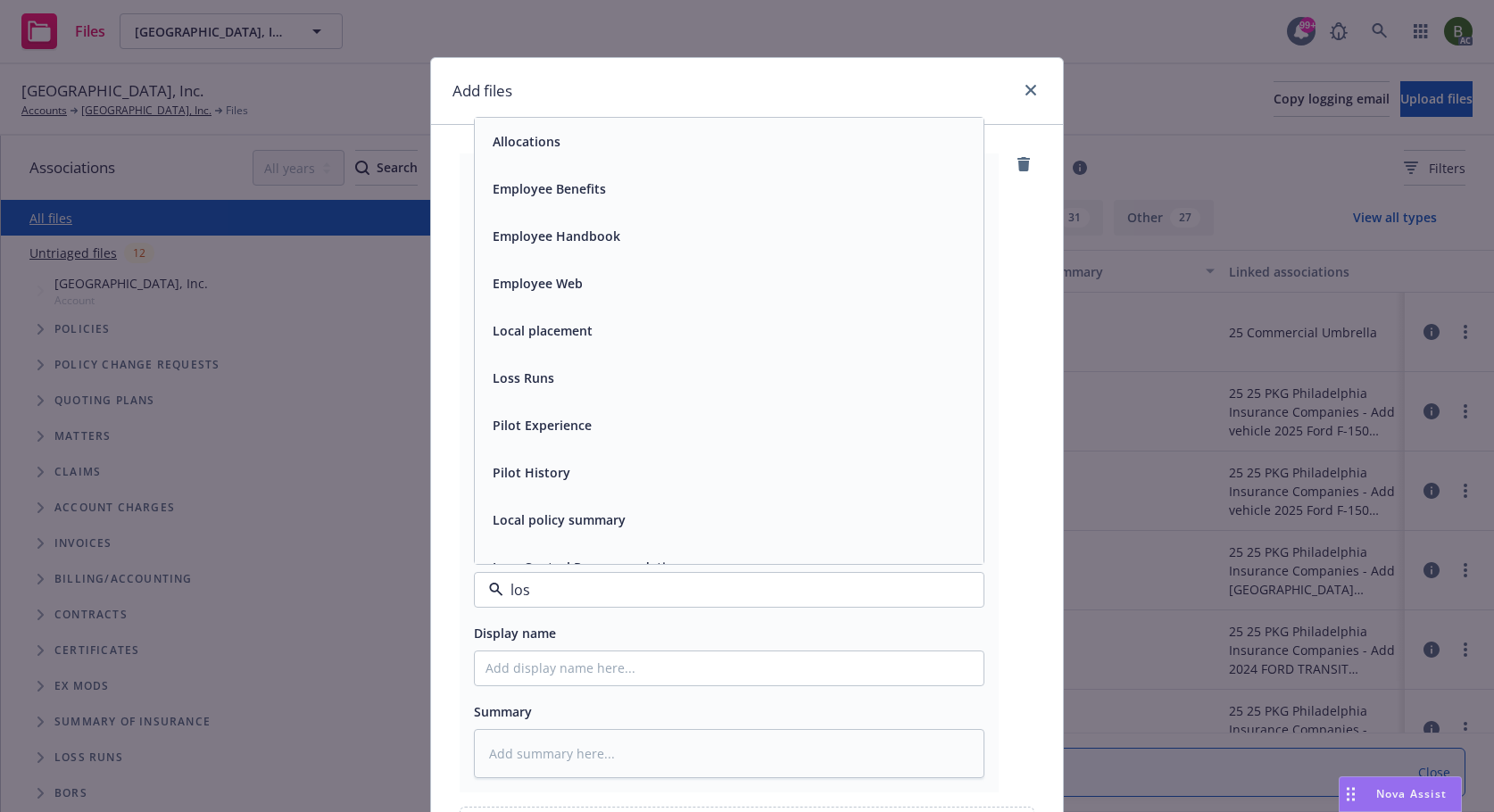
type input "loss"
click at [592, 144] on div "Loss Runs" at bounding box center [730, 141] width 488 height 26
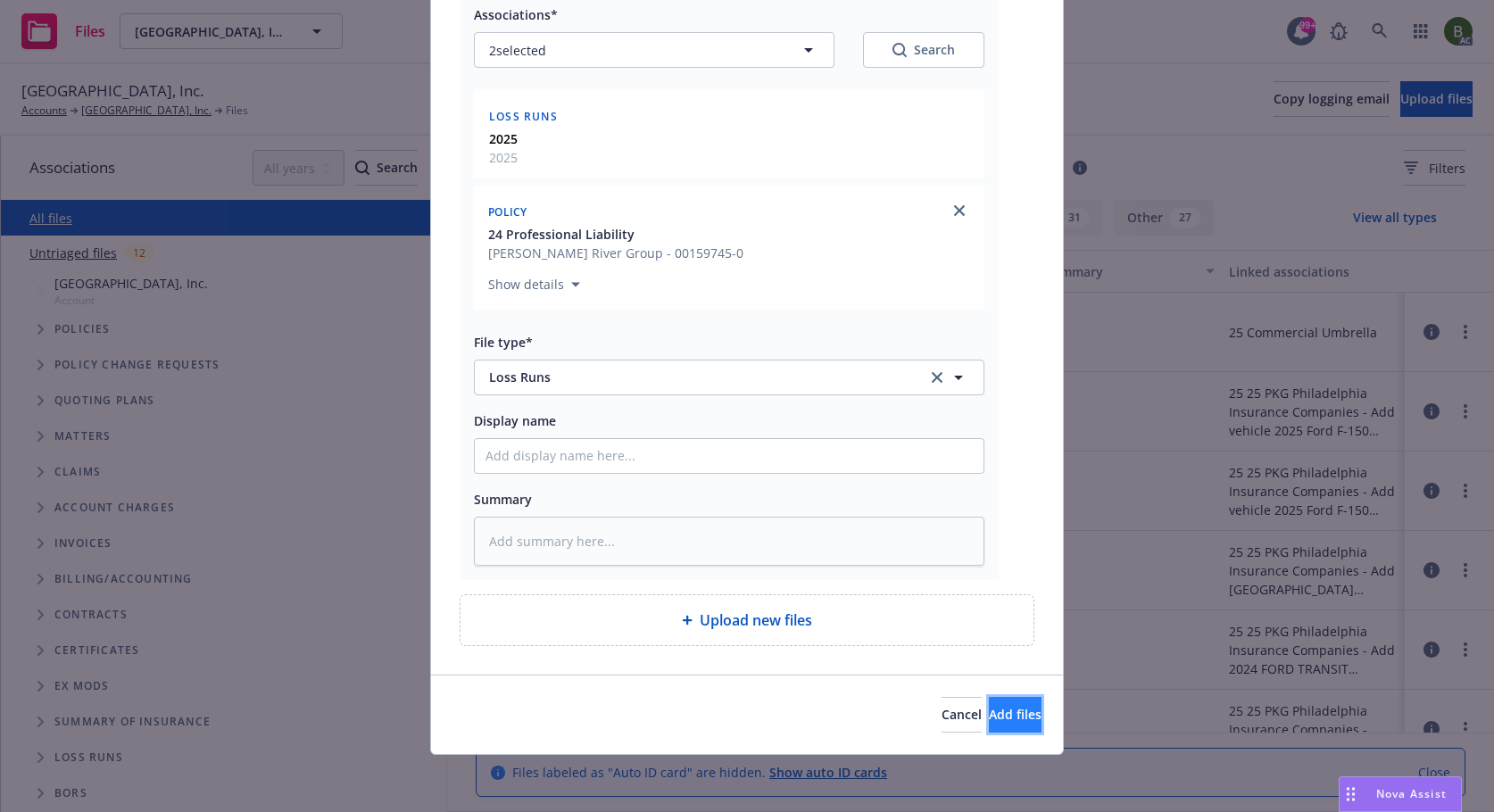
click at [994, 709] on span "Add files" at bounding box center [1015, 713] width 53 height 17
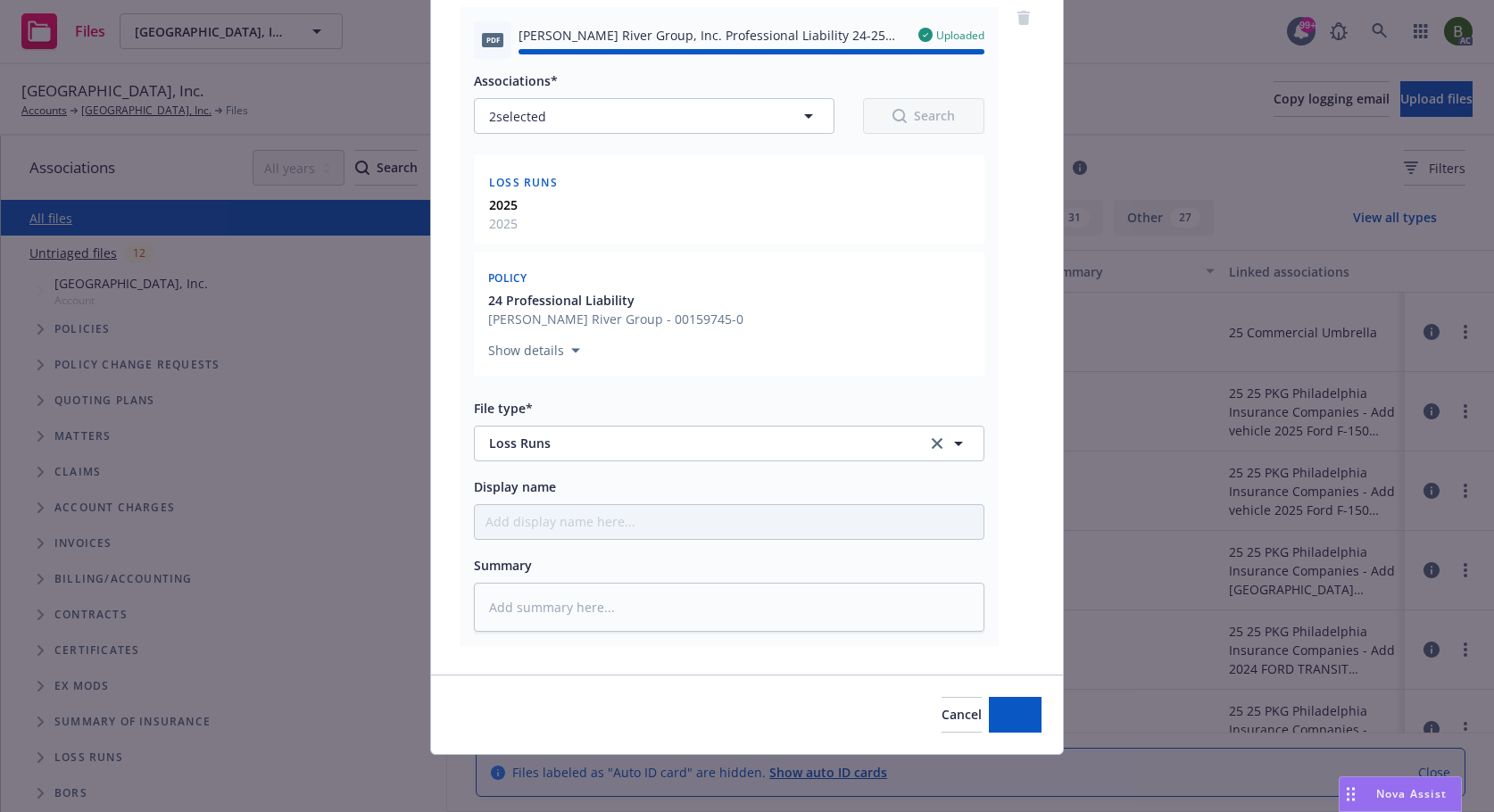
type textarea "x"
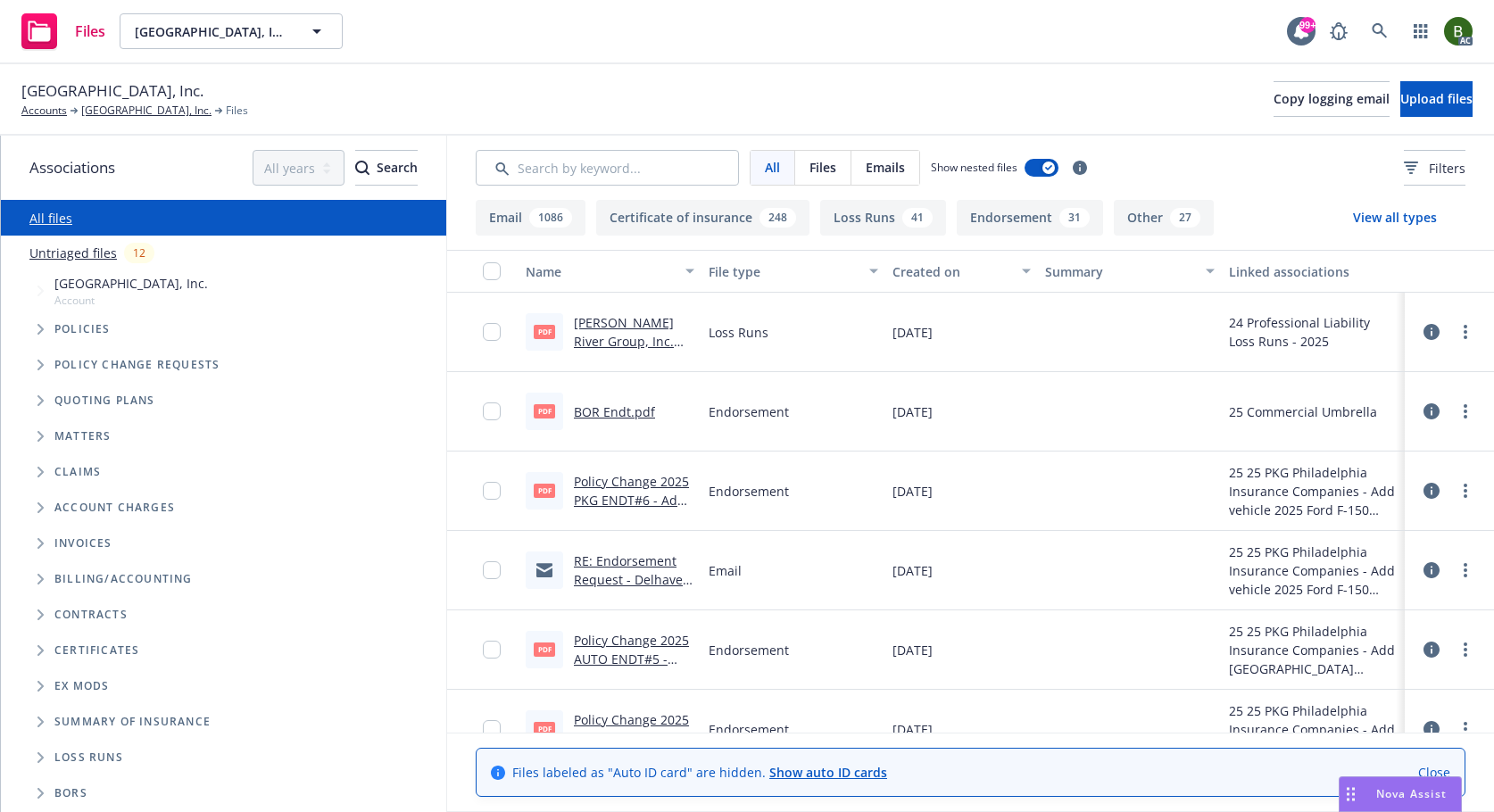
click at [1423, 327] on icon at bounding box center [1431, 332] width 16 height 16
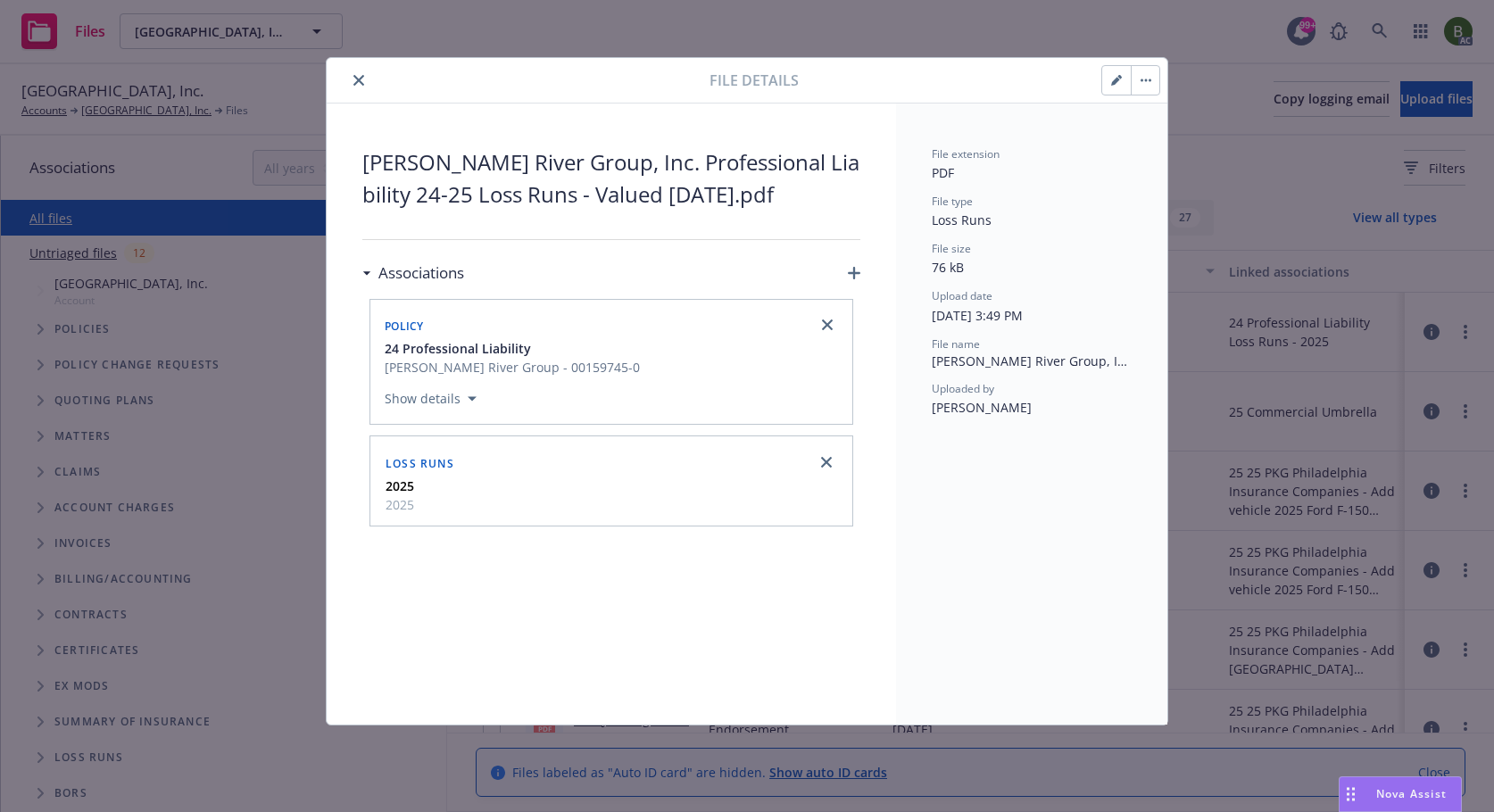
click at [855, 270] on icon "button" at bounding box center [854, 273] width 13 height 13
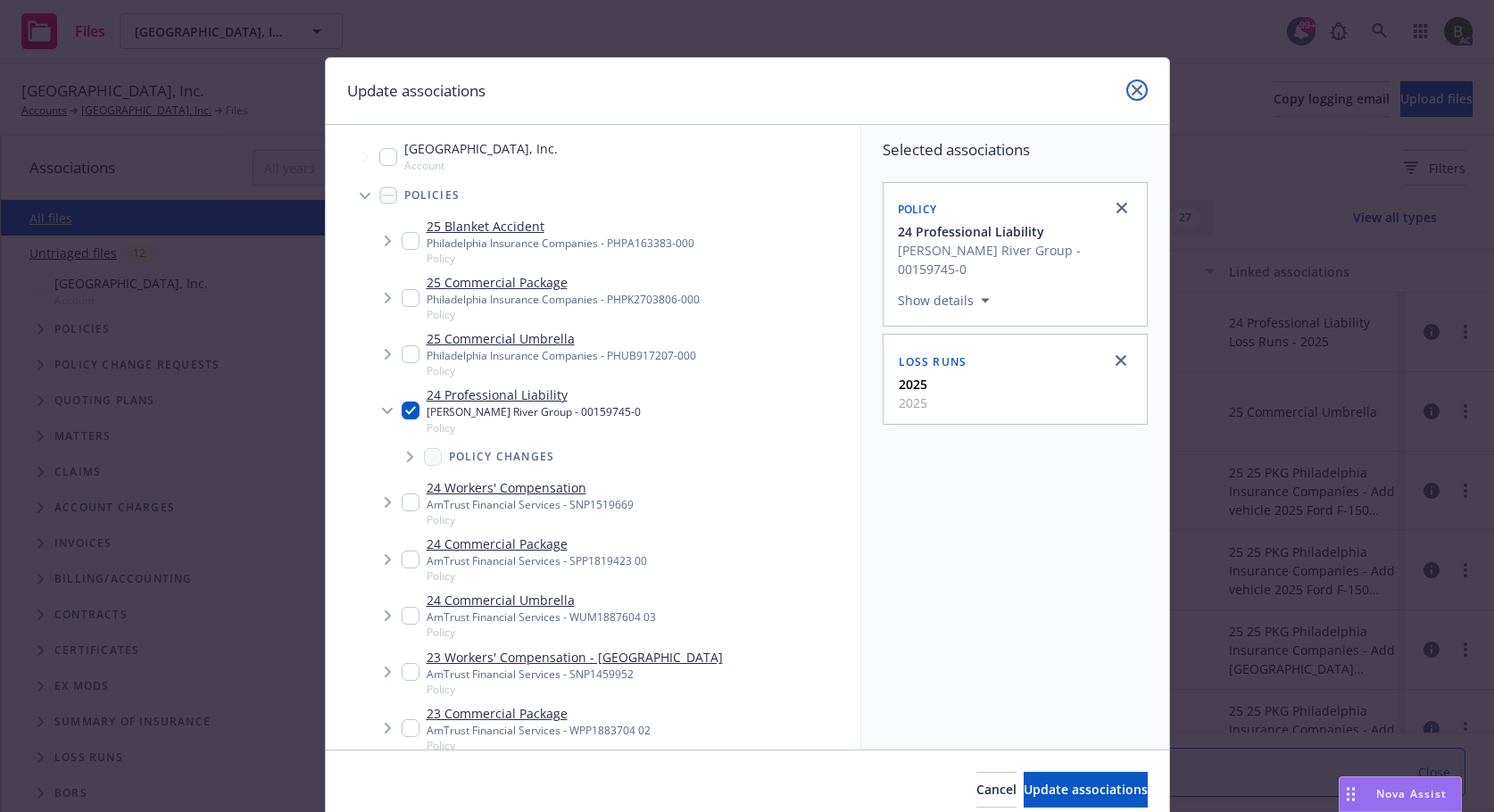
click at [1134, 92] on icon "close" at bounding box center [1136, 91] width 11 height 11
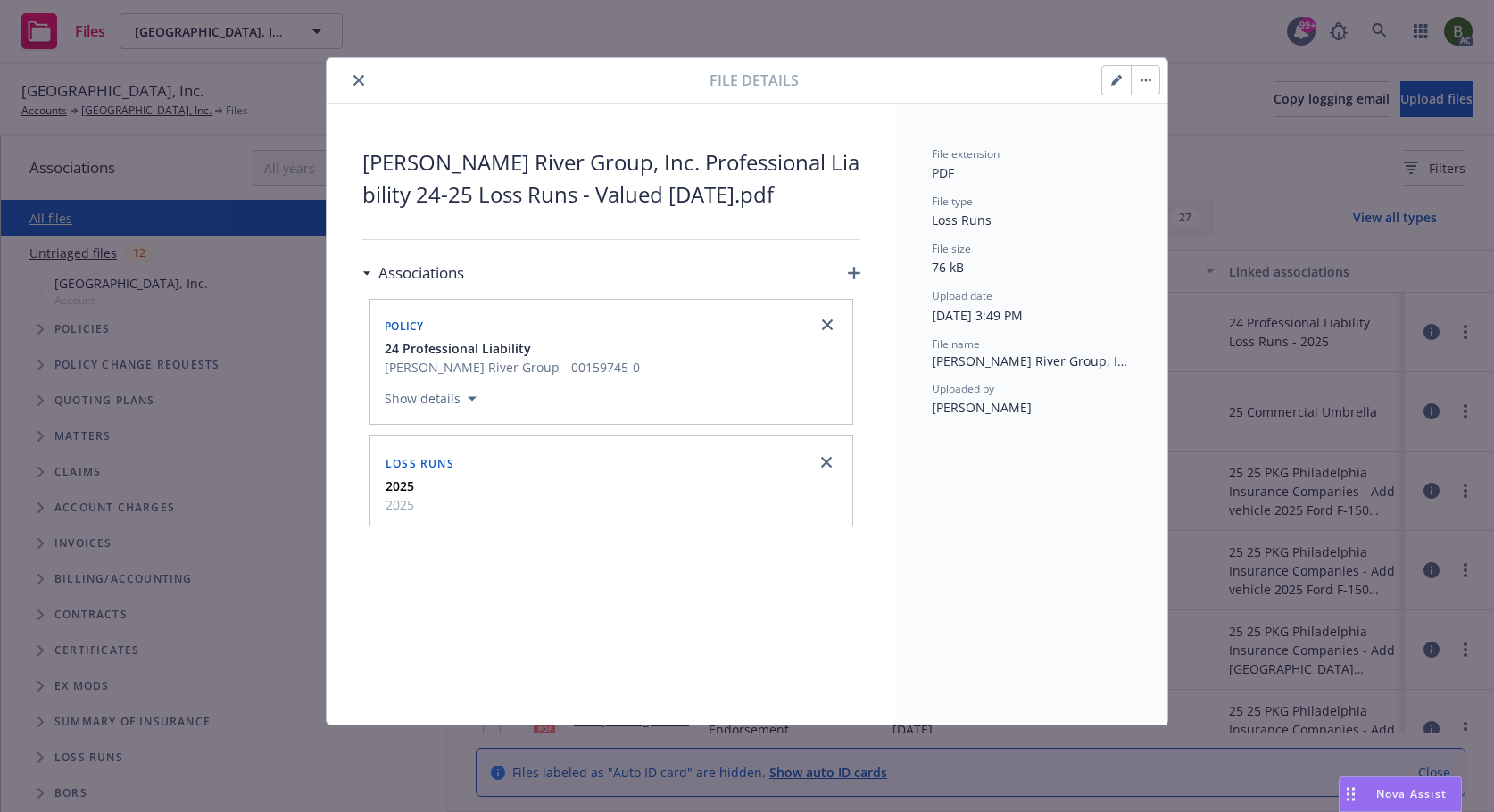
click at [362, 81] on icon "close" at bounding box center [358, 81] width 11 height 11
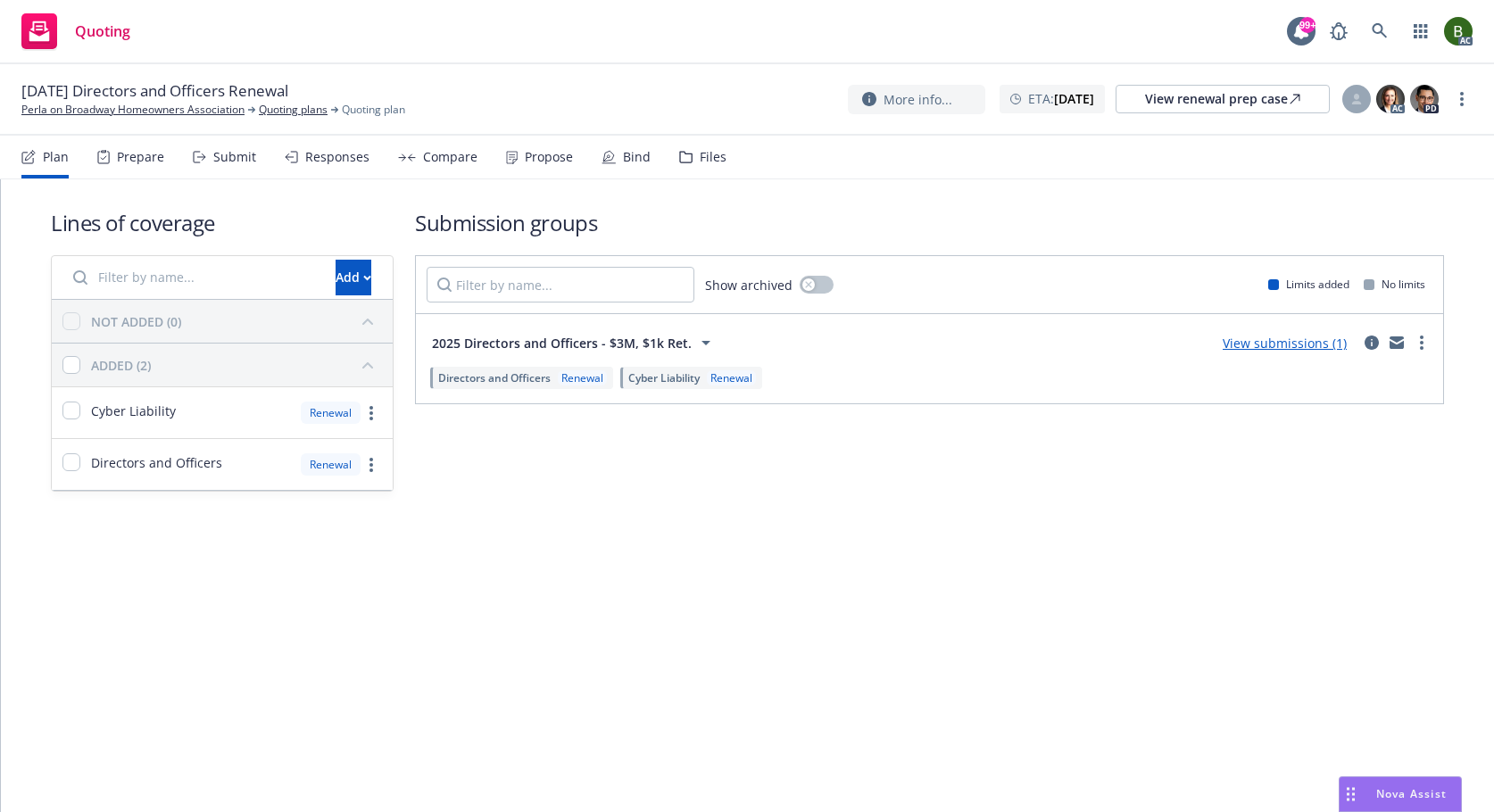
click at [700, 156] on div "Files" at bounding box center [713, 157] width 27 height 14
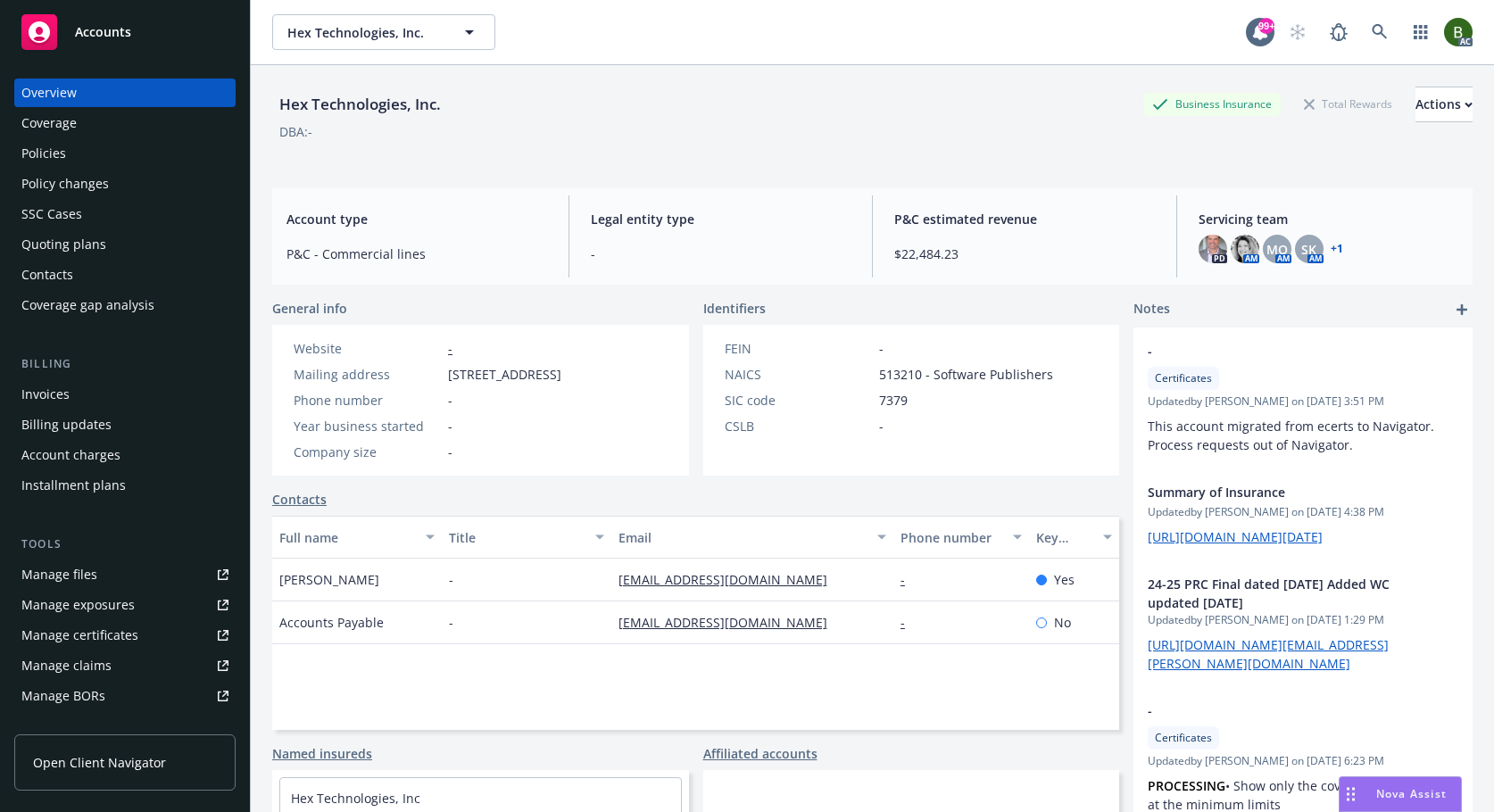
click at [47, 157] on div "Policies" at bounding box center [44, 153] width 45 height 29
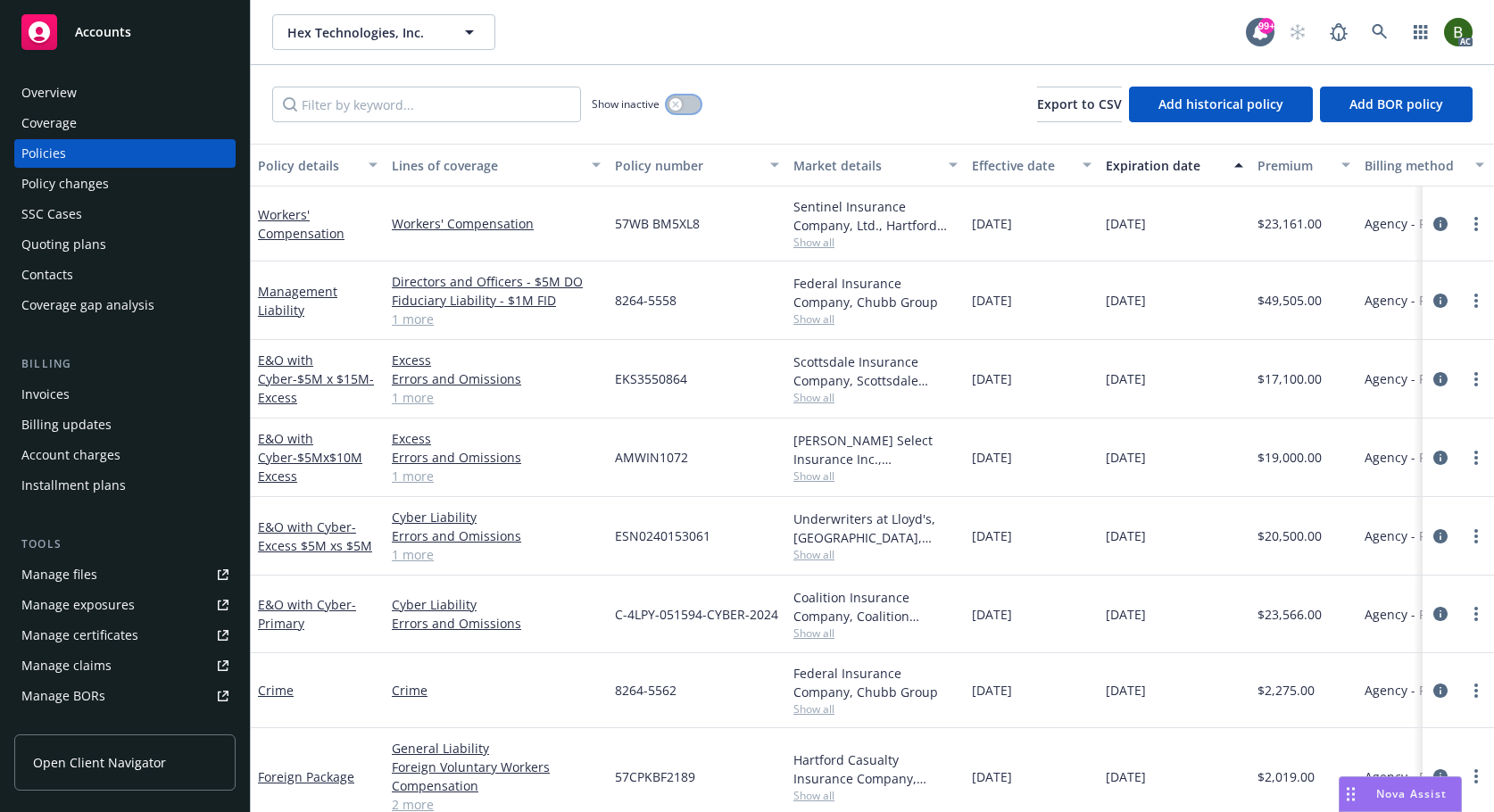
click at [678, 100] on icon "button" at bounding box center [676, 104] width 7 height 7
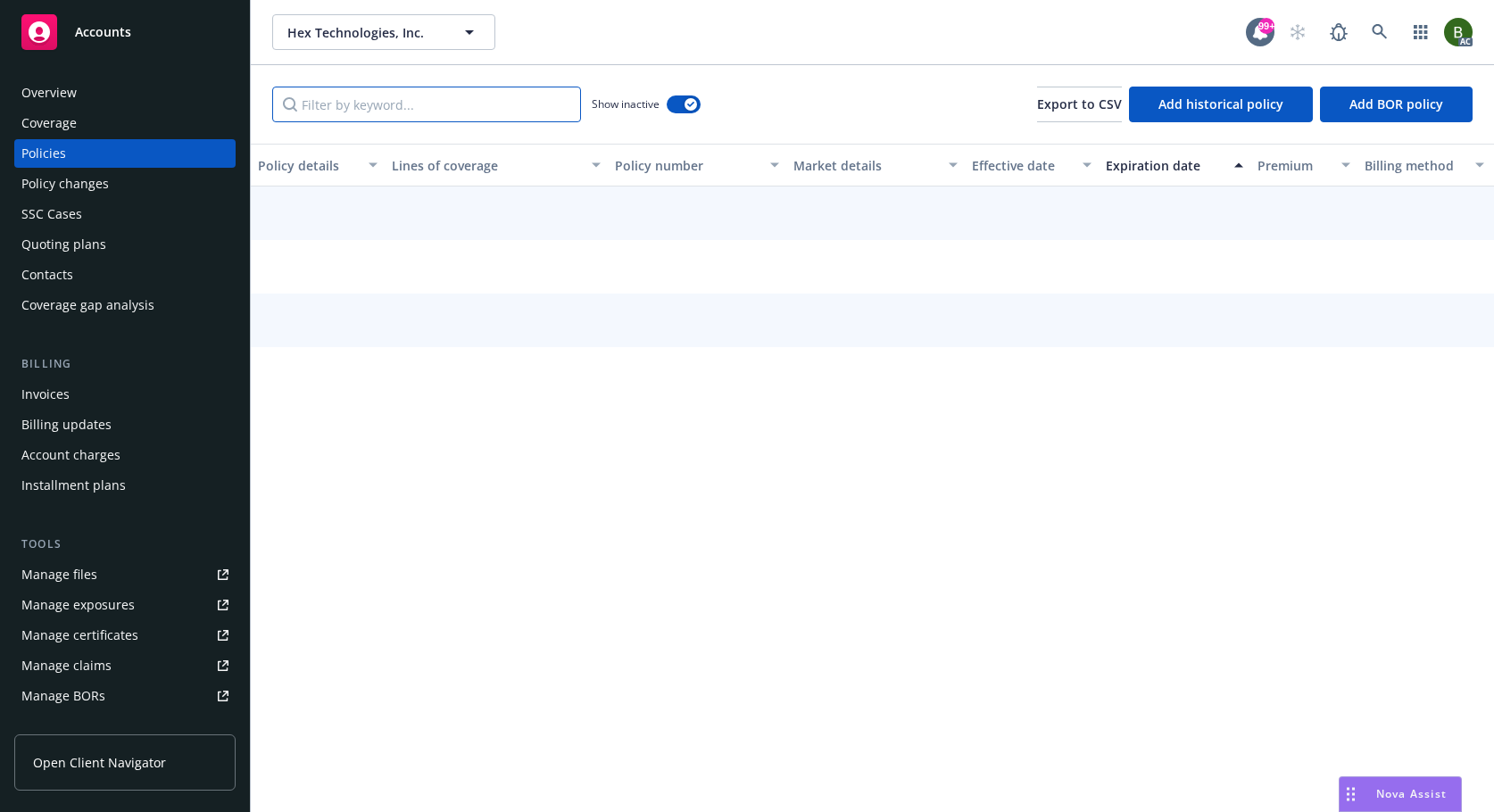
click at [412, 103] on input "Filter by keyword..." at bounding box center [427, 105] width 308 height 36
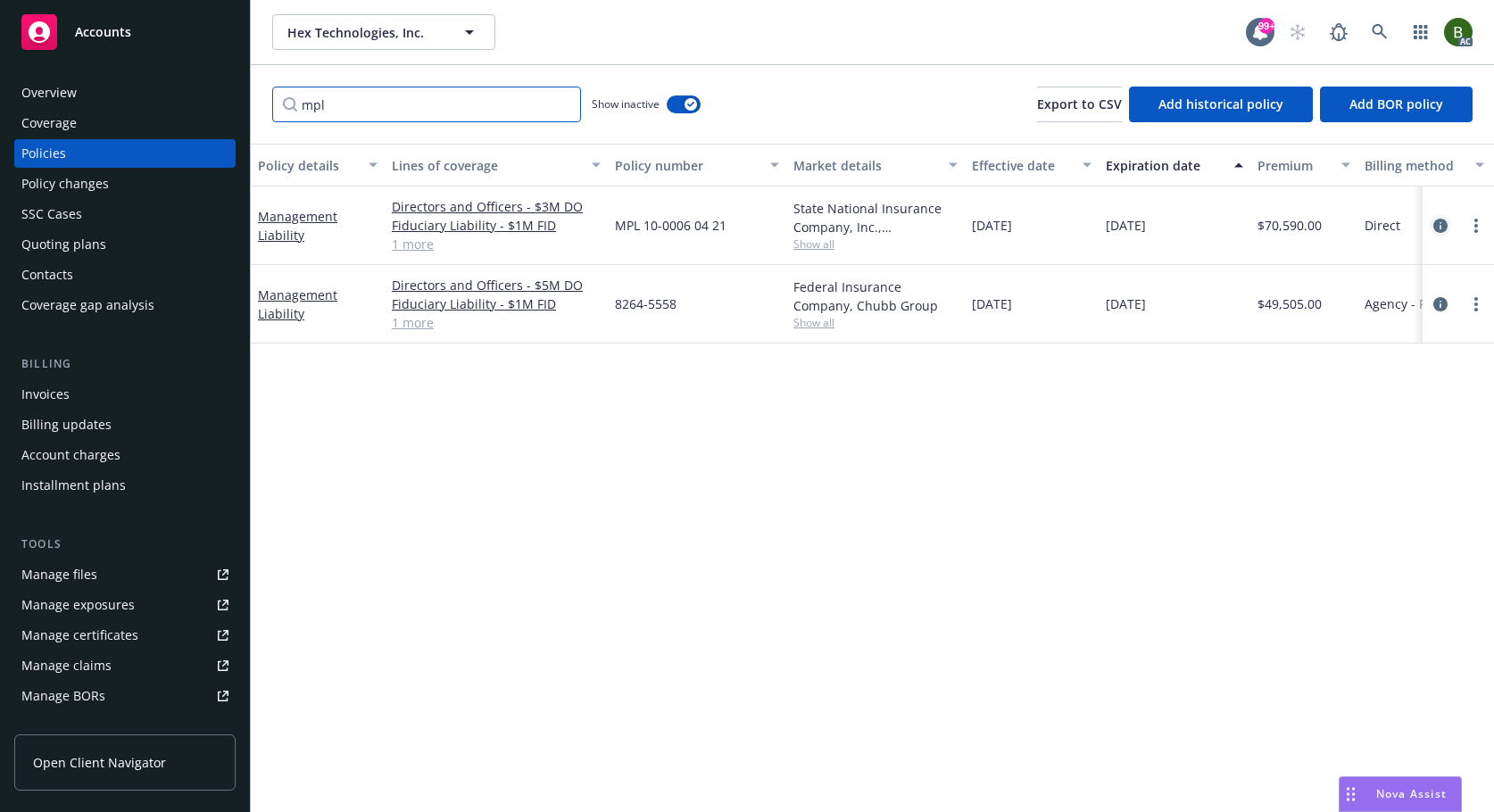
type input "mpl"
click at [1446, 227] on icon "circleInformation" at bounding box center [1440, 226] width 14 height 14
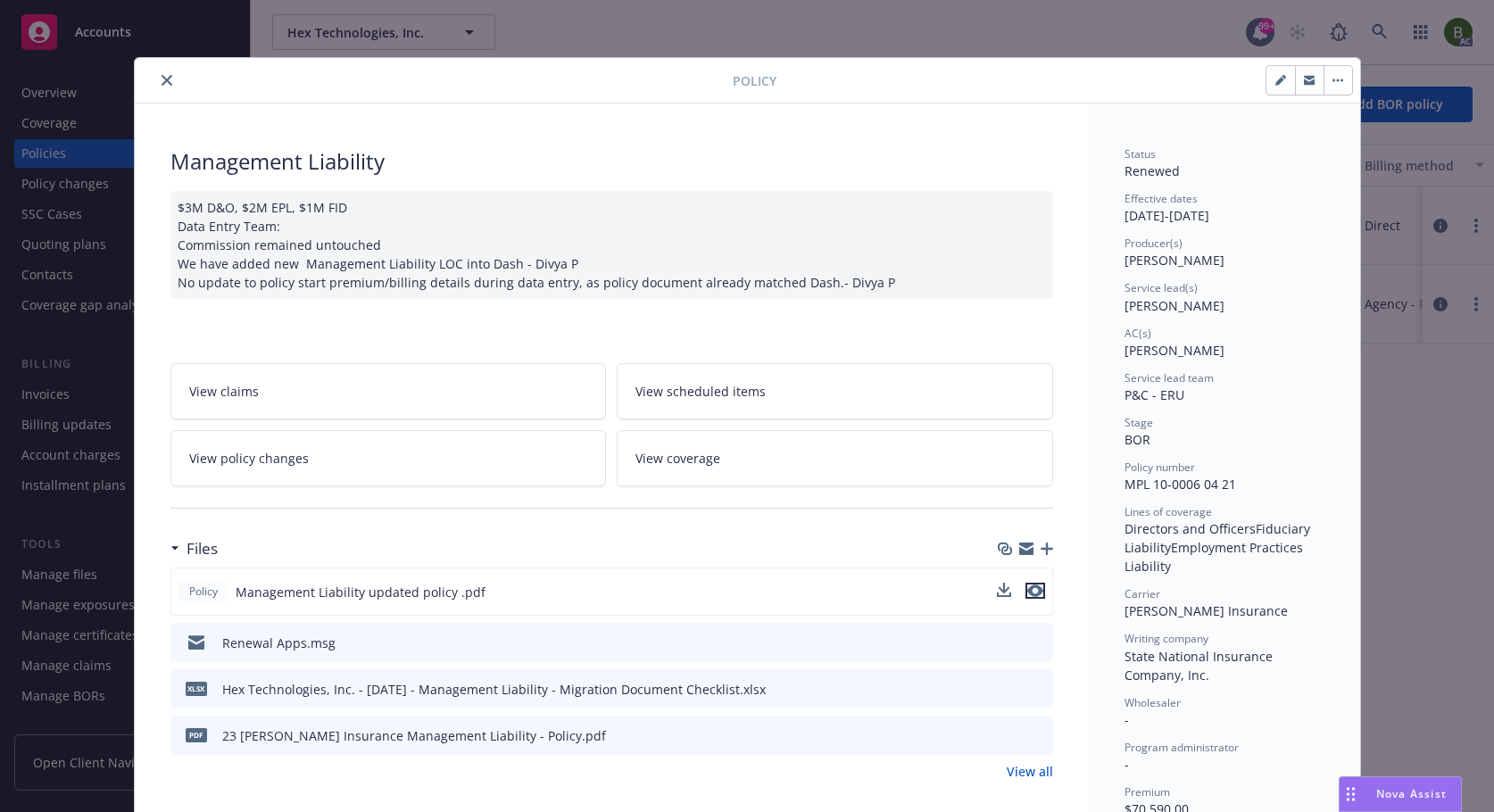
click at [1033, 592] on icon "preview file" at bounding box center [1035, 591] width 16 height 13
